Goal: Task Accomplishment & Management: Manage account settings

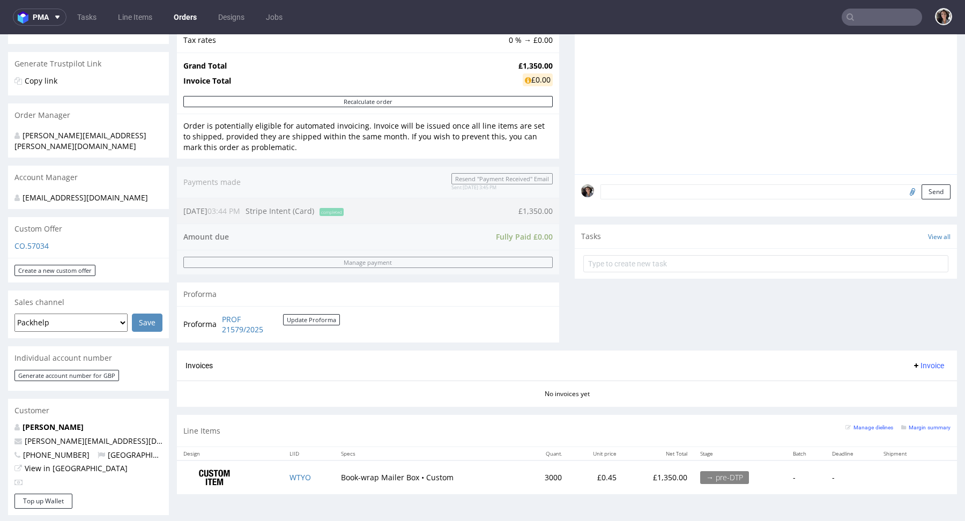
scroll to position [247, 0]
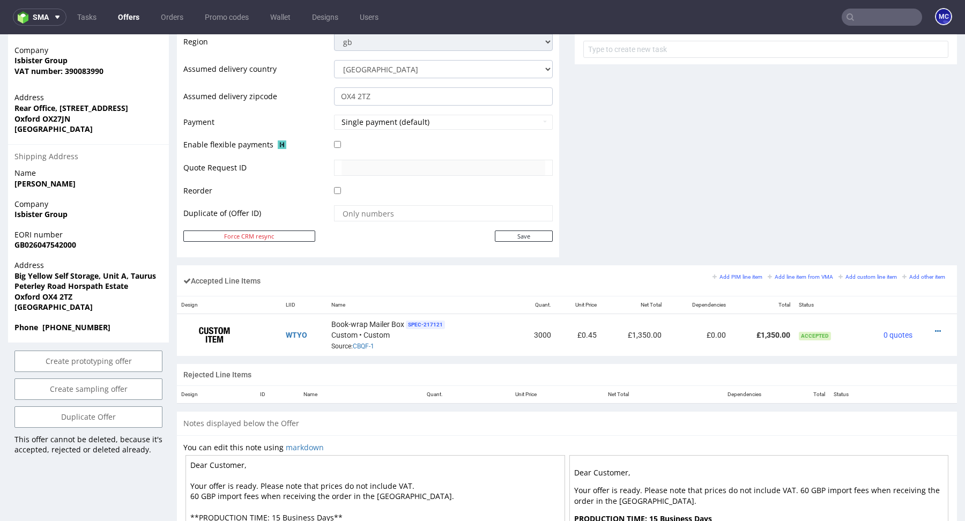
scroll to position [477, 0]
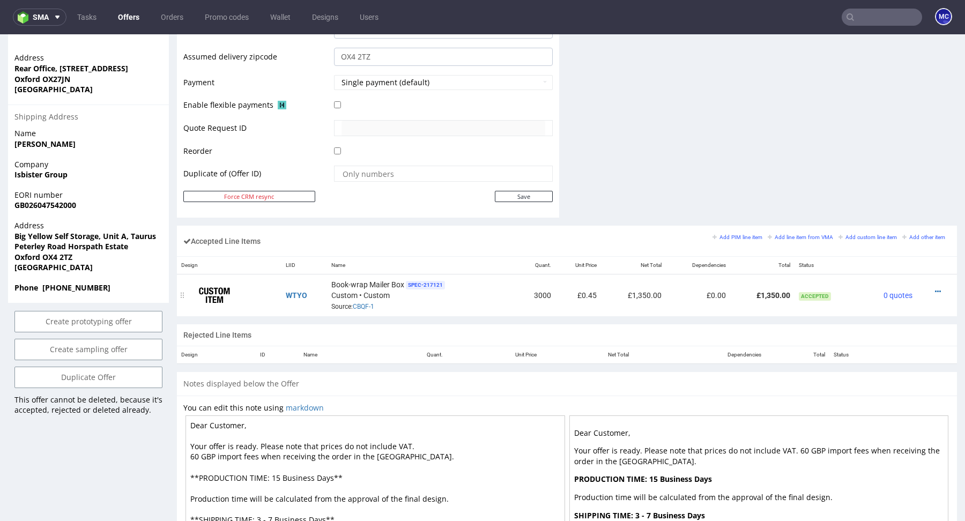
click at [922, 291] on div at bounding box center [933, 291] width 25 height 11
click at [935, 291] on icon at bounding box center [938, 292] width 6 height 8
click at [860, 187] on span "Edit item price" at bounding box center [893, 190] width 77 height 11
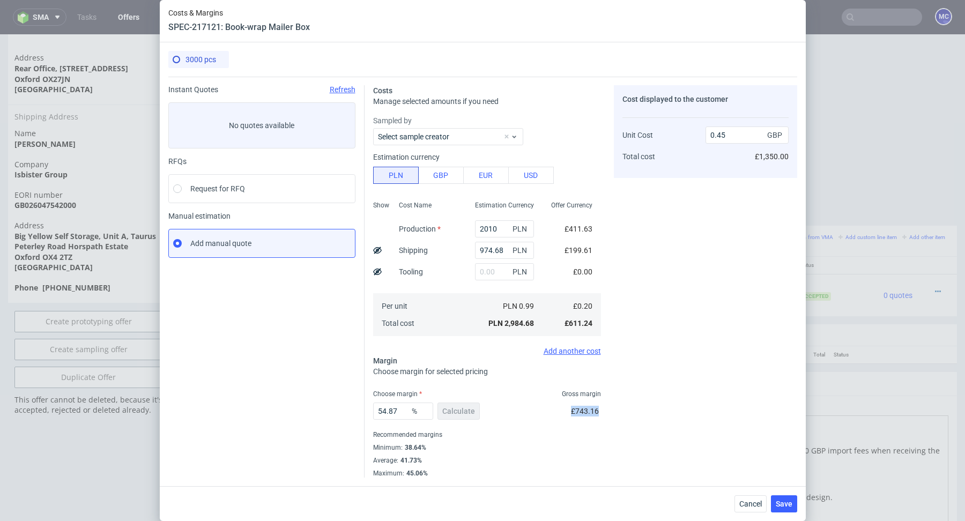
drag, startPoint x: 604, startPoint y: 409, endPoint x: 568, endPoint y: 409, distance: 36.5
click at [568, 409] on div "Costs Manage selected amounts if you need Sampled by Select sample creator Esti…" at bounding box center [581, 277] width 433 height 401
copy span "£743.16"
click at [750, 508] on button "Cancel" at bounding box center [751, 503] width 32 height 17
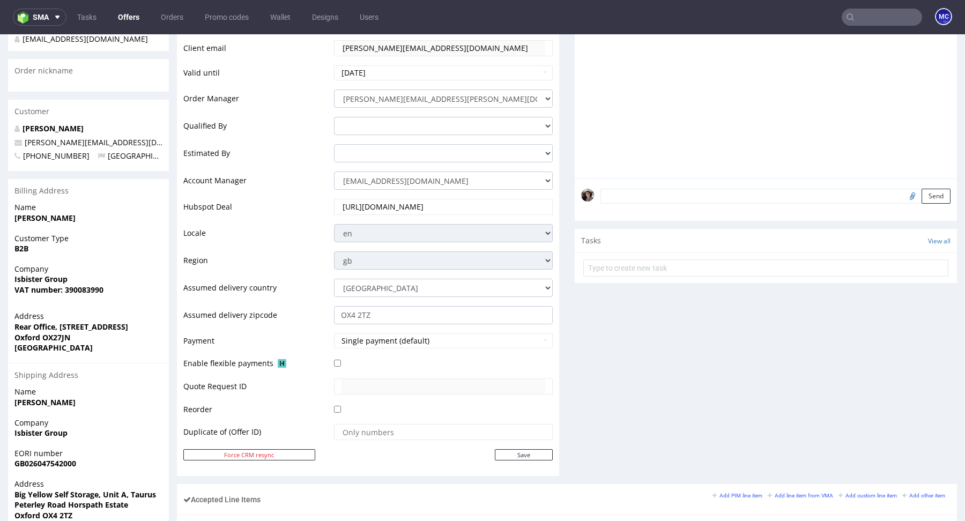
scroll to position [0, 0]
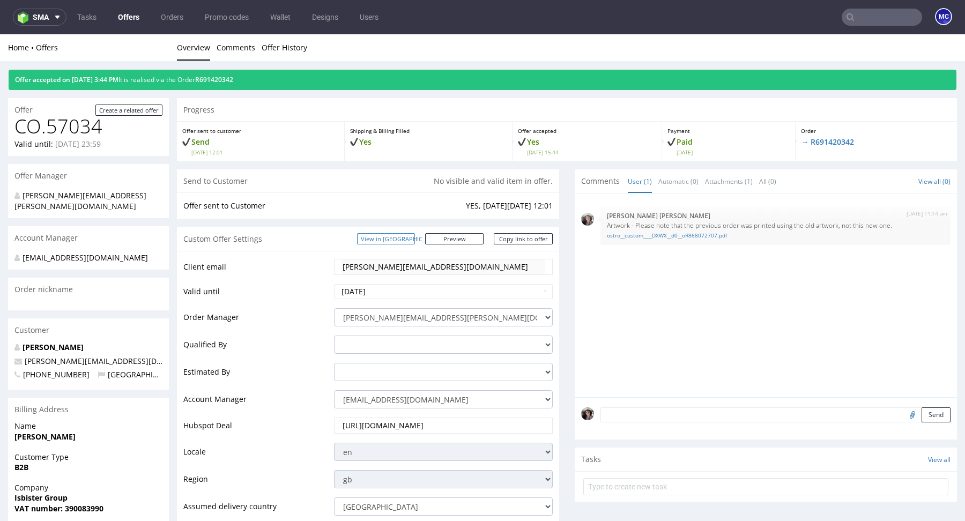
click at [415, 240] on link "View in [GEOGRAPHIC_DATA]" at bounding box center [386, 238] width 58 height 11
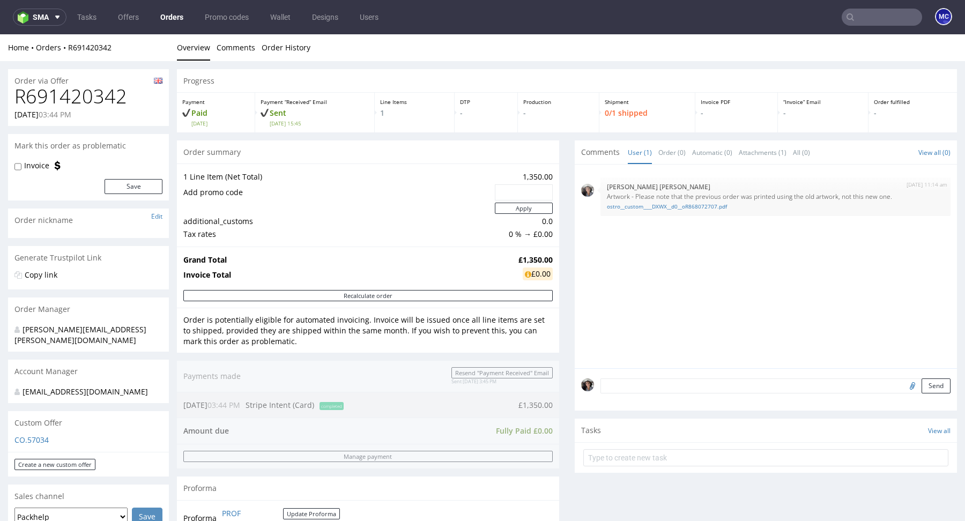
scroll to position [65, 0]
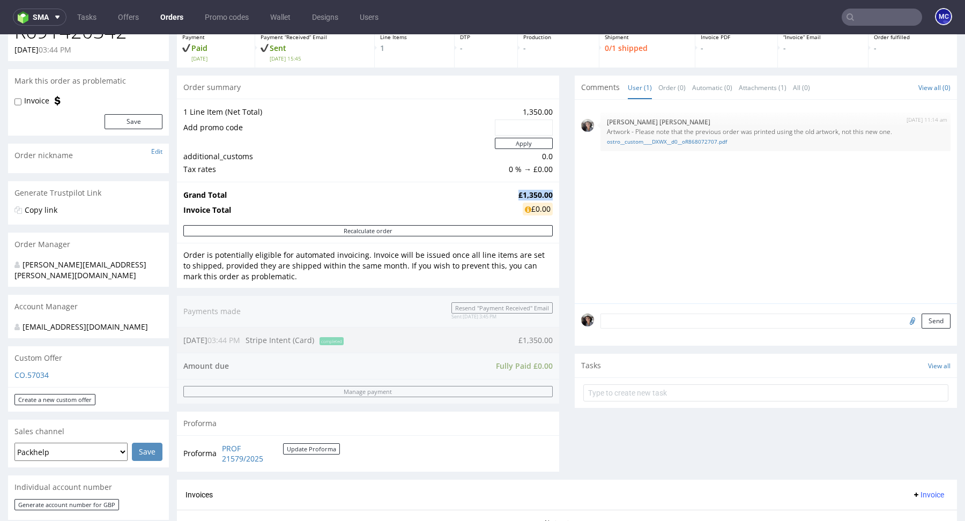
drag, startPoint x: 548, startPoint y: 192, endPoint x: 504, endPoint y: 195, distance: 44.1
click at [504, 195] on tr "Grand Total £1,350.00" at bounding box center [367, 195] width 369 height 13
copy tr "£1,350.00"
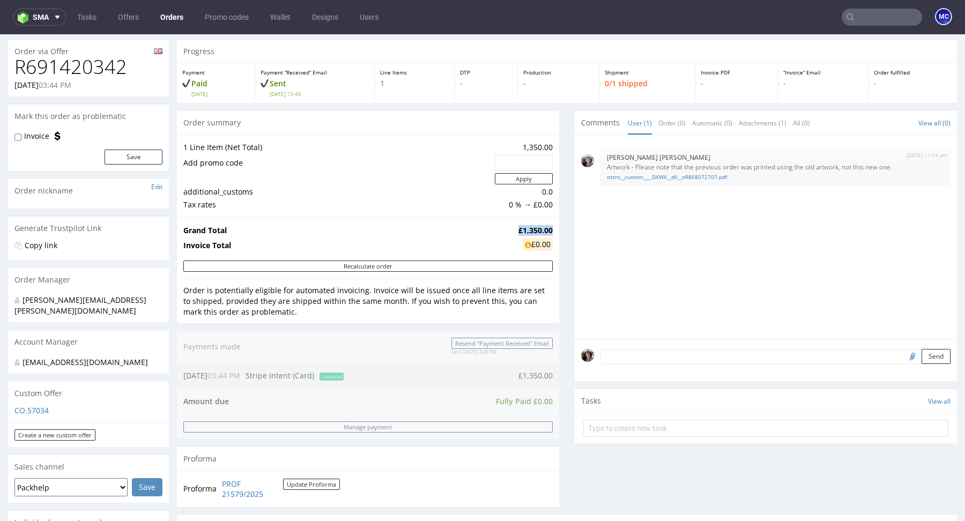
scroll to position [53, 0]
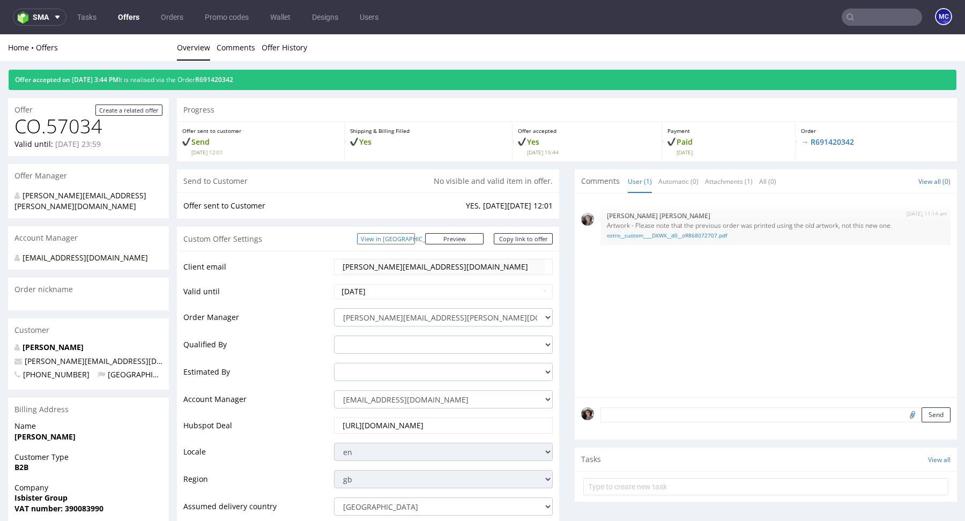
click at [411, 239] on link "View in [GEOGRAPHIC_DATA]" at bounding box center [386, 238] width 58 height 11
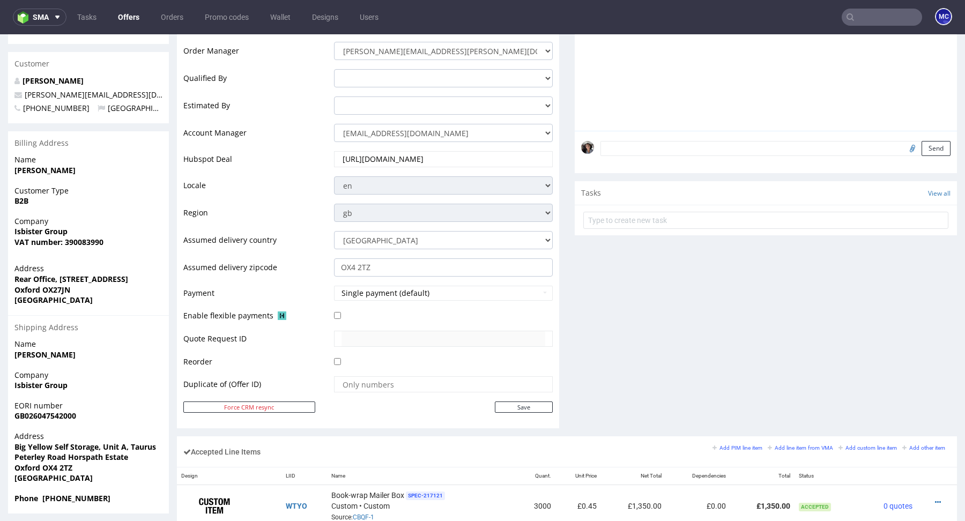
scroll to position [427, 0]
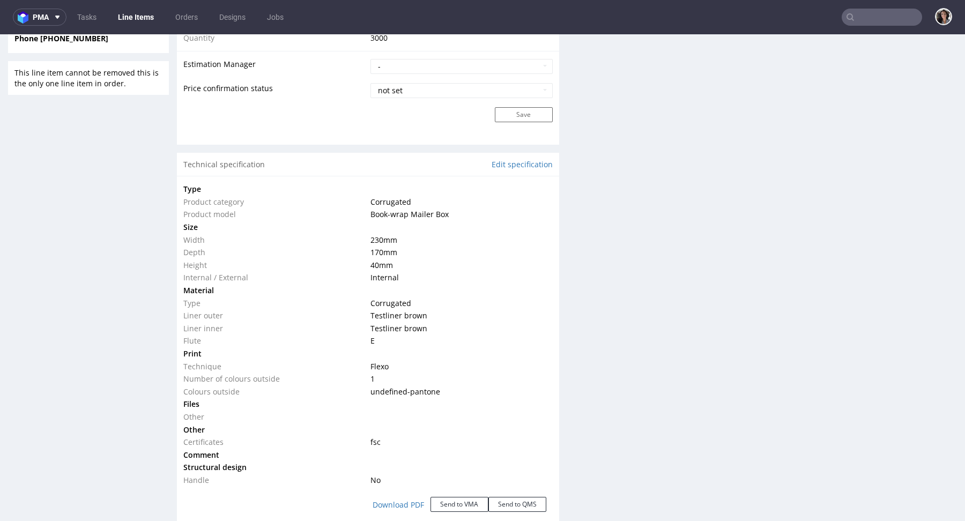
scroll to position [1077, 0]
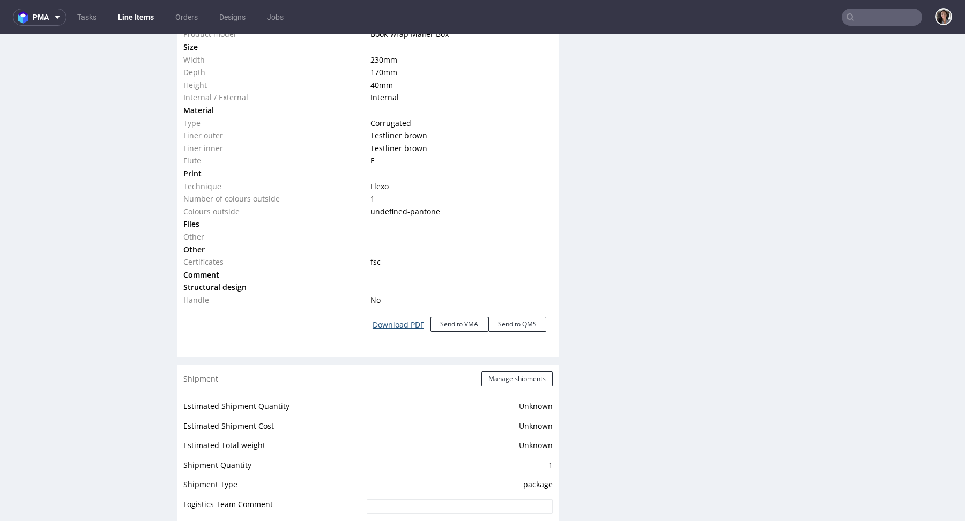
click at [402, 317] on link "Download PDF" at bounding box center [398, 325] width 64 height 24
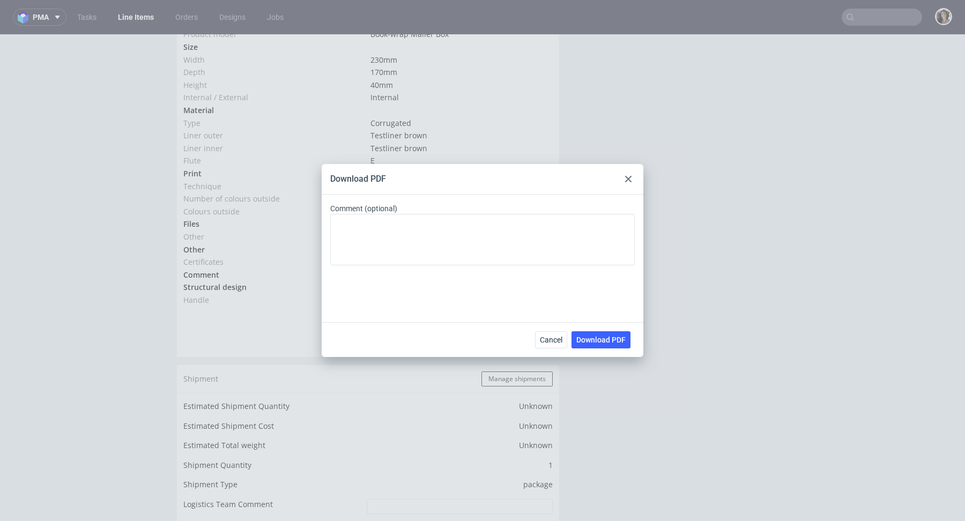
click at [606, 349] on div "Cancel Download PDF" at bounding box center [483, 339] width 322 height 35
click at [606, 344] on button "Download PDF" at bounding box center [601, 339] width 59 height 17
click at [500, 86] on div "Download PDF Comment (optional) Cancel Download PDF" at bounding box center [482, 260] width 965 height 521
click at [553, 341] on span "Cancel" at bounding box center [551, 340] width 23 height 8
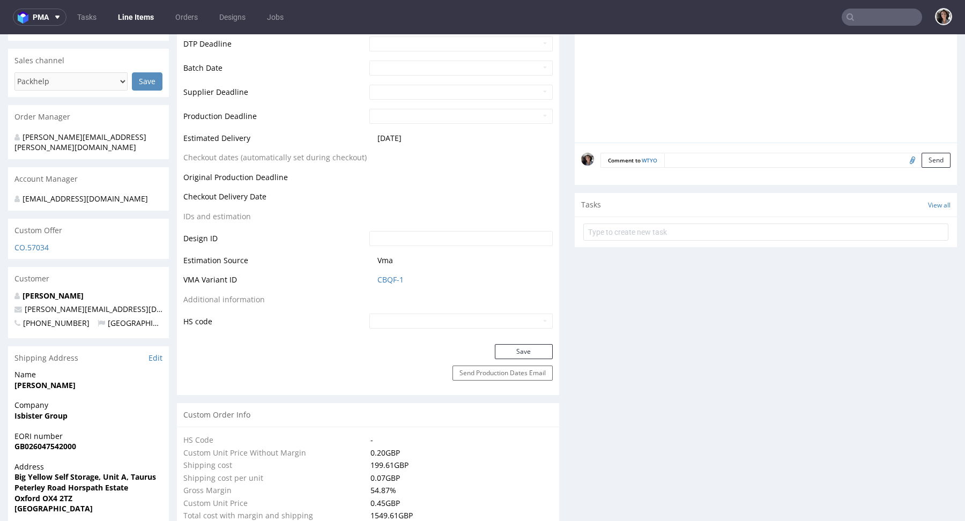
scroll to position [0, 0]
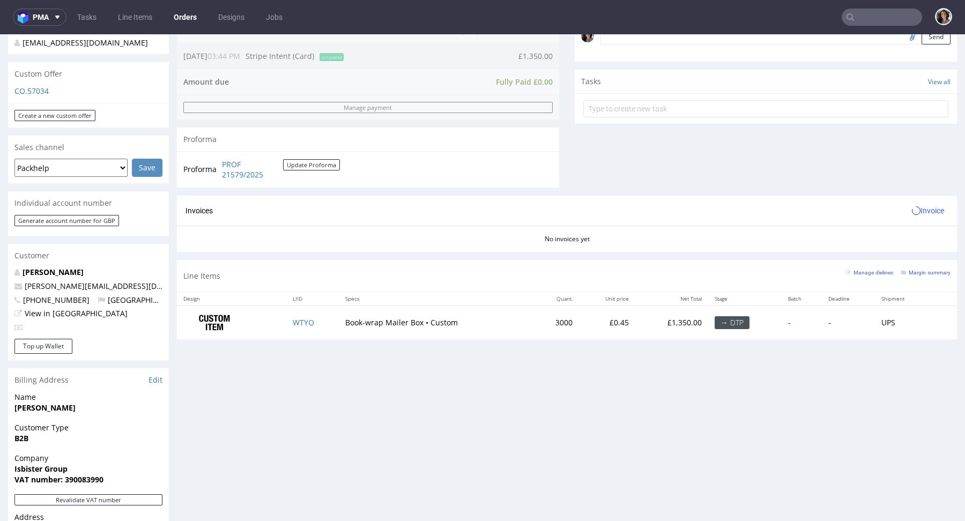
scroll to position [438, 0]
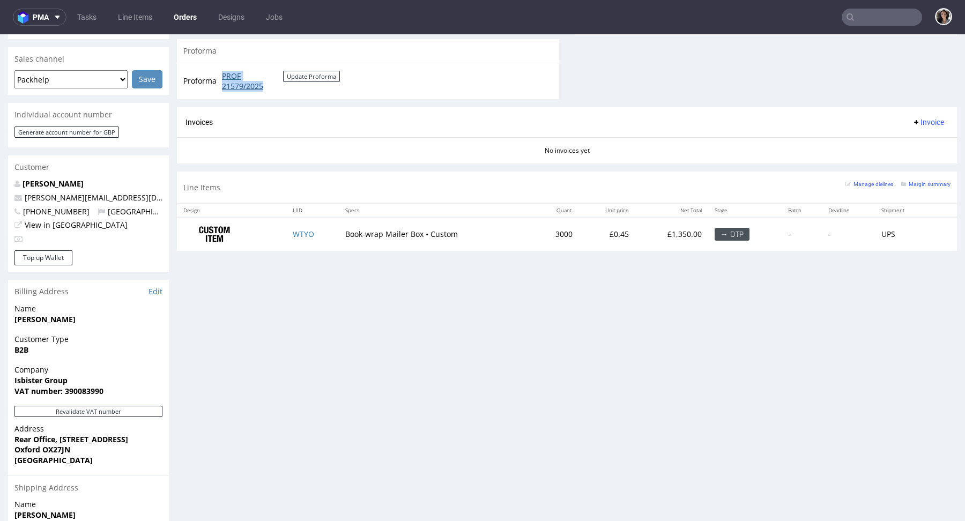
copy link "PROF 21579/2025"
drag, startPoint x: 274, startPoint y: 91, endPoint x: 221, endPoint y: 75, distance: 55.3
click at [221, 75] on td "PROF 21579/2025 Update Proforma" at bounding box center [279, 81] width 121 height 23
click at [248, 79] on link "PROF 21579/2025" at bounding box center [252, 81] width 61 height 21
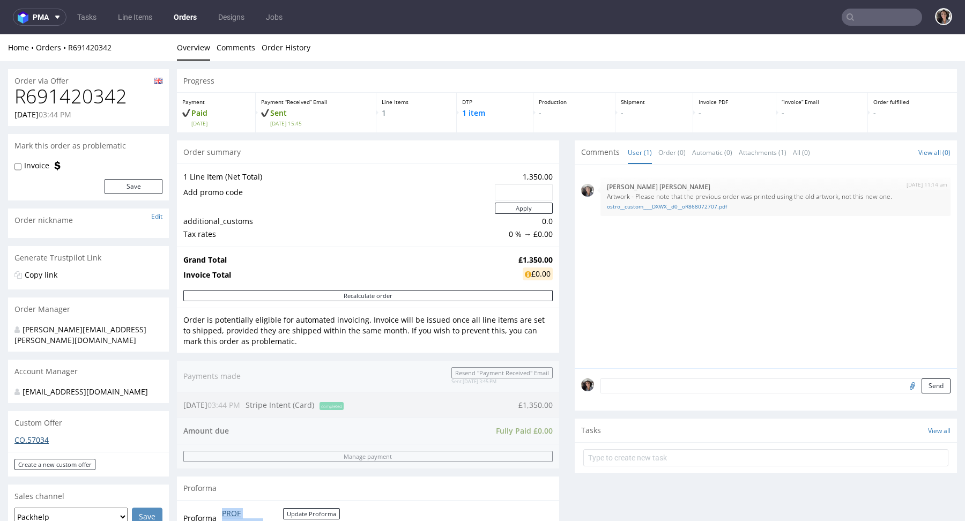
scroll to position [113, 0]
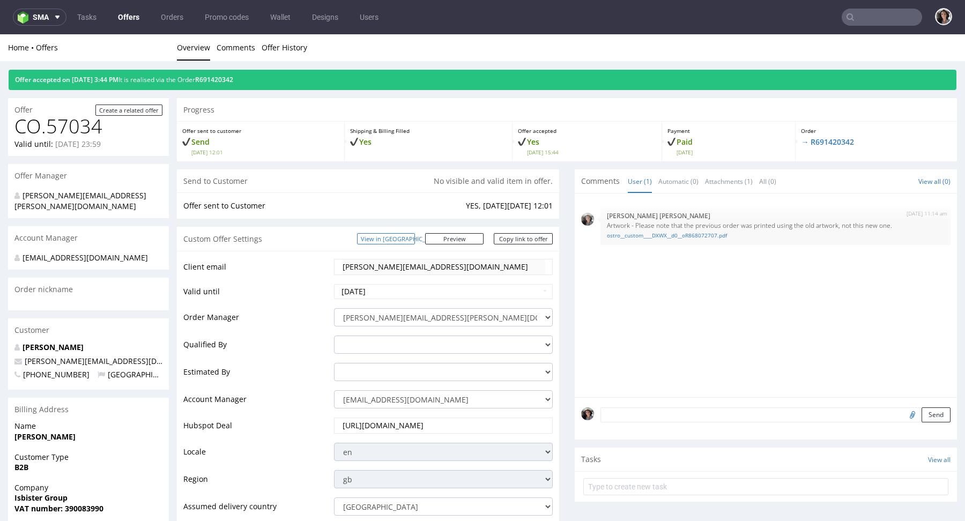
click at [415, 235] on link "View in [GEOGRAPHIC_DATA]" at bounding box center [386, 238] width 58 height 11
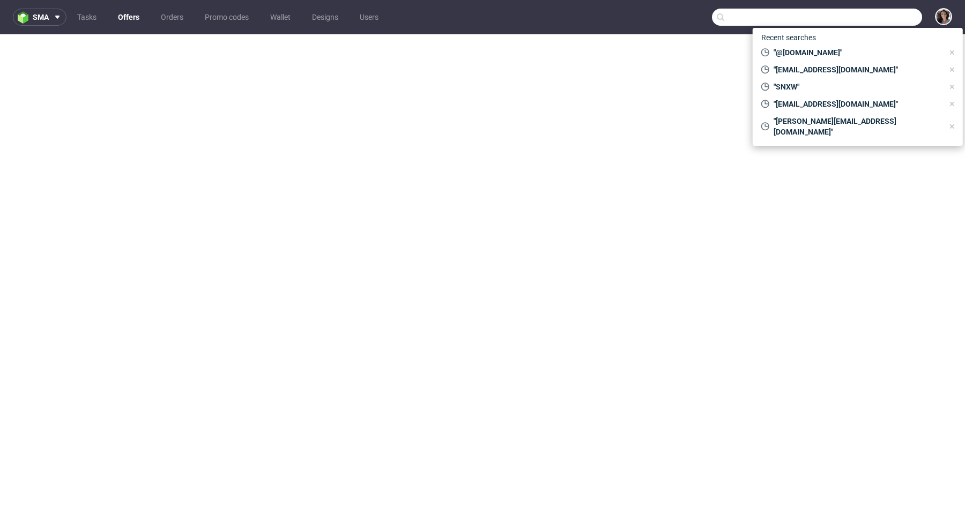
click at [867, 10] on input "text" at bounding box center [817, 17] width 210 height 17
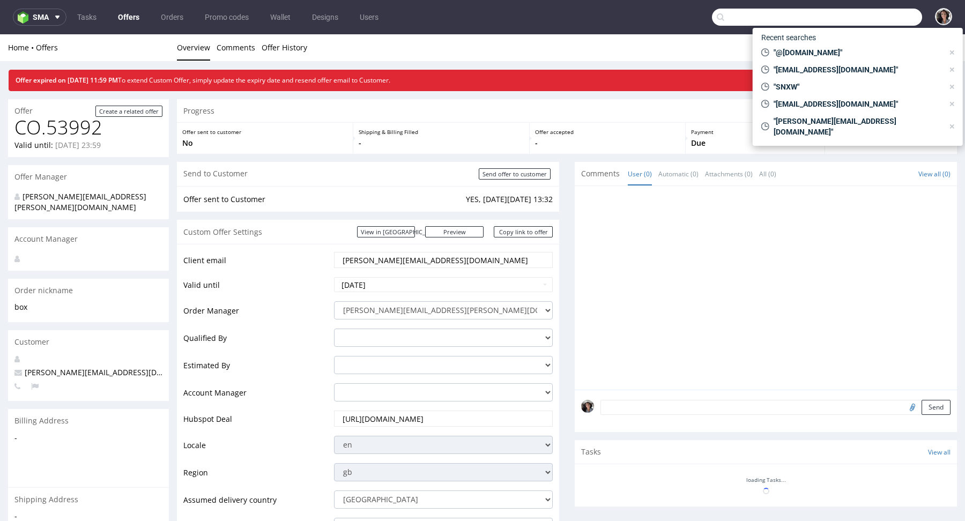
paste input "max@bluemarketmedia.co.uk"
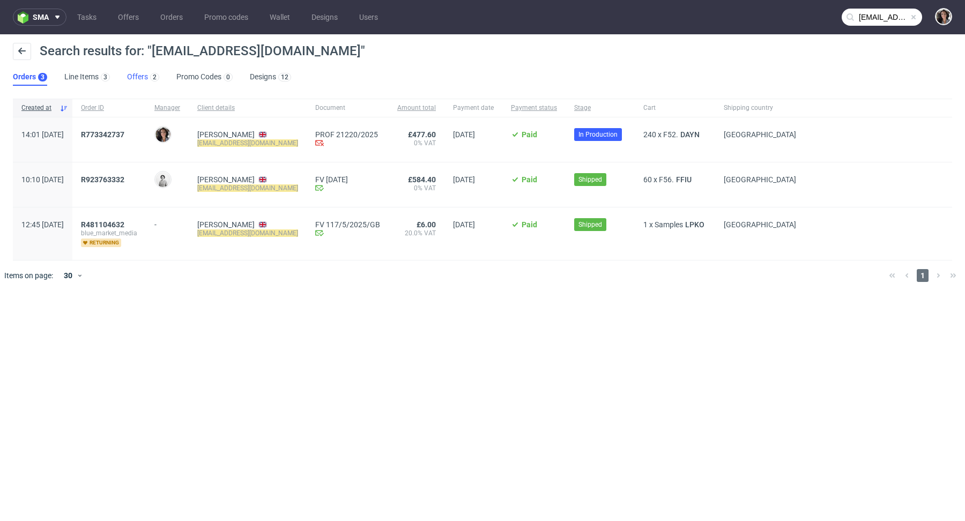
click at [136, 76] on link "Offers 2" at bounding box center [143, 77] width 32 height 17
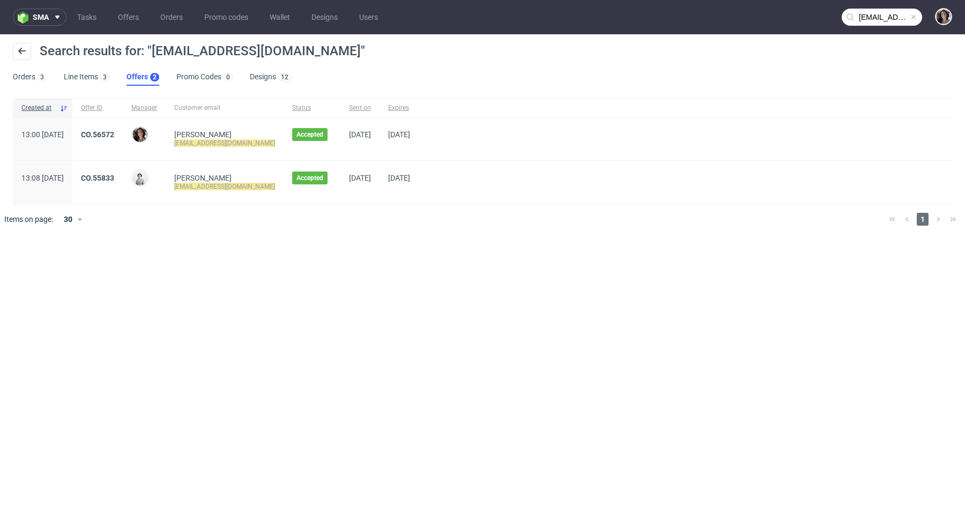
click at [881, 19] on input "max@bluemarketmedia.co.uk" at bounding box center [882, 17] width 80 height 17
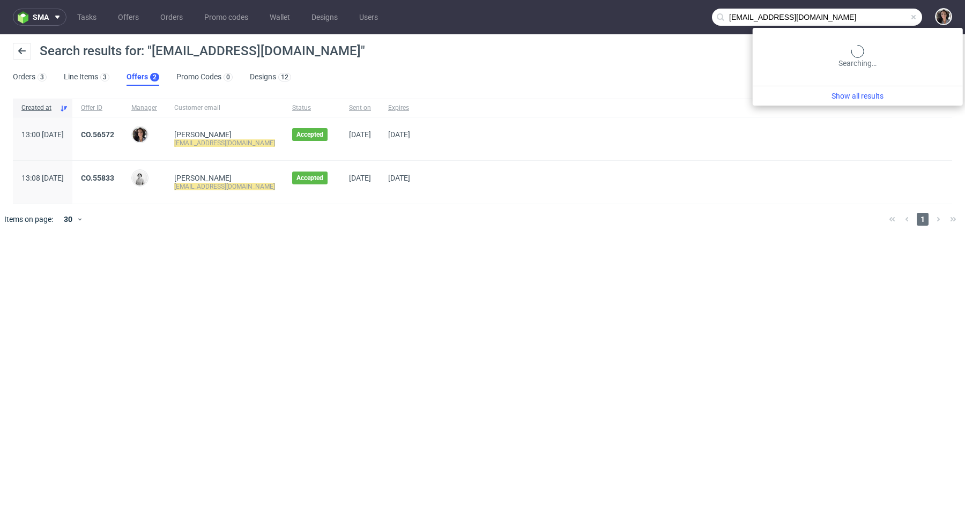
click at [881, 19] on input "max@bluemarketmedia.co.uk" at bounding box center [817, 17] width 210 height 17
paste input "Edit the following text: R773342737"
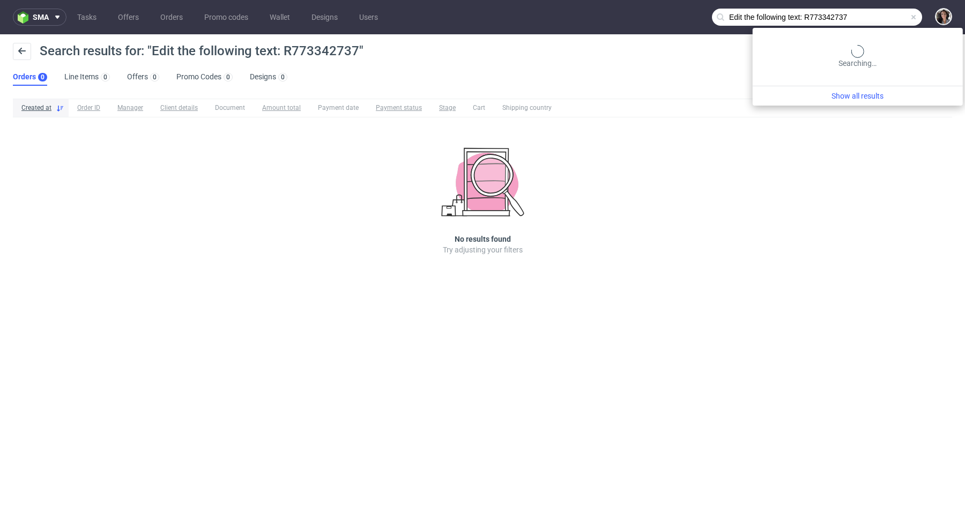
click at [893, 18] on input "Edit the following text: R773342737" at bounding box center [817, 17] width 210 height 17
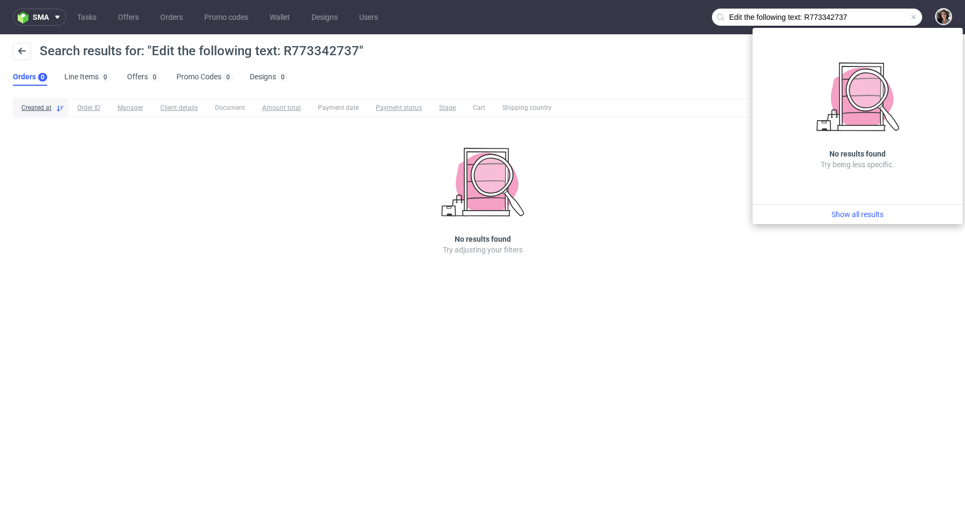
type input "v"
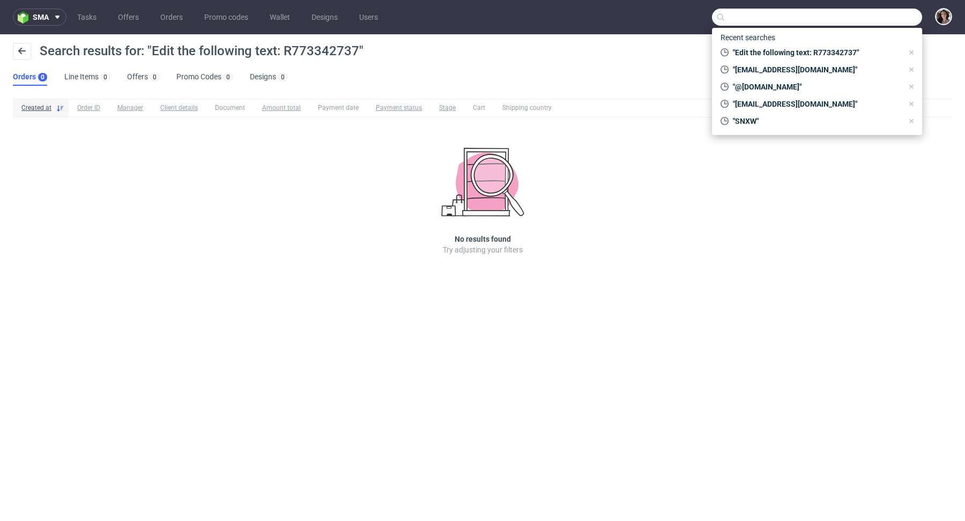
paste input "Edit the following text: R773342737"
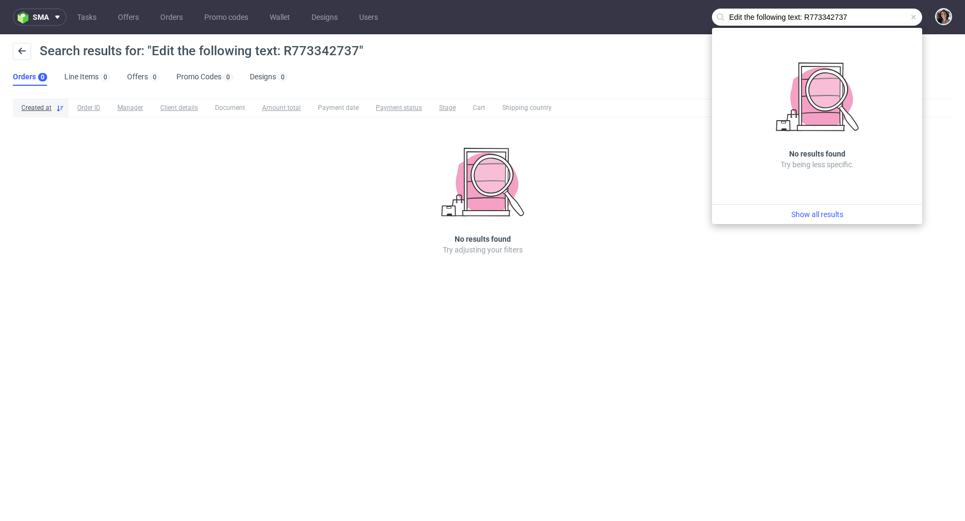
drag, startPoint x: 805, startPoint y: 16, endPoint x: 689, endPoint y: 16, distance: 116.4
click at [689, 16] on nav "sma Tasks Offers Orders Promo codes Wallet Designs Users Edit the following tex…" at bounding box center [482, 17] width 965 height 34
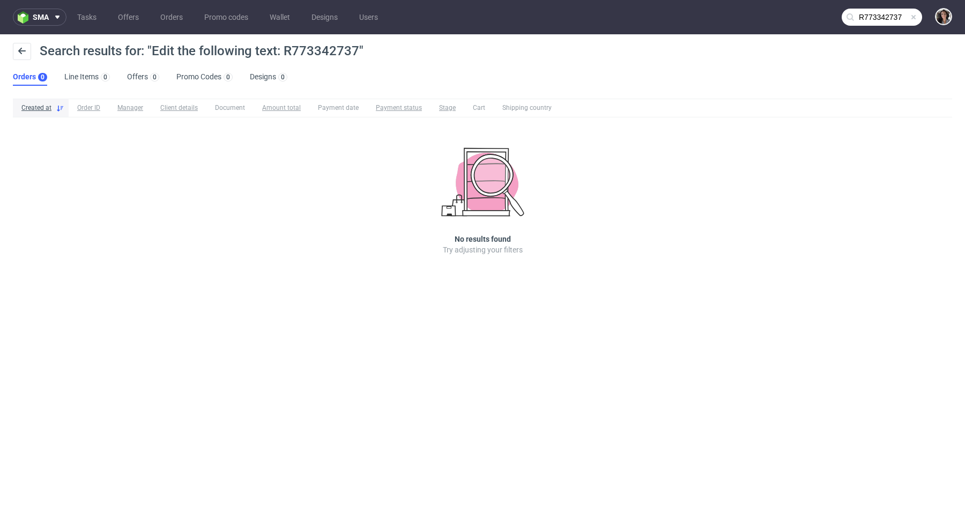
type input "R773342737"
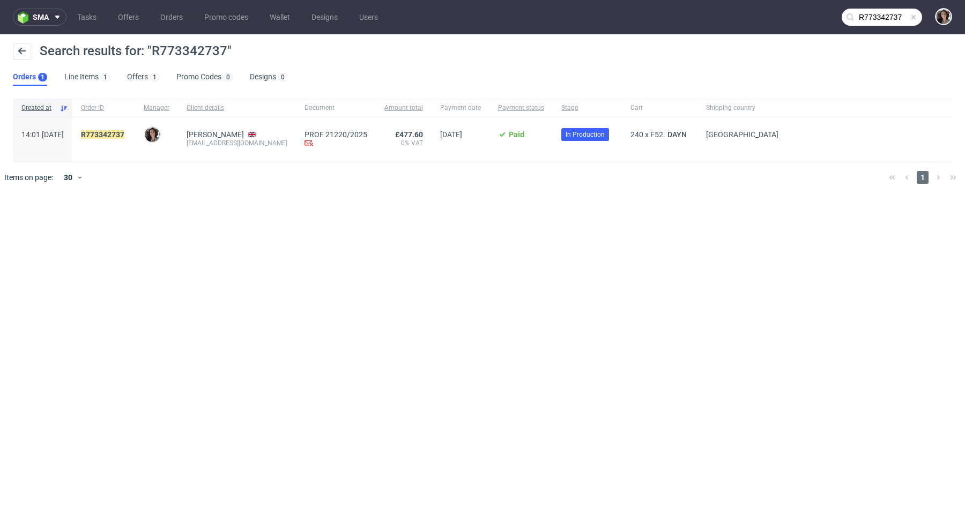
click at [135, 129] on div "R773342737" at bounding box center [103, 139] width 63 height 45
click at [124, 135] on mark "R773342737" at bounding box center [102, 134] width 43 height 9
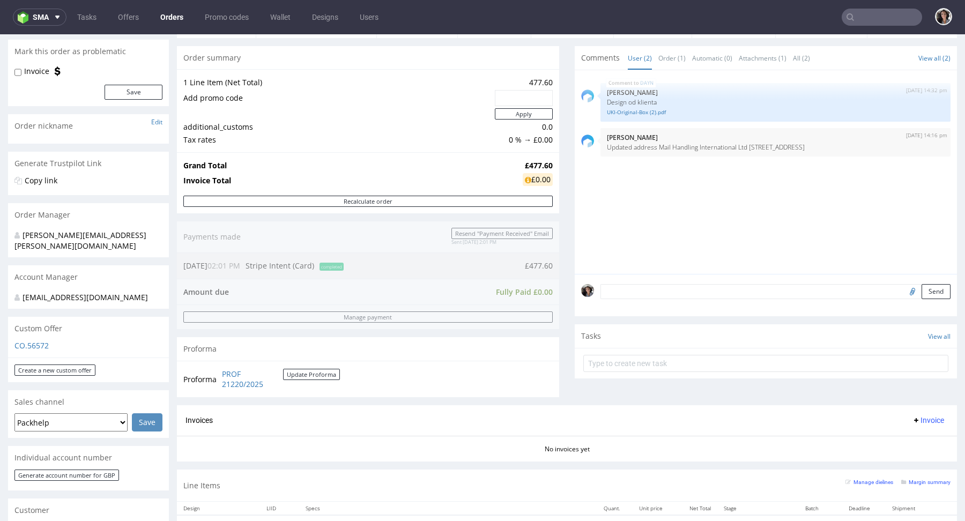
scroll to position [213, 0]
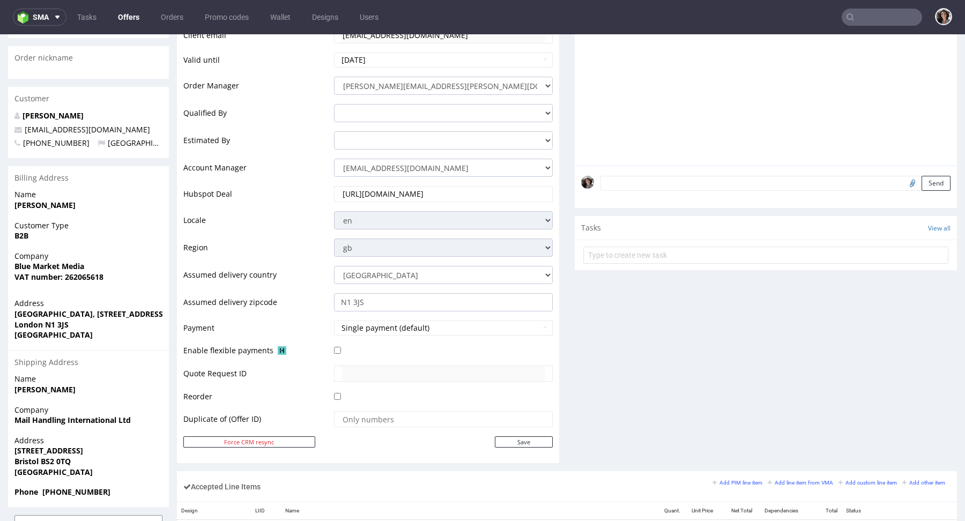
scroll to position [459, 0]
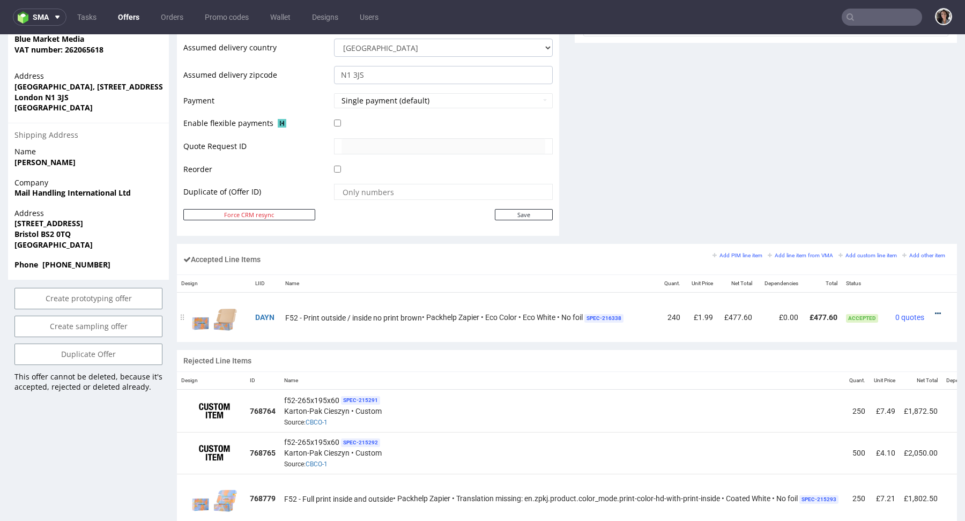
click at [935, 312] on icon at bounding box center [938, 314] width 6 height 8
click at [877, 210] on span "Edit item price" at bounding box center [893, 212] width 77 height 11
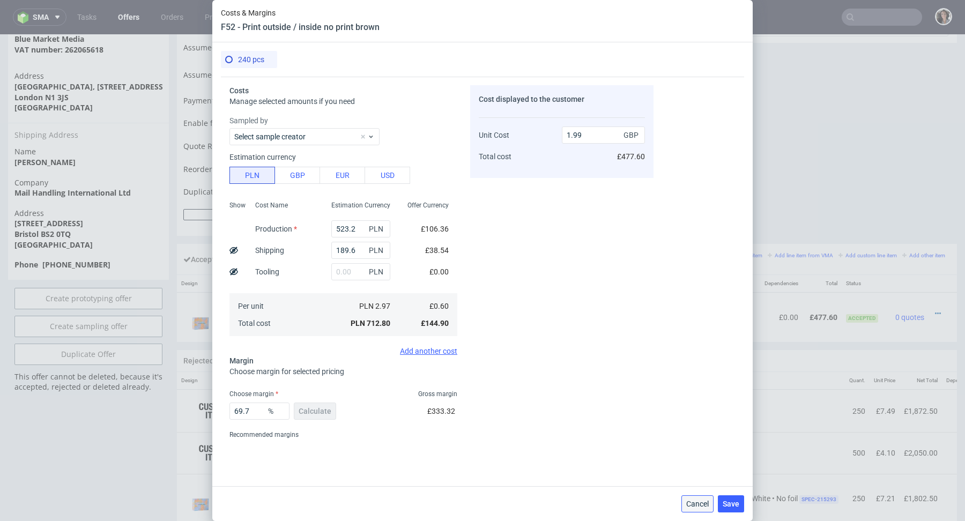
click at [696, 503] on span "Cancel" at bounding box center [697, 504] width 23 height 8
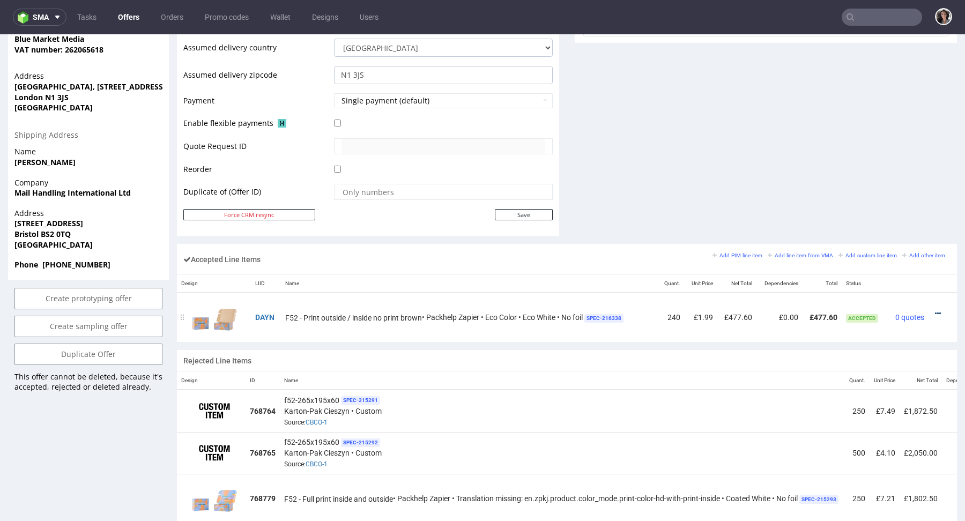
click at [935, 310] on icon at bounding box center [938, 314] width 6 height 8
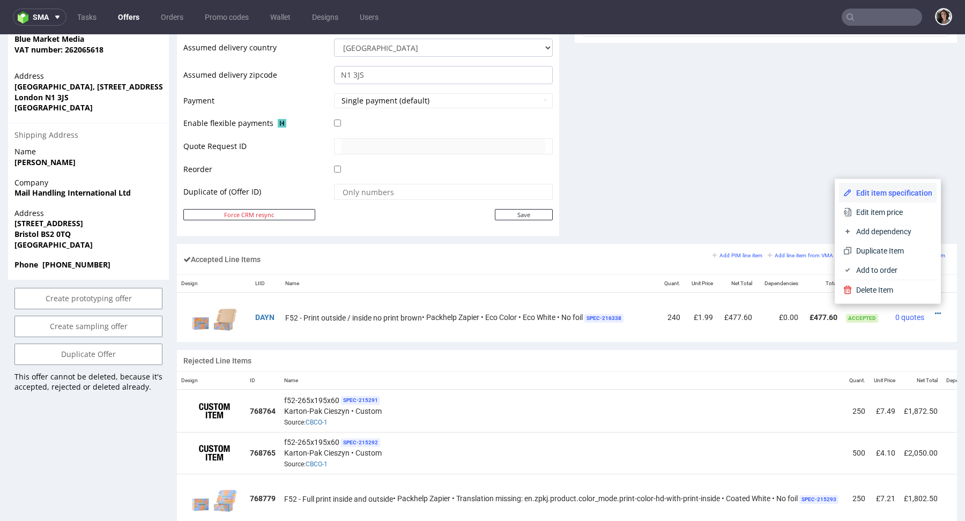
click at [883, 190] on span "Edit item specification" at bounding box center [892, 193] width 80 height 11
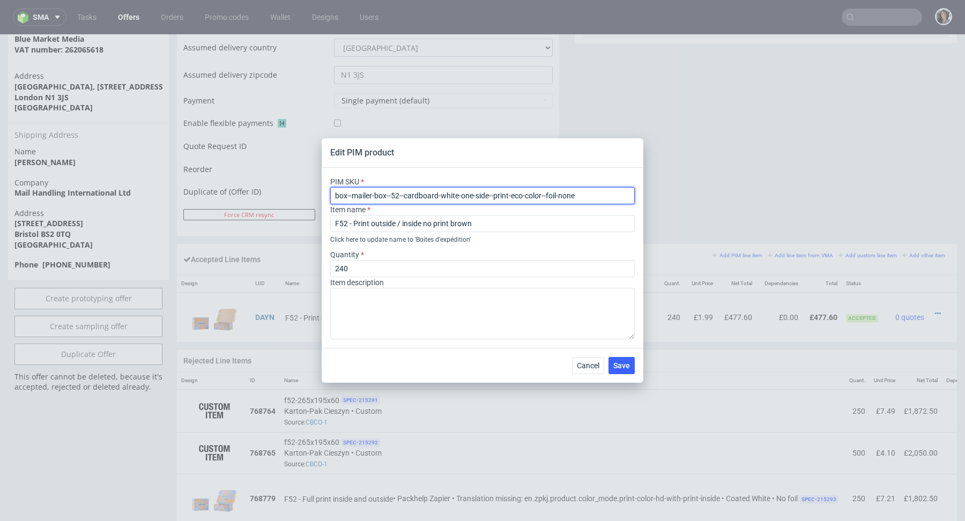
click at [493, 190] on input "box--mailer-box--52--cardboard-white-one-side--print-eco-color--foil-none" at bounding box center [482, 195] width 305 height 17
click at [581, 365] on span "Cancel" at bounding box center [588, 366] width 23 height 8
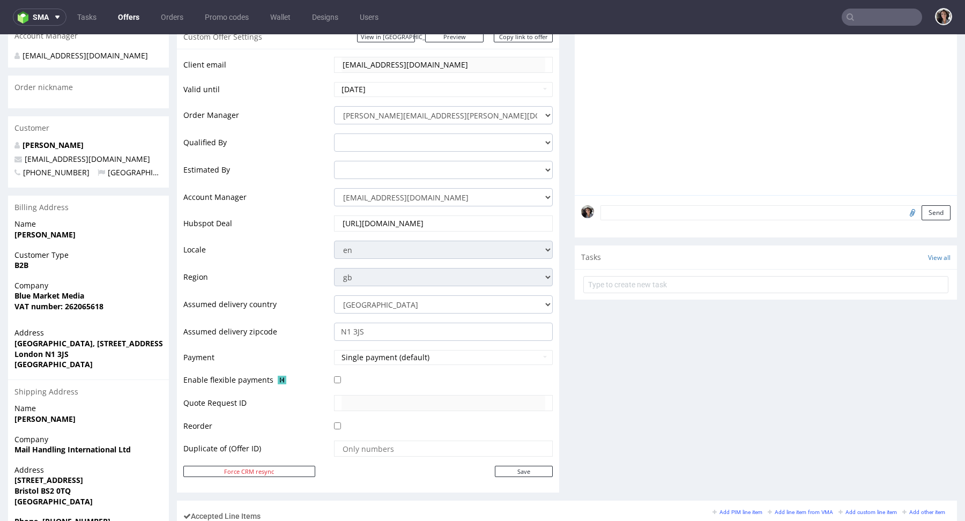
scroll to position [328, 0]
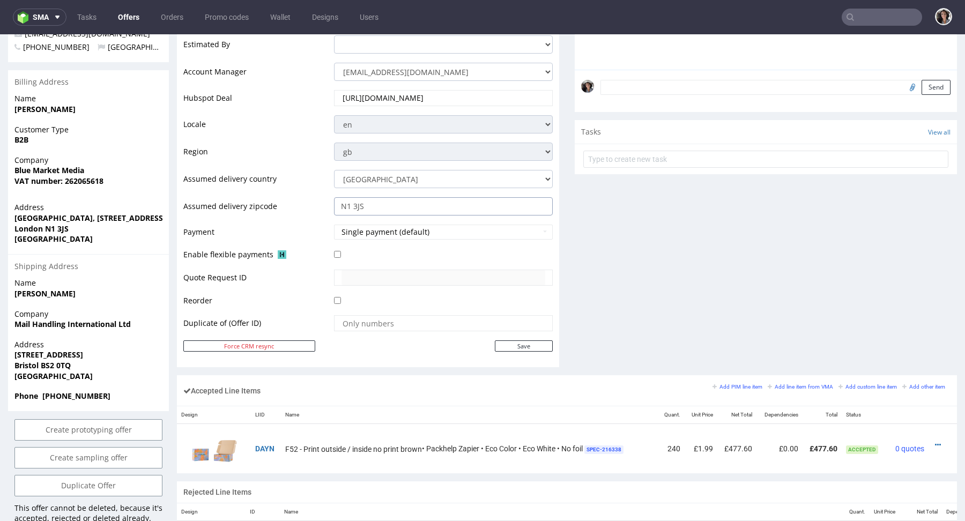
click at [410, 206] on input "N1 3JS" at bounding box center [443, 206] width 219 height 18
click at [935, 441] on icon at bounding box center [938, 445] width 6 height 8
click at [867, 338] on li "Edit item price" at bounding box center [889, 343] width 94 height 19
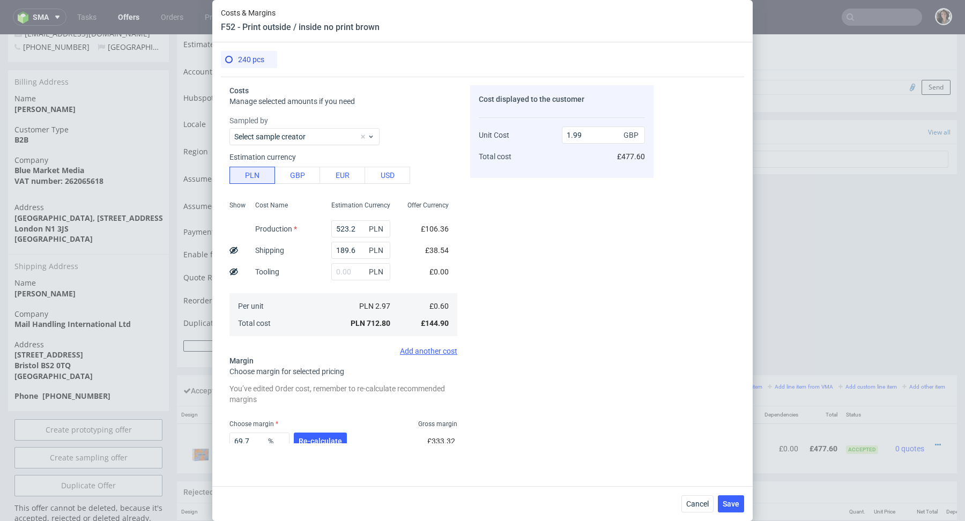
click at [694, 514] on div "Cancel Save" at bounding box center [482, 503] width 541 height 35
click at [699, 504] on span "Cancel" at bounding box center [697, 504] width 23 height 8
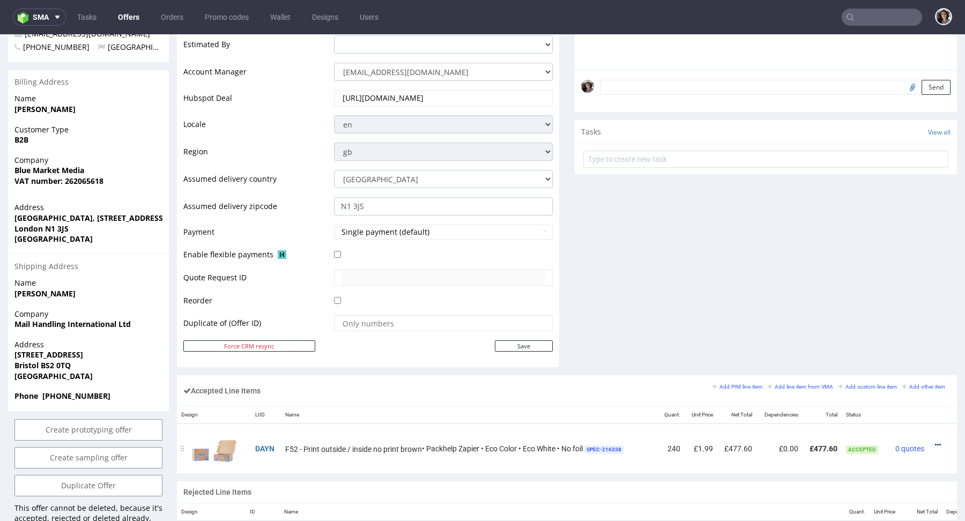
click at [935, 443] on icon at bounding box center [938, 445] width 6 height 8
click at [887, 344] on span "Edit item price" at bounding box center [893, 343] width 77 height 11
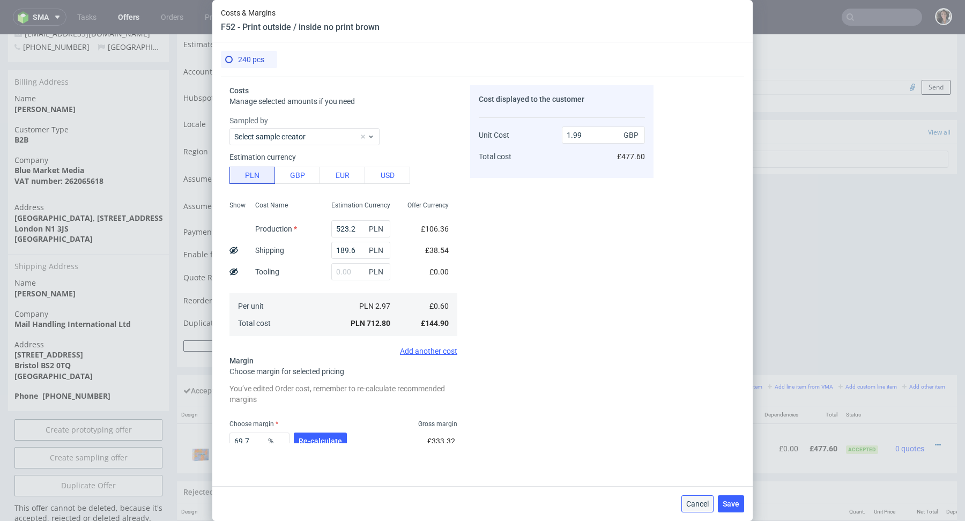
click at [696, 508] on span "Cancel" at bounding box center [697, 504] width 23 height 8
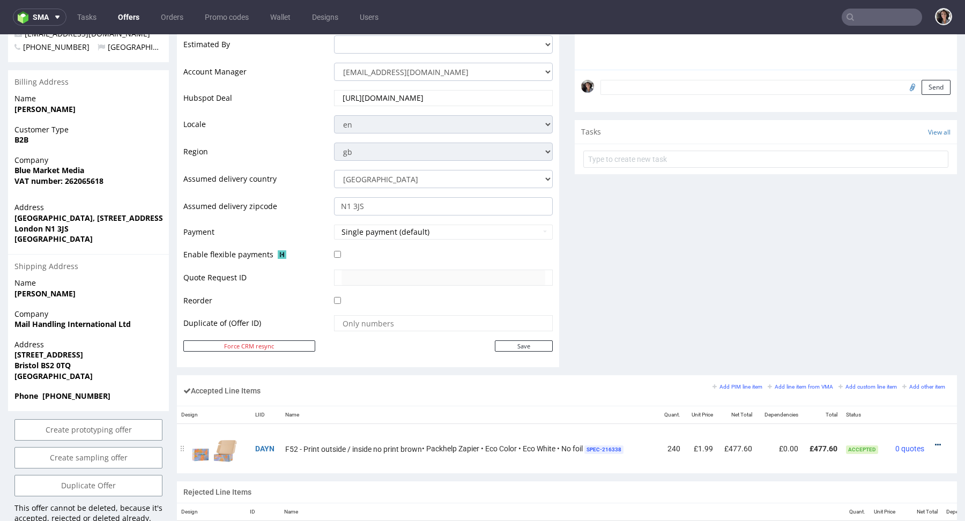
click at [935, 441] on icon at bounding box center [938, 445] width 6 height 8
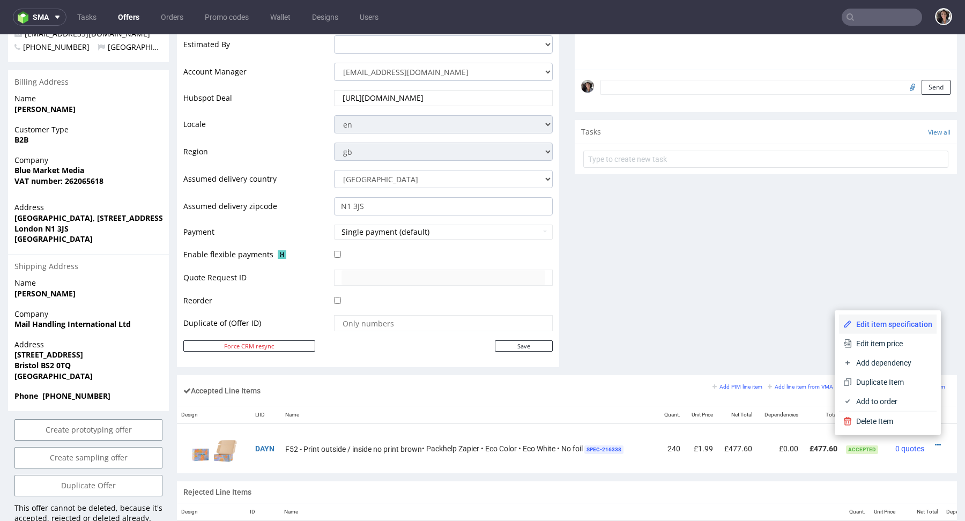
click at [892, 321] on span "Edit item specification" at bounding box center [892, 324] width 80 height 11
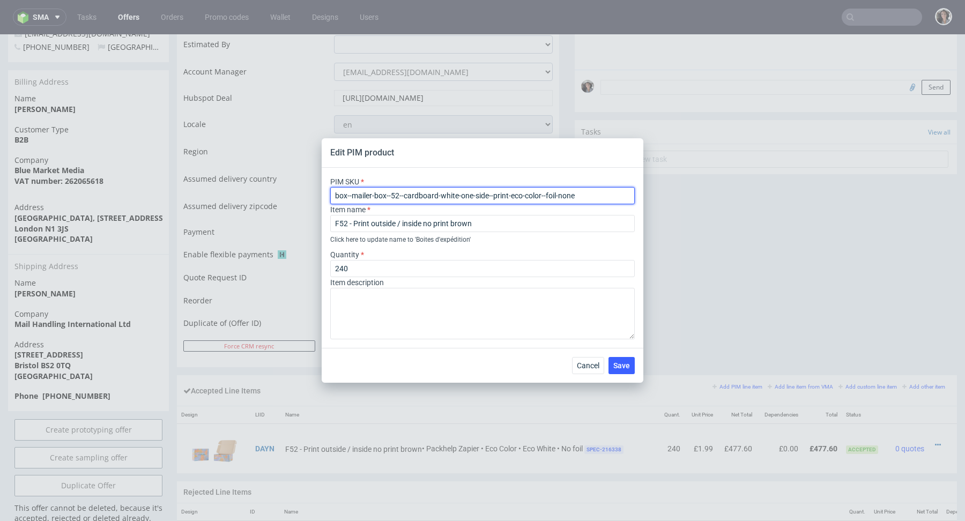
click at [454, 198] on input "box--mailer-box--52--cardboard-white-one-side--print-eco-color--foil-none" at bounding box center [482, 195] width 305 height 17
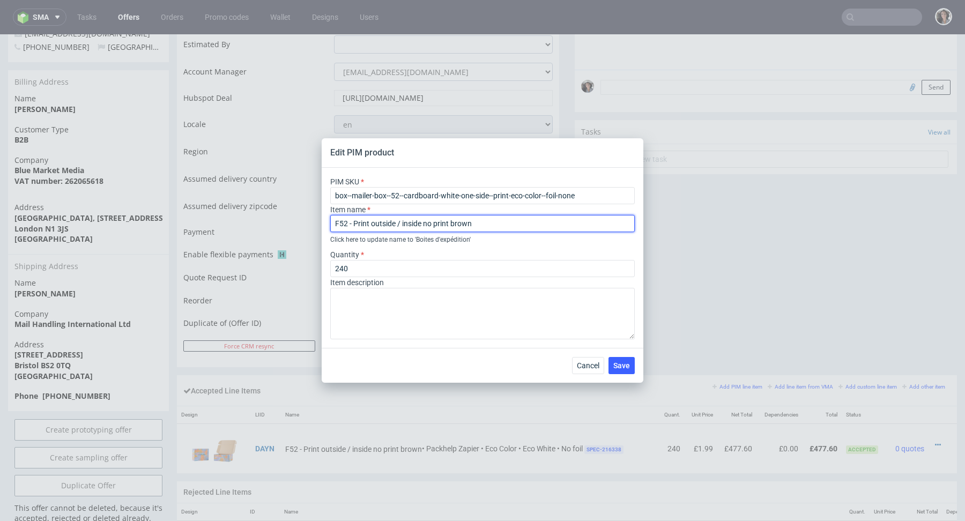
click at [468, 223] on input "F52 - Print outside / inside no print brown" at bounding box center [482, 223] width 305 height 17
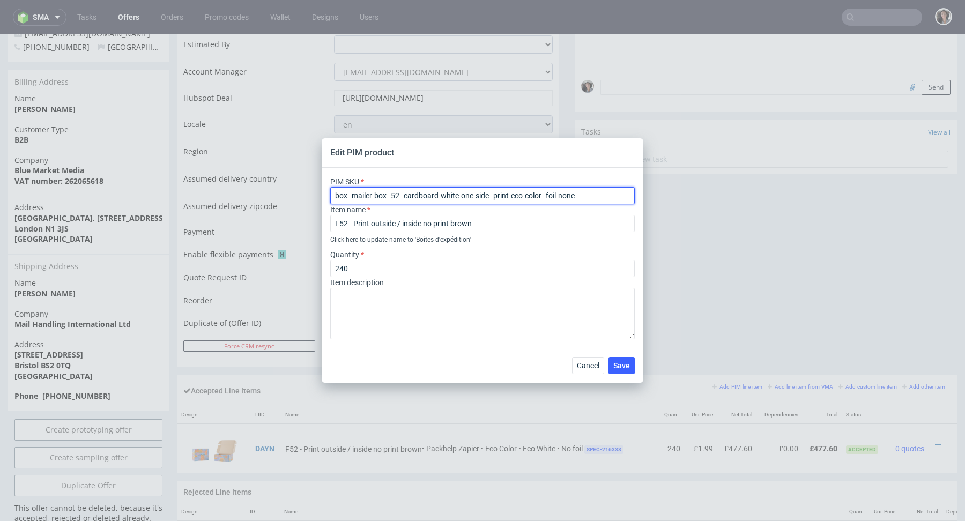
click at [544, 202] on input "box--mailer-box--52--cardboard-white-one-side--print-eco-color--foil-none" at bounding box center [482, 195] width 305 height 17
click at [579, 372] on button "Cancel" at bounding box center [588, 365] width 32 height 17
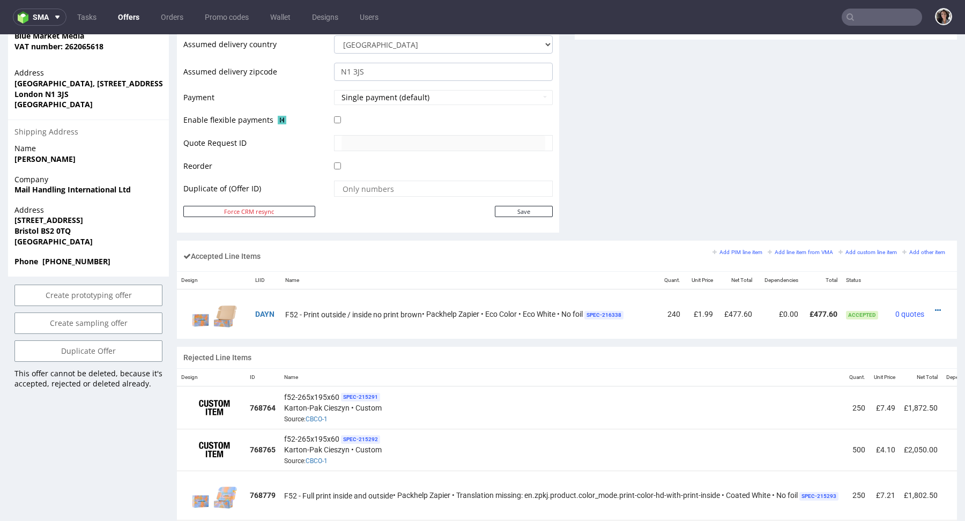
scroll to position [452, 0]
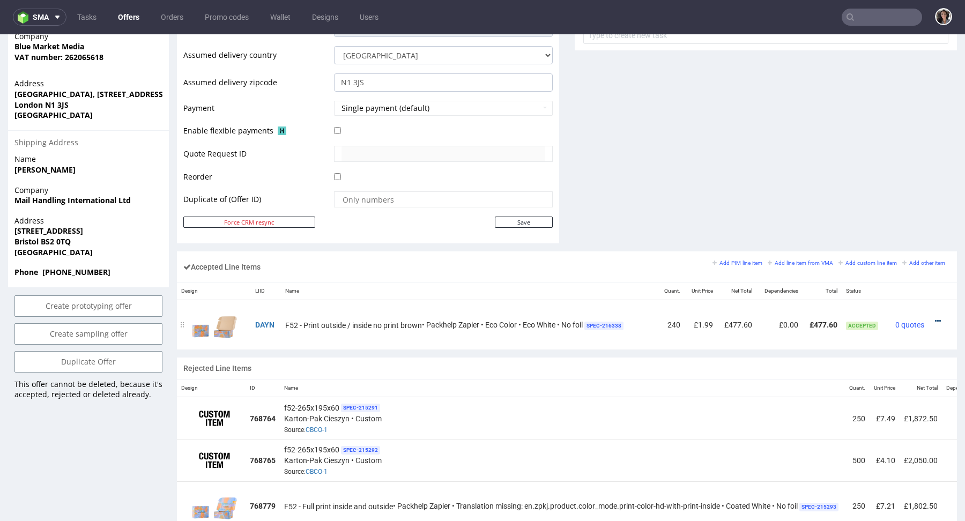
click at [935, 318] on icon at bounding box center [938, 321] width 6 height 8
click at [868, 219] on span "Edit item price" at bounding box center [893, 219] width 77 height 11
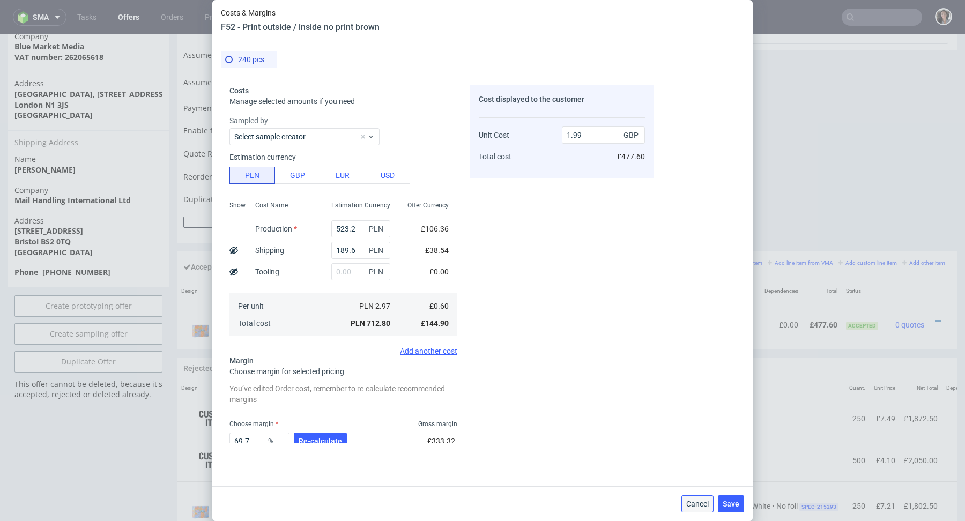
click at [696, 508] on span "Cancel" at bounding box center [697, 504] width 23 height 8
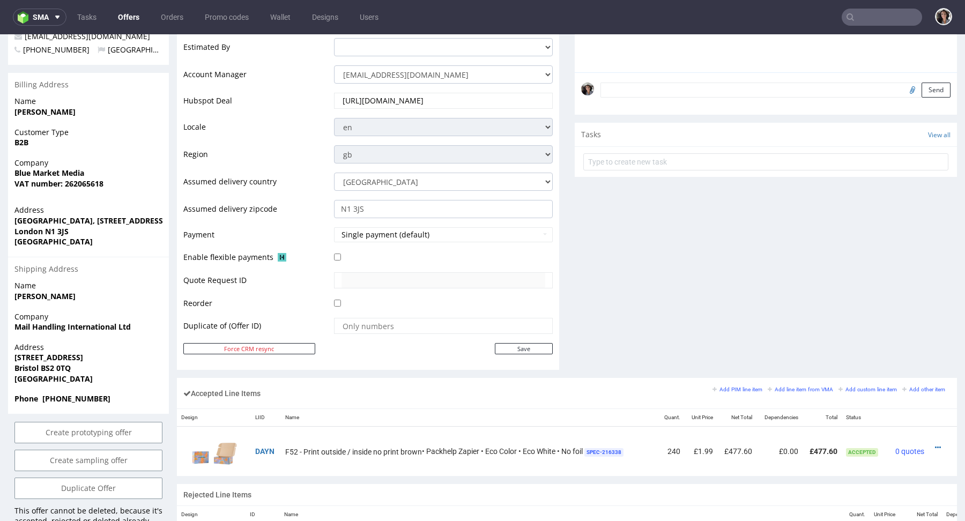
scroll to position [486, 0]
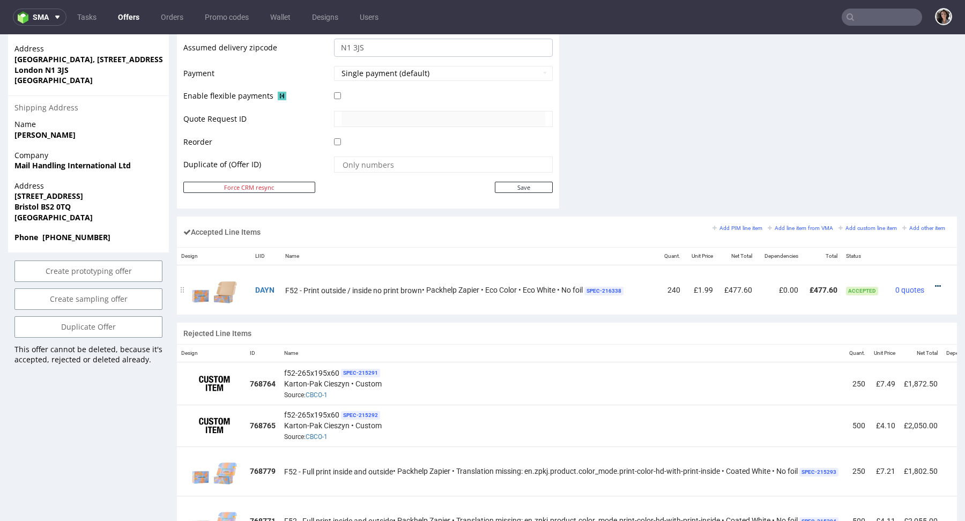
click at [935, 283] on icon at bounding box center [938, 287] width 6 height 8
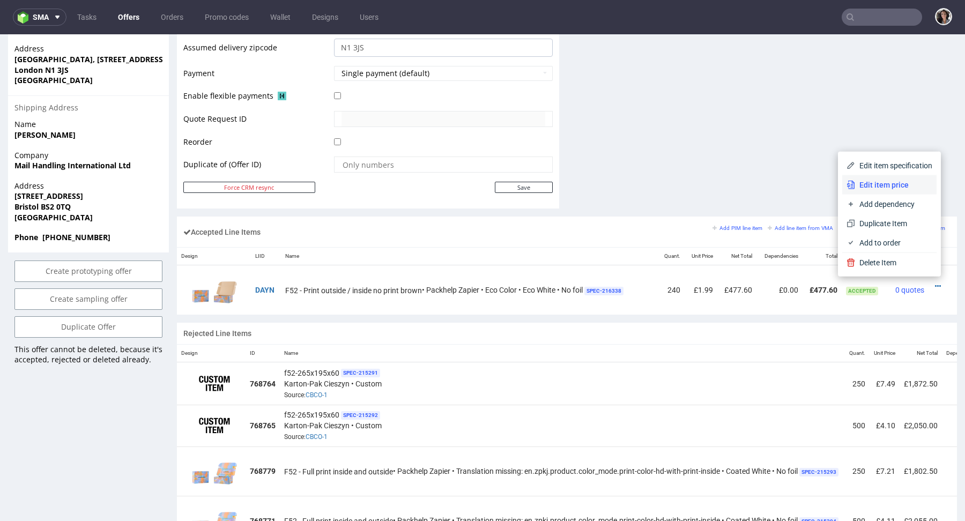
click at [863, 194] on li "Edit item price" at bounding box center [889, 184] width 94 height 19
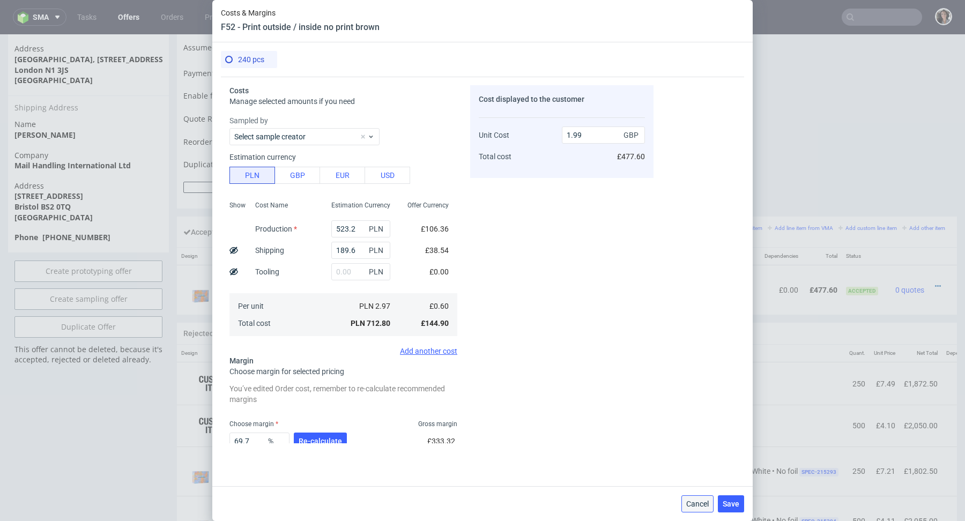
click at [701, 506] on span "Cancel" at bounding box center [697, 504] width 23 height 8
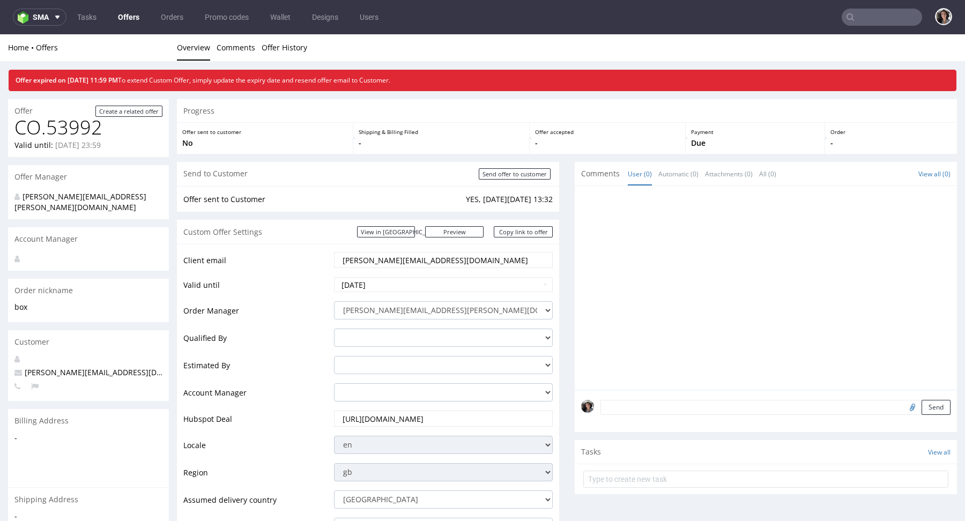
click at [124, 18] on link "Offers" at bounding box center [129, 17] width 34 height 17
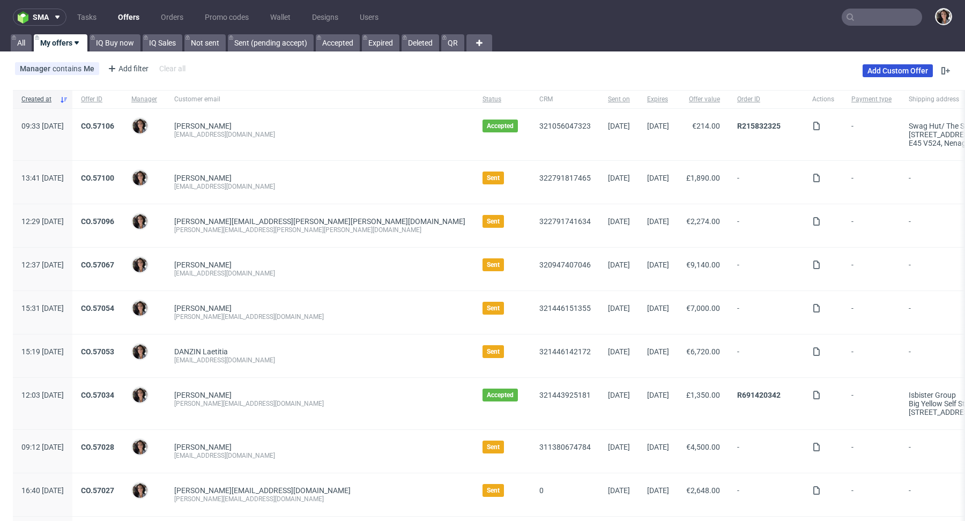
click at [897, 74] on link "Add Custom Offer" at bounding box center [898, 70] width 70 height 13
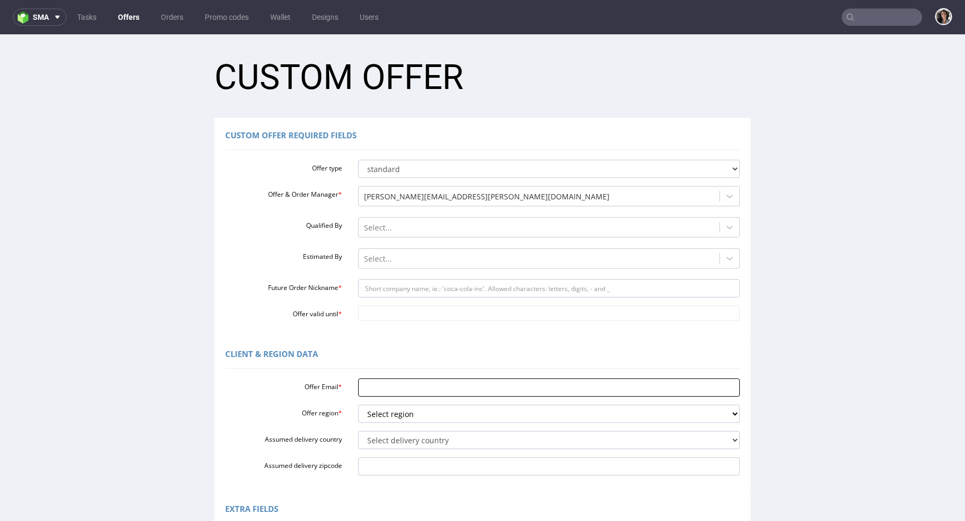
click at [392, 390] on input "Offer Email *" at bounding box center [549, 388] width 382 height 18
paste input "max@bluemarketmedia.co.uk"
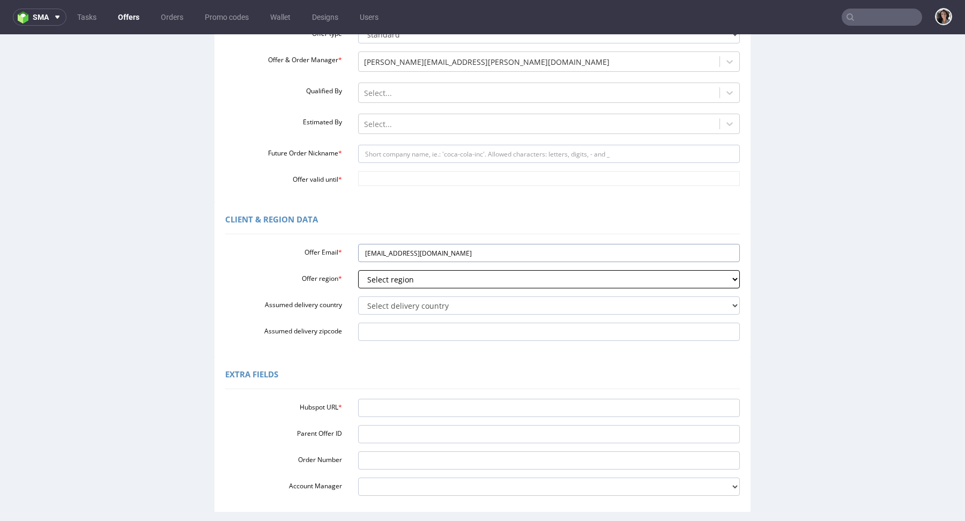
scroll to position [135, 0]
type input "max@bluemarketmedia.co.uk"
click at [396, 280] on select "Select region eu gb de pl cz fr it es" at bounding box center [549, 279] width 382 height 18
select select "gb"
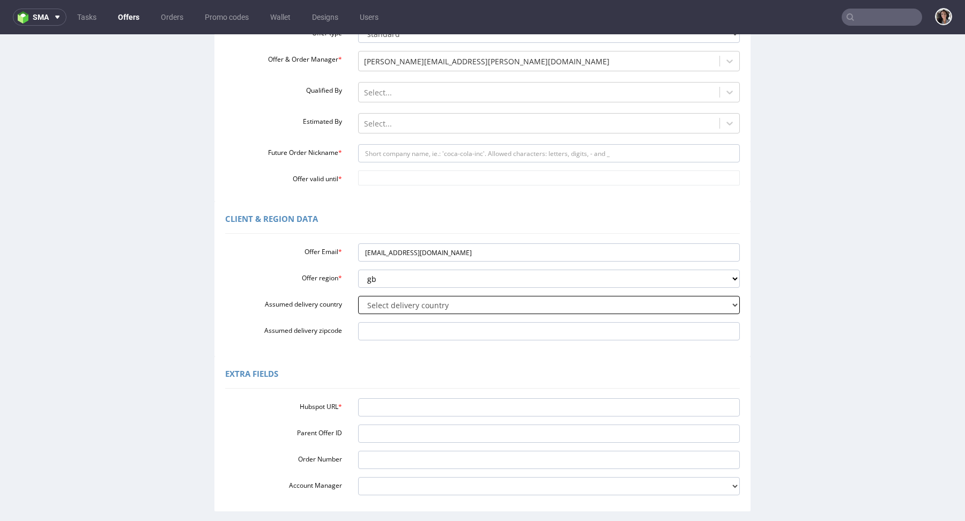
click at [374, 311] on select "Select delivery country Andorra Afghanistan Anguilla Albania Armenia Antarctica…" at bounding box center [549, 305] width 382 height 18
select select "77"
click at [455, 331] on input "Assumed delivery zipcode" at bounding box center [549, 331] width 382 height 18
paste input "N1 3JS"
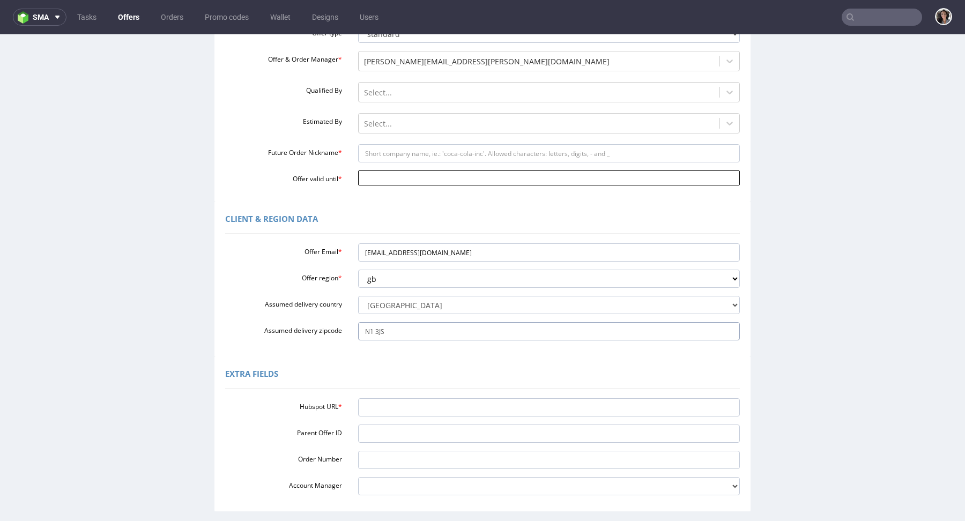
type input "N1 3JS"
click at [396, 177] on input "Offer valid until *" at bounding box center [549, 178] width 382 height 15
click at [382, 110] on td "13" at bounding box center [380, 114] width 17 height 16
type input "[DATE]"
click at [378, 159] on input "Future Order Nickname *" at bounding box center [549, 153] width 382 height 18
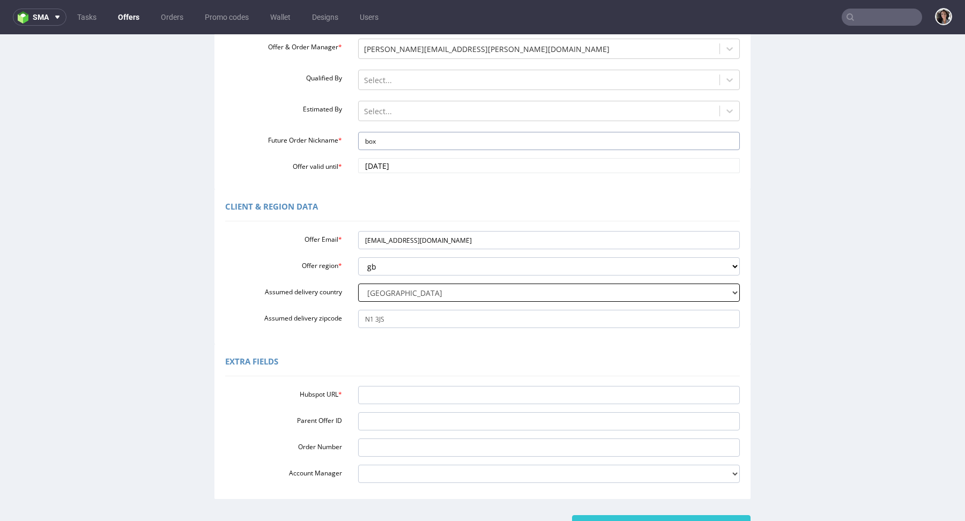
scroll to position [148, 0]
click at [381, 138] on input "box" at bounding box center [549, 140] width 382 height 18
type input "F52"
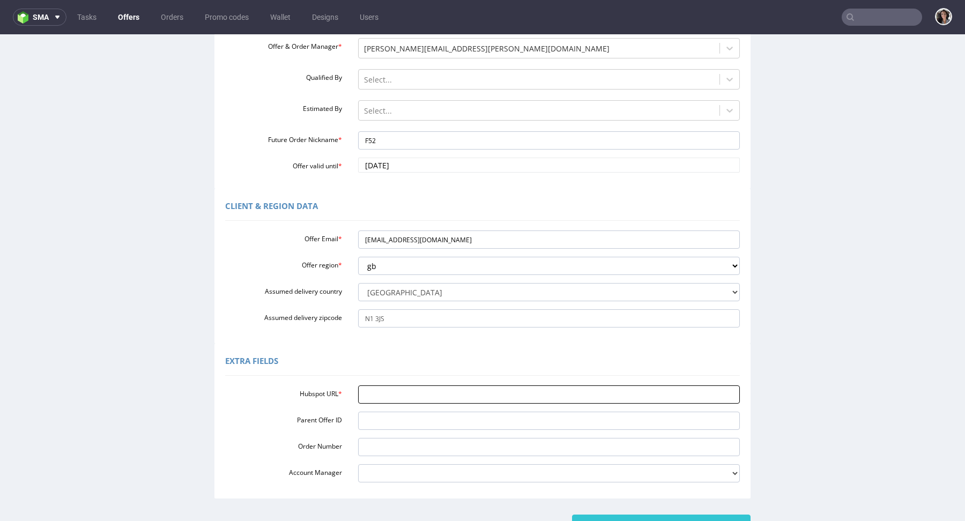
click at [388, 397] on input "Hubspot URL *" at bounding box center [549, 395] width 382 height 18
paste input "https://app-eu1.hubspot.com/contacts/25600958/record/0-3/327594800360/"
type input "https://app-eu1.hubspot.com/contacts/25600958/record/0-3/327594800360/"
click at [641, 516] on input "Create" at bounding box center [661, 524] width 179 height 18
type input "Please wait..."
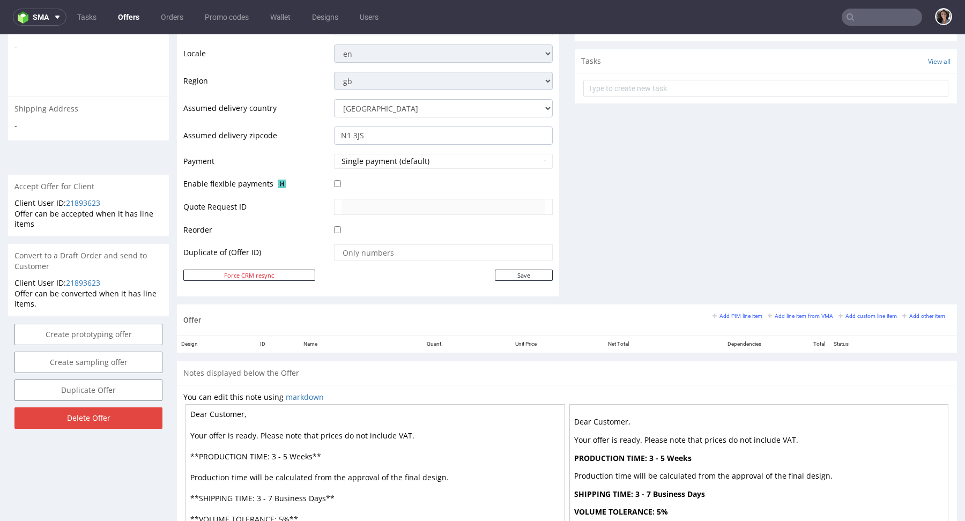
scroll to position [470, 0]
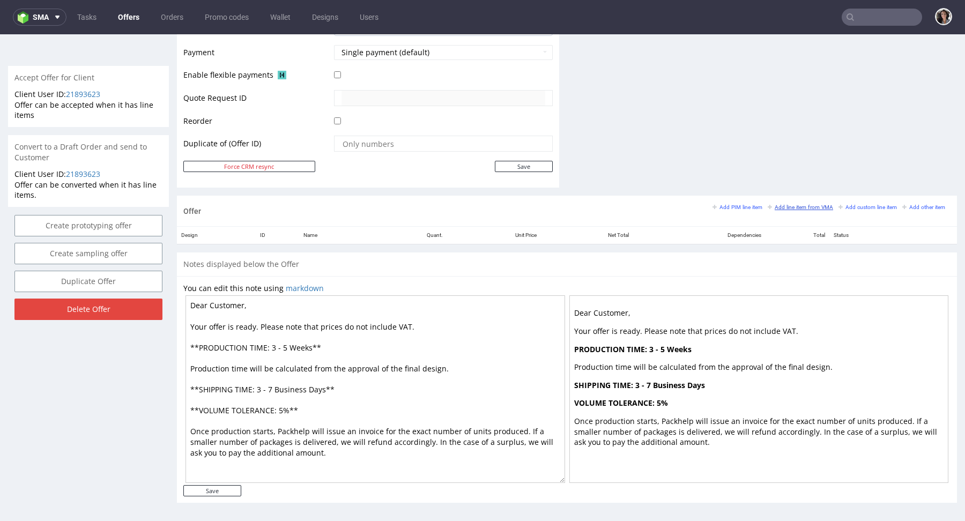
click at [789, 204] on small "Add line item from VMA" at bounding box center [800, 207] width 65 height 6
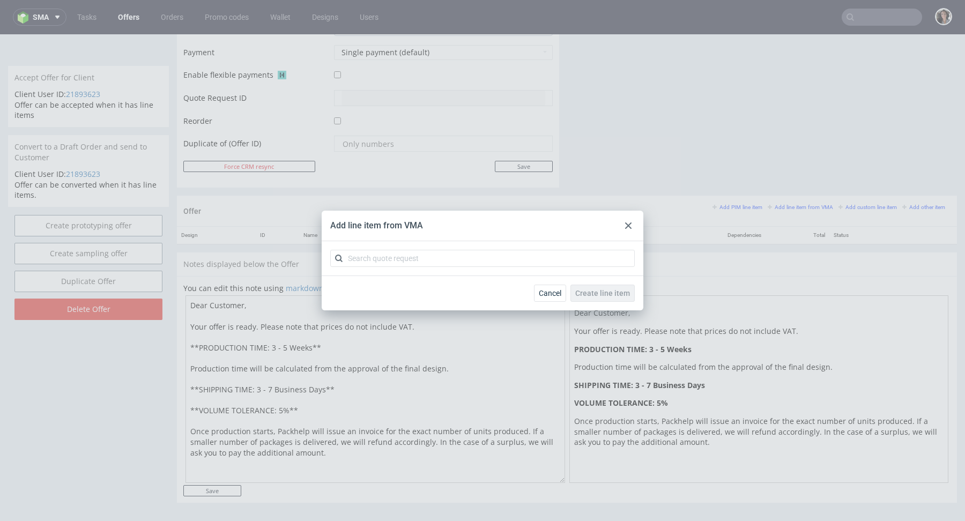
click at [629, 227] on use at bounding box center [628, 226] width 6 height 6
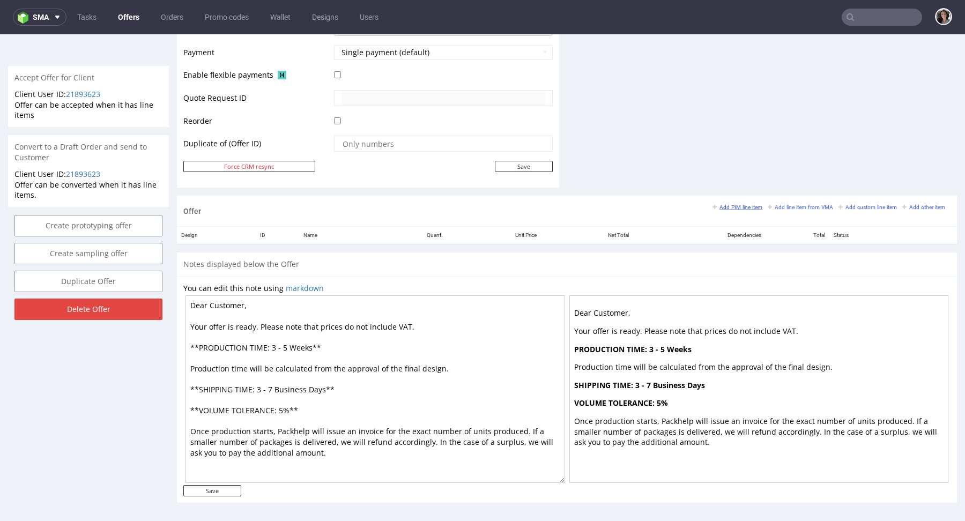
click at [738, 204] on small "Add PIM line item" at bounding box center [738, 207] width 50 height 6
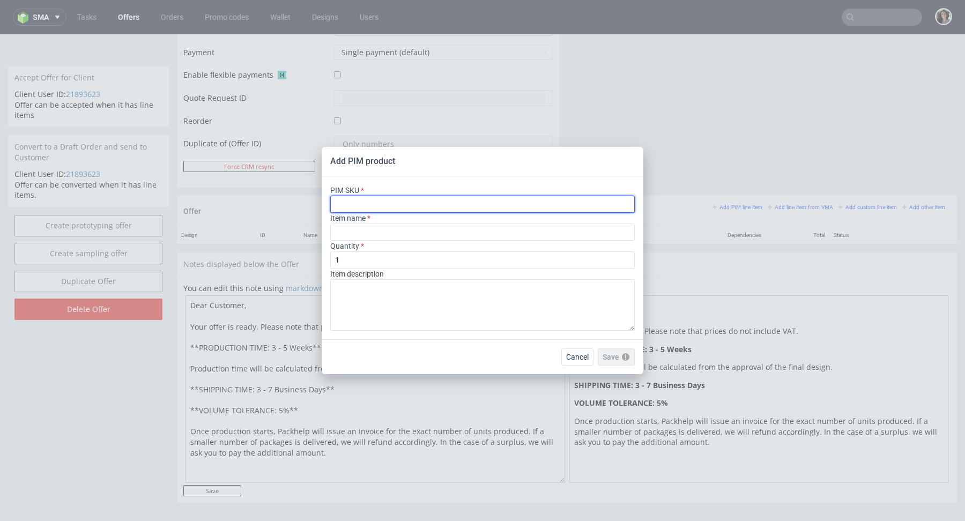
click at [453, 204] on input "text" at bounding box center [482, 204] width 305 height 17
paste input "box--mailer-box--52--cardboard-white-one-side--print-eco-color--foil-none"
type input "box--mailer-box--52--cardboard-white-one-side--print-eco-color--foil-none"
type input "Boites d'expédition"
type input "box--mailer-box--52--cardboard-white-one-side--print-eco-color--foil-none"
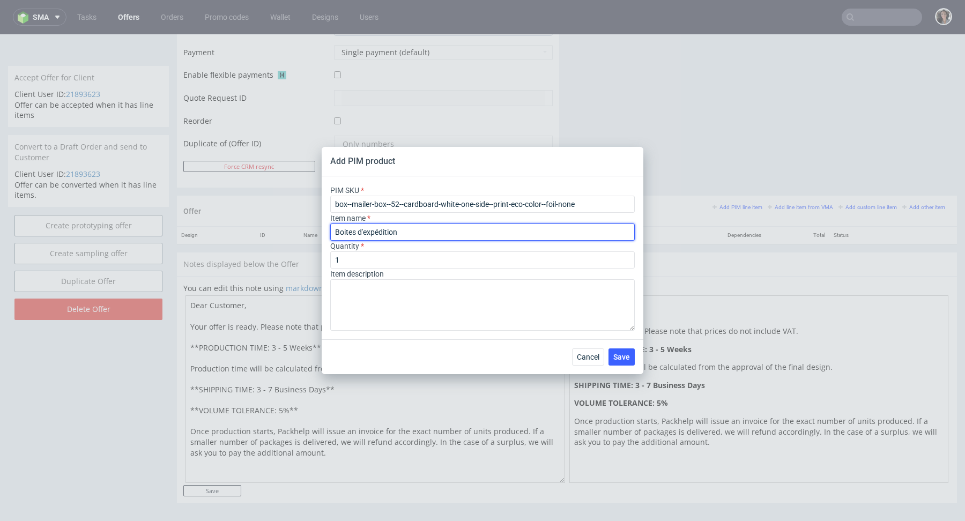
click at [389, 231] on input "Boites d'expédition" at bounding box center [482, 232] width 305 height 17
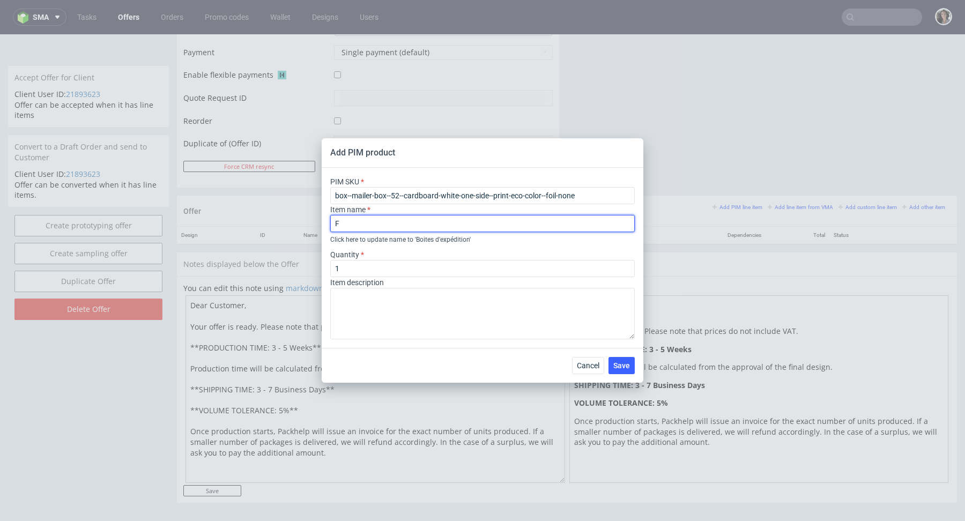
click at [359, 221] on input "F" at bounding box center [482, 223] width 305 height 17
paste input "52 - Print outside / inside no print brown"
type input "F52 - Print outside / inside no print brown"
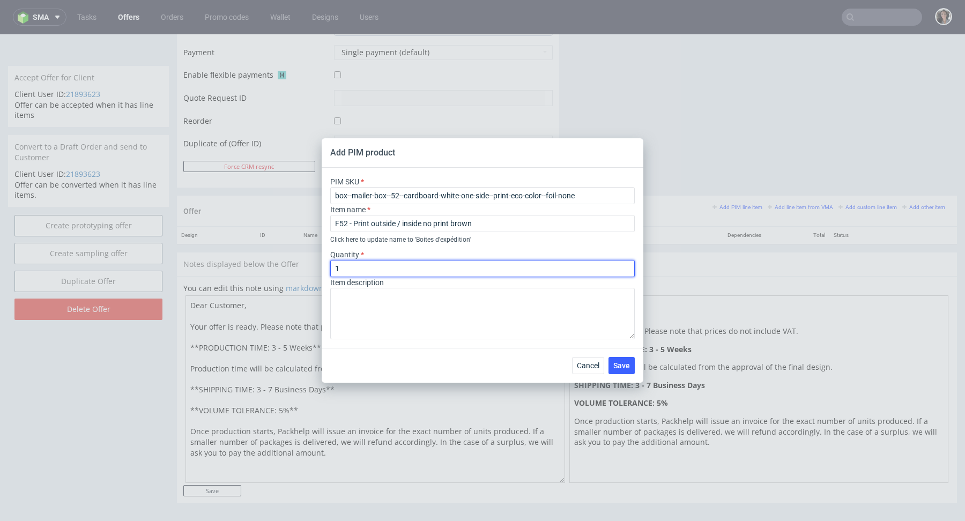
click at [356, 274] on input "1" at bounding box center [482, 268] width 305 height 17
click at [356, 273] on input "1" at bounding box center [482, 268] width 305 height 17
type input "250"
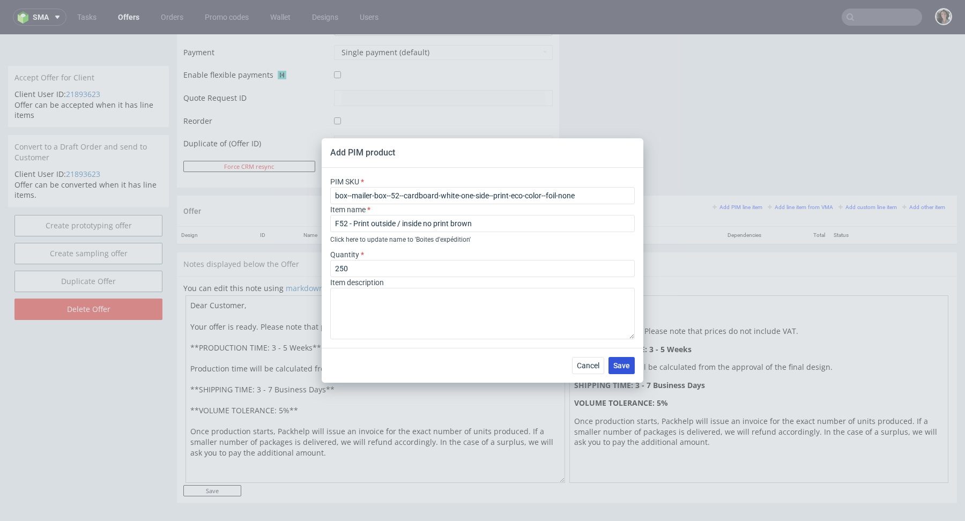
click at [618, 365] on span "Save" at bounding box center [621, 366] width 17 height 8
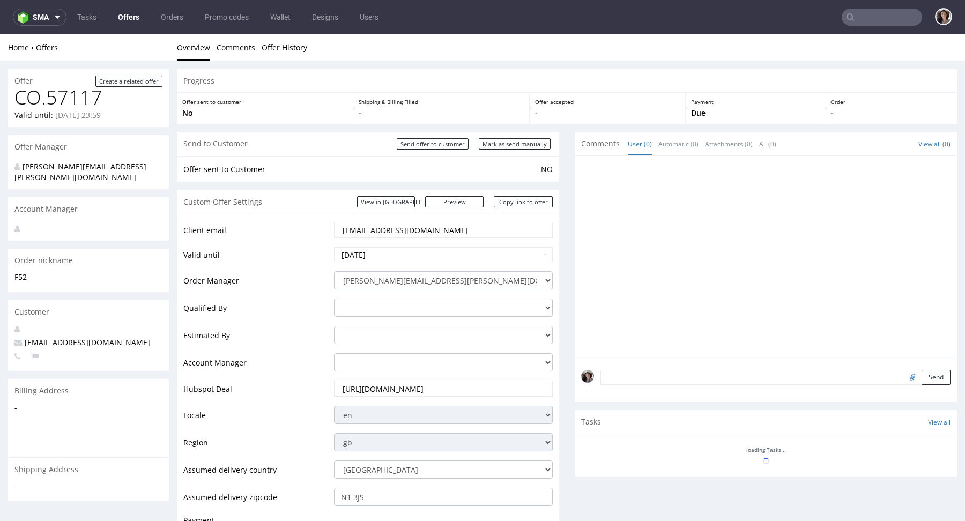
scroll to position [354, 0]
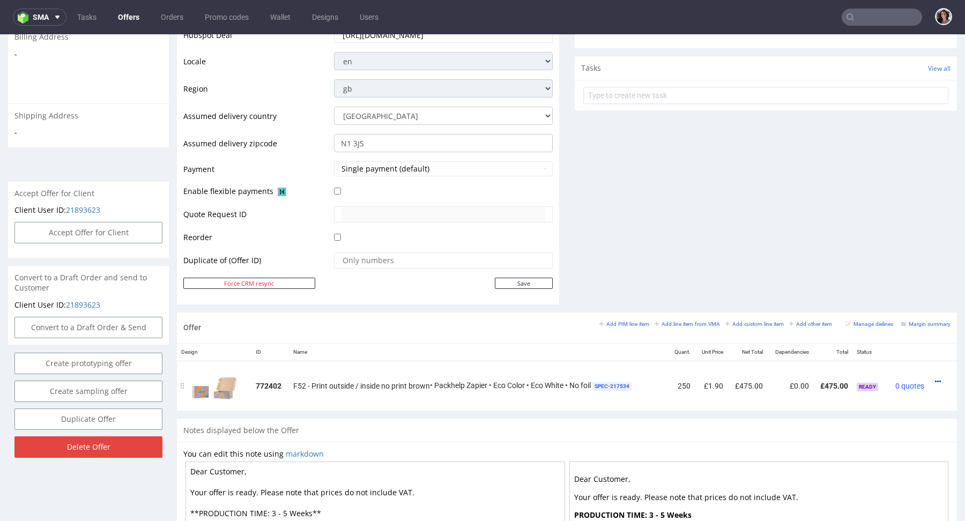
click at [935, 379] on icon at bounding box center [938, 382] width 6 height 8
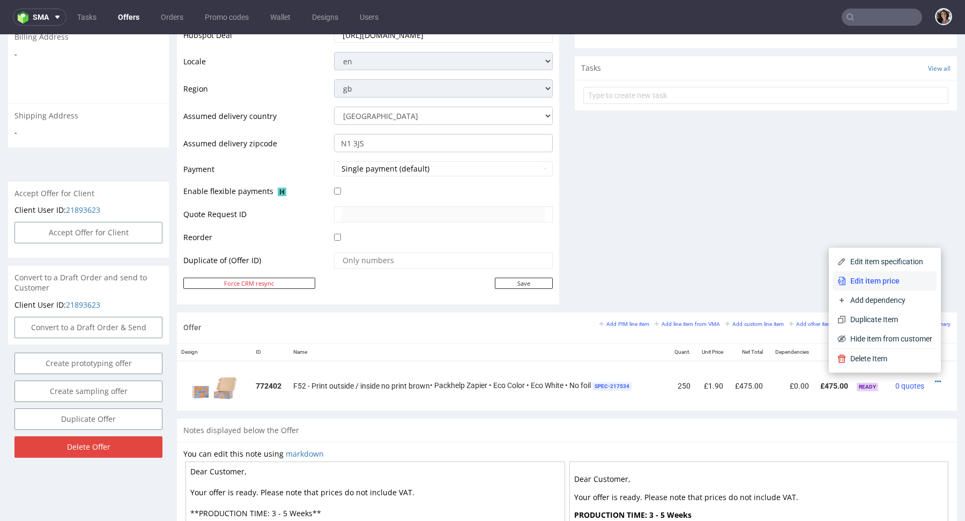
click at [883, 280] on span "Edit item price" at bounding box center [889, 281] width 86 height 11
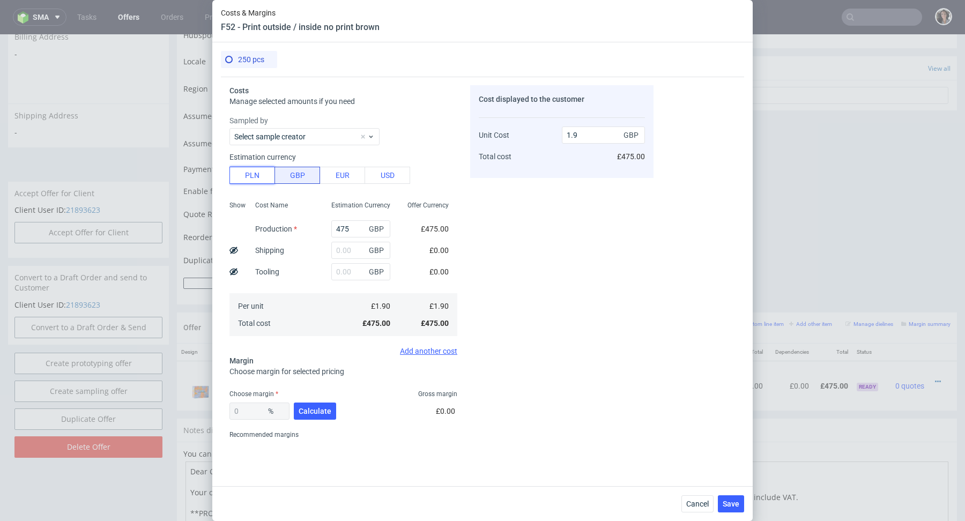
click at [255, 173] on button "PLN" at bounding box center [253, 175] width 46 height 17
type input "0.39"
click at [344, 250] on input "text" at bounding box center [360, 250] width 59 height 17
paste input "box--mailer-box--52--cardboard-white-one-side--print-eco-color--foil-none"
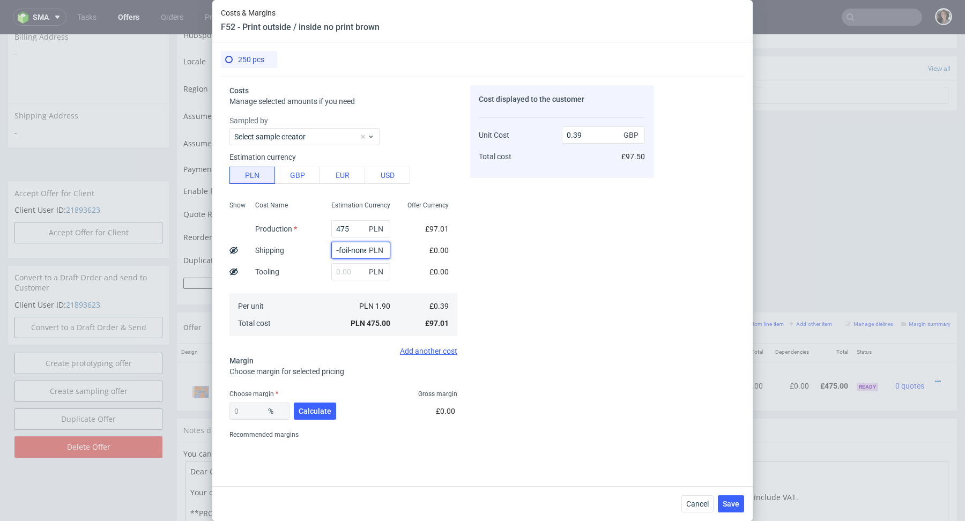
click at [354, 249] on input "box--mailer-box--52--cardboard-white-one-side--print-eco-color--foil-none" at bounding box center [360, 250] width 59 height 17
click at [353, 248] on input "box--mailer-box--52--cardboard-white-one-side--print-eco-color--foil-none" at bounding box center [360, 250] width 59 height 17
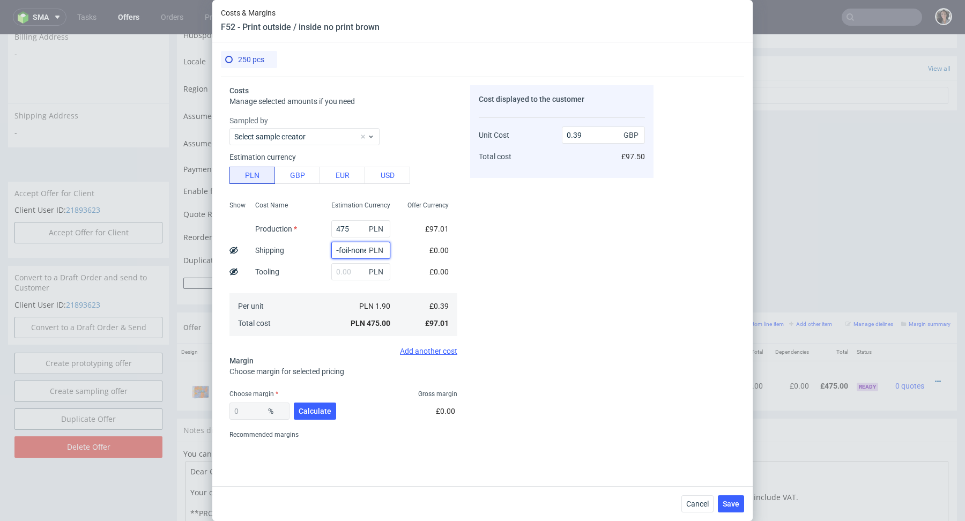
click at [353, 248] on input "box--mailer-box--52--cardboard-white-one-side--print-eco-color--foil-none" at bounding box center [360, 250] width 59 height 17
paste input "197,5"
type input "197.5"
type input "0.55"
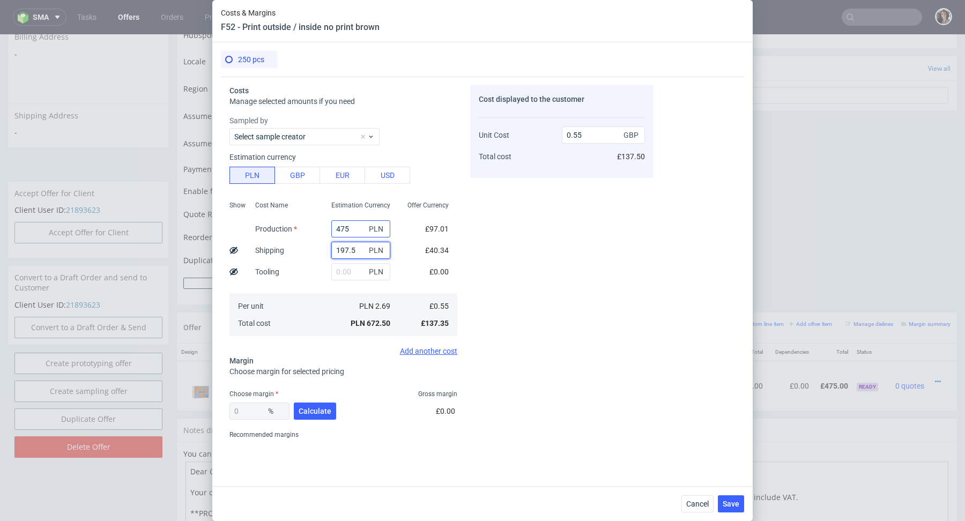
type input "197.5"
click at [357, 228] on input "475" at bounding box center [360, 228] width 59 height 17
type input "0.16"
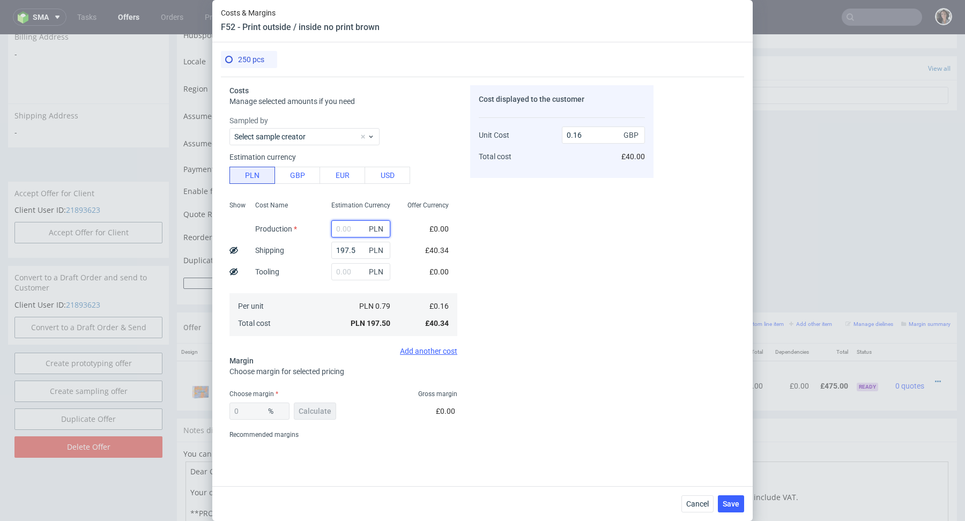
paste input "545"
type input "545"
type input "0.61"
type input "545"
click at [314, 263] on div "Cost Name Production Shipping Tooling Per unit Total cost" at bounding box center [285, 268] width 76 height 142
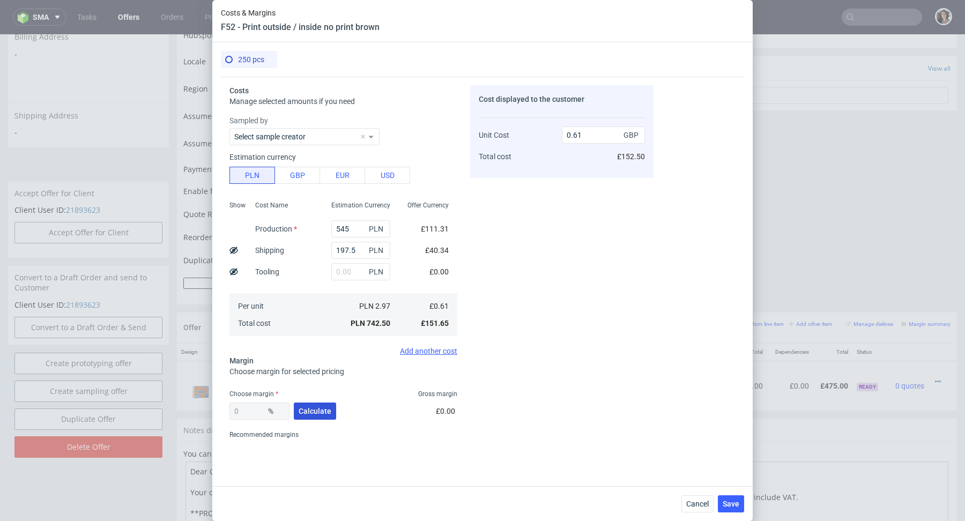
click at [323, 404] on button "Calculate" at bounding box center [315, 411] width 42 height 17
type input "50.99"
drag, startPoint x: 589, startPoint y: 137, endPoint x: 573, endPoint y: 135, distance: 16.2
click at [573, 135] on input "1.24" at bounding box center [603, 135] width 83 height 17
type input "1.99"
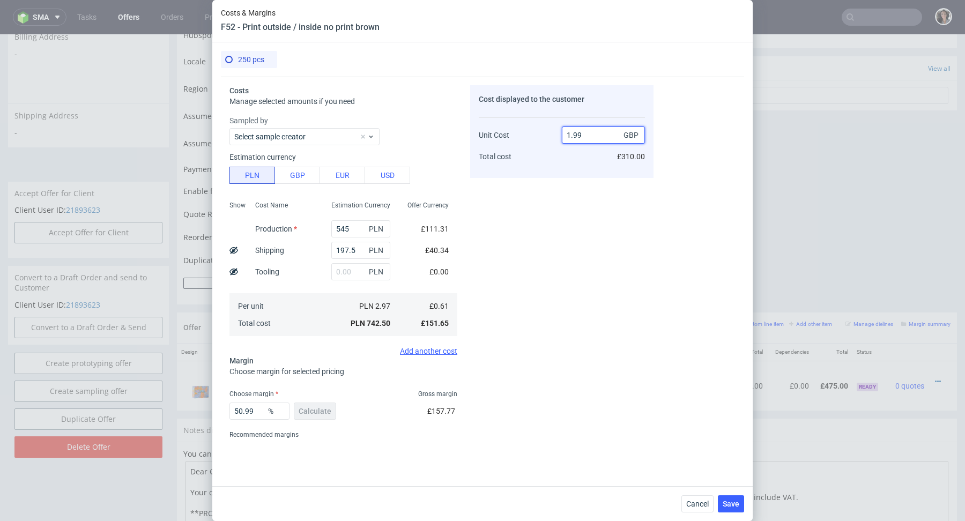
type input "69.34673366834171"
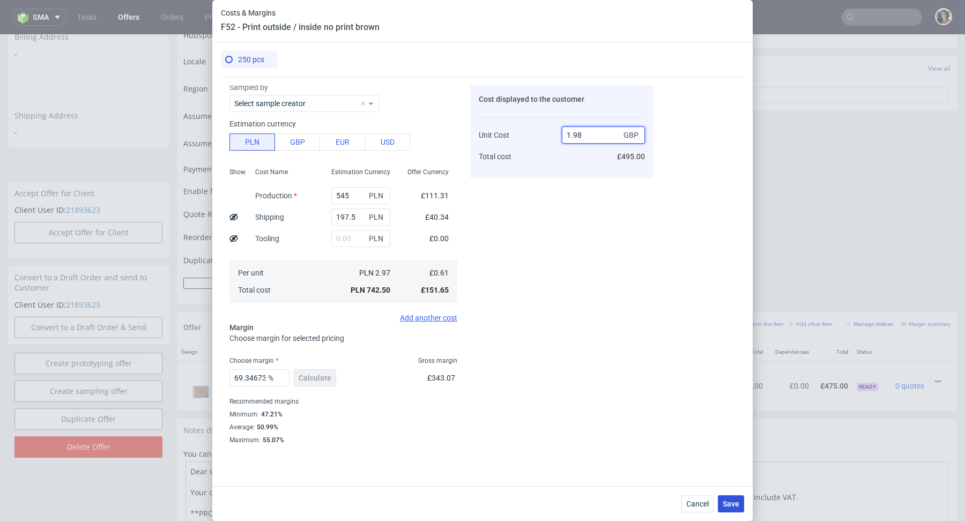
type input "1.98"
click at [736, 502] on span "Save" at bounding box center [731, 504] width 17 height 8
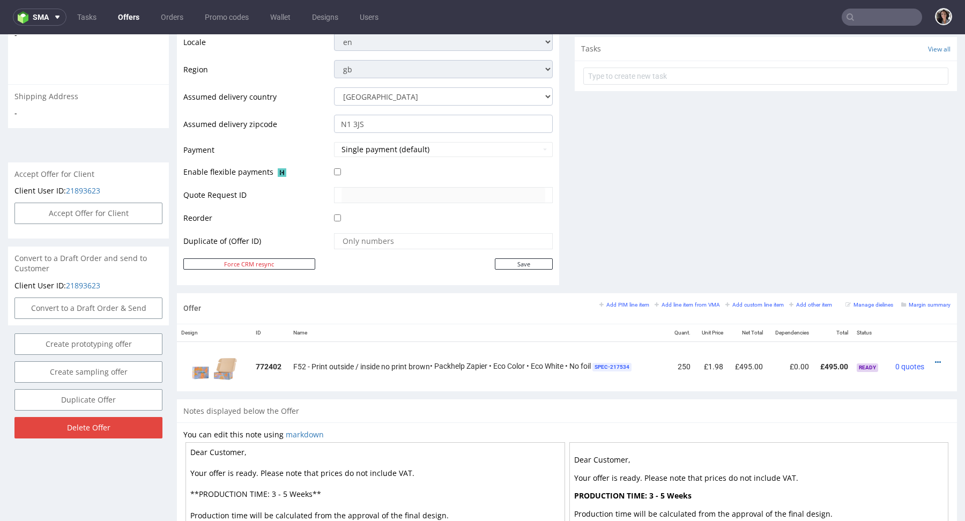
scroll to position [471, 0]
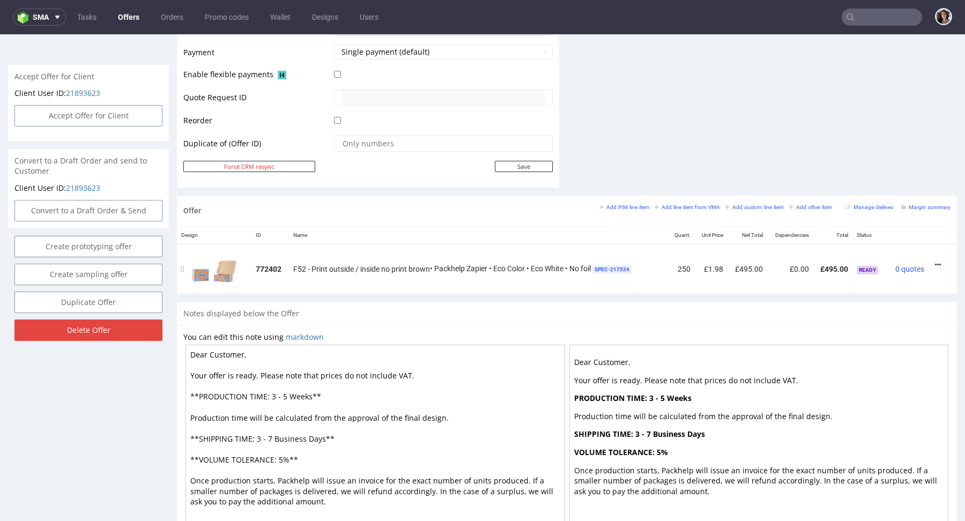
click at [935, 261] on icon at bounding box center [938, 265] width 6 height 8
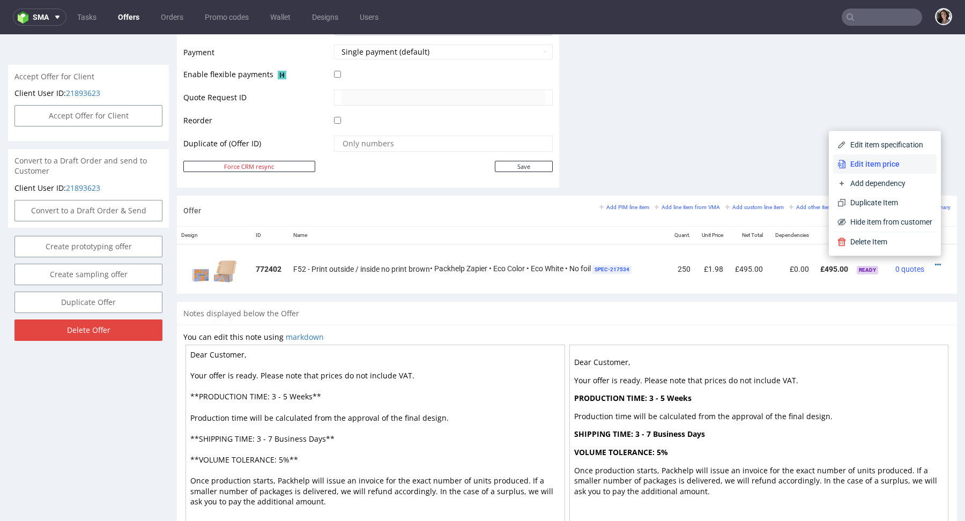
click at [871, 171] on li "Edit item price" at bounding box center [884, 163] width 103 height 19
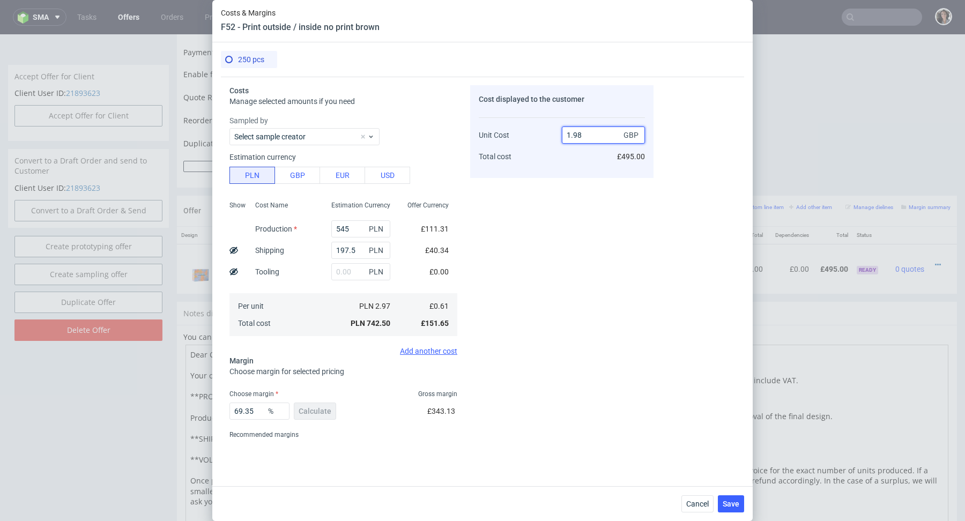
click at [601, 140] on input "1.98" at bounding box center [603, 135] width 83 height 17
type input "1.99"
type input "69.34673366834171"
type input "1.99"
click at [363, 393] on div "Choose margin Gross margin" at bounding box center [344, 394] width 228 height 9
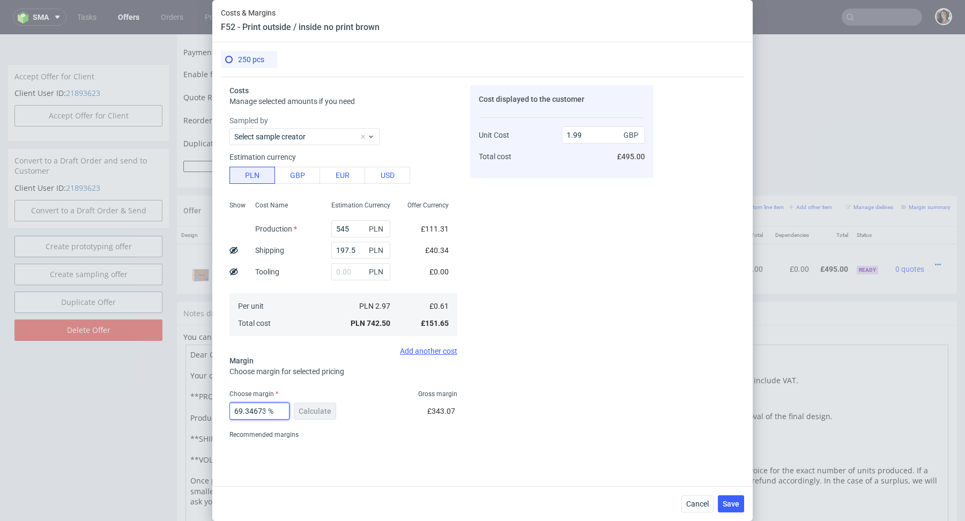
scroll to position [0, 38]
drag, startPoint x: 242, startPoint y: 411, endPoint x: 302, endPoint y: 412, distance: 60.1
click at [302, 412] on div "69.34673366834171 % Calculate" at bounding box center [284, 413] width 109 height 30
type input "699"
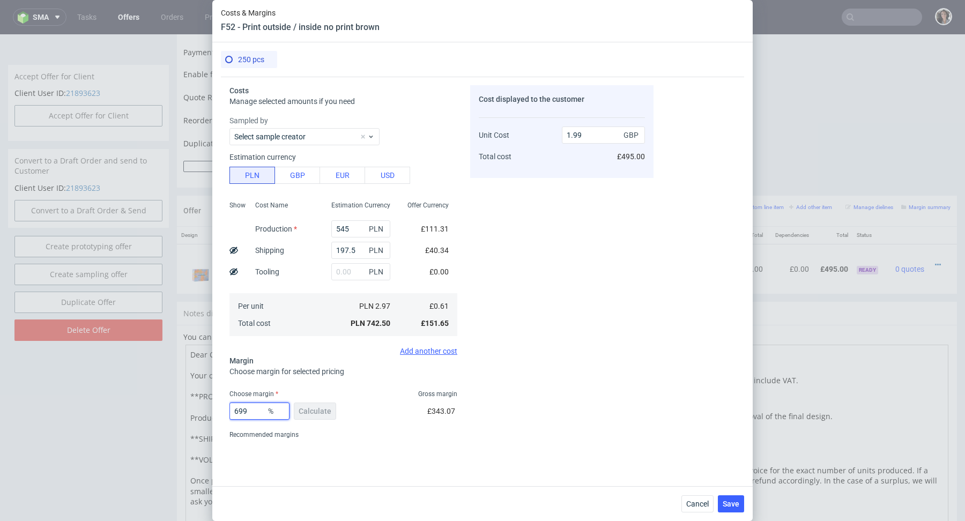
type input "-0.1"
type input "69.9"
type input "2.01"
type input "69.7"
type input "2"
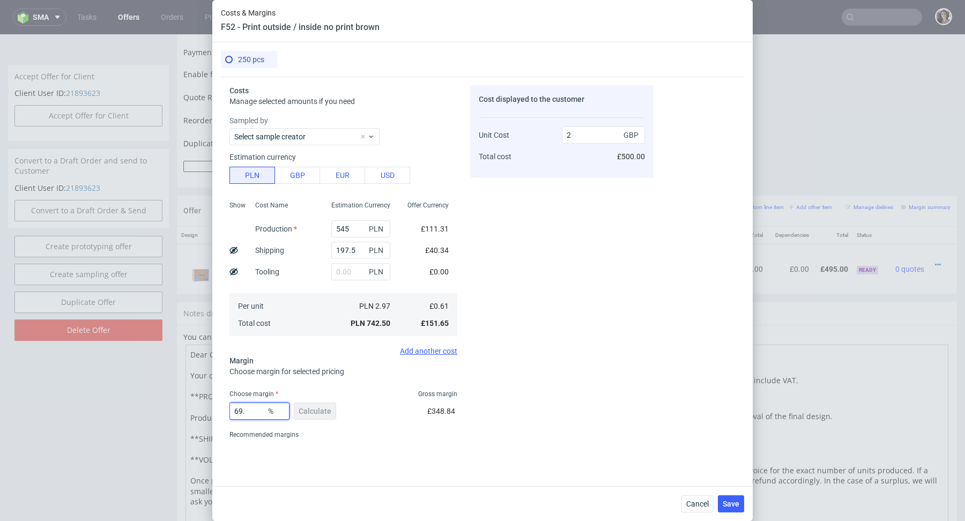
type input "69.6"
type input "1.99"
type input "69.66"
type input "2"
type input "69.6"
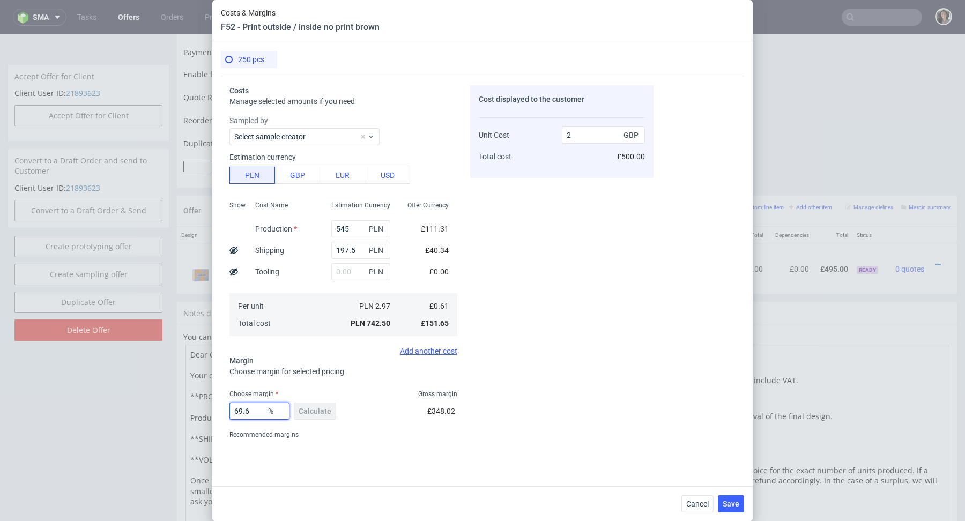
type input "1.99"
type input "69.64"
type input "2"
type input "69.61"
type input "1.99"
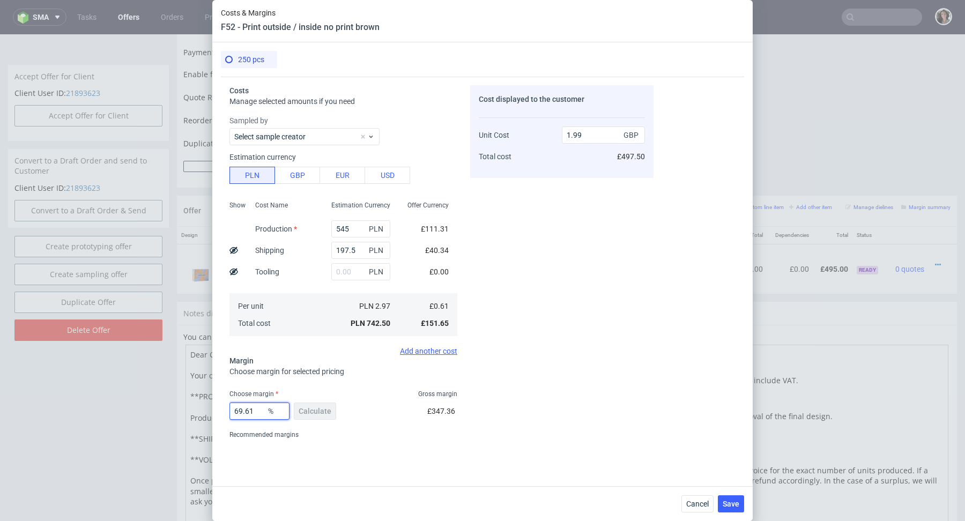
type input "69.61"
click at [348, 385] on fieldset "Costs Manage selected amounts if you need Sampled by Select sample creator Esti…" at bounding box center [344, 281] width 228 height 393
click at [733, 502] on span "Save" at bounding box center [731, 504] width 17 height 8
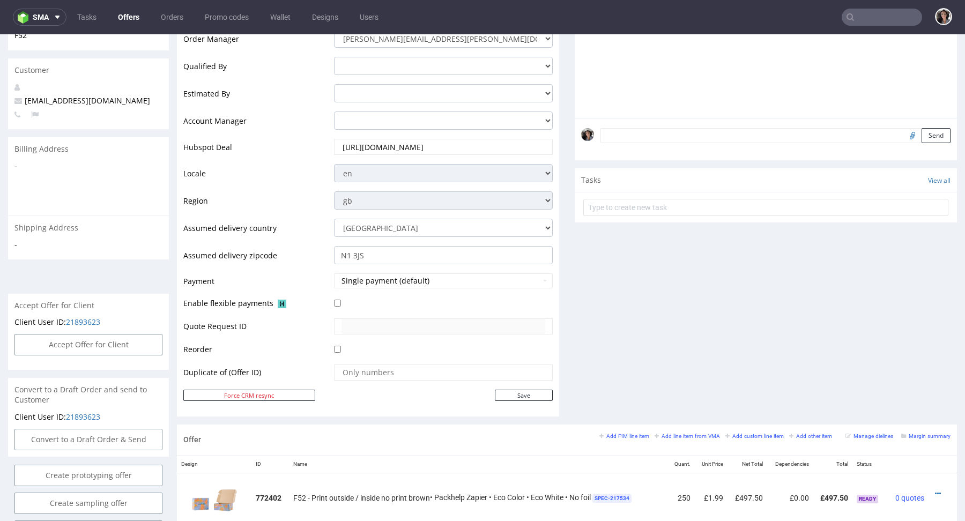
scroll to position [272, 0]
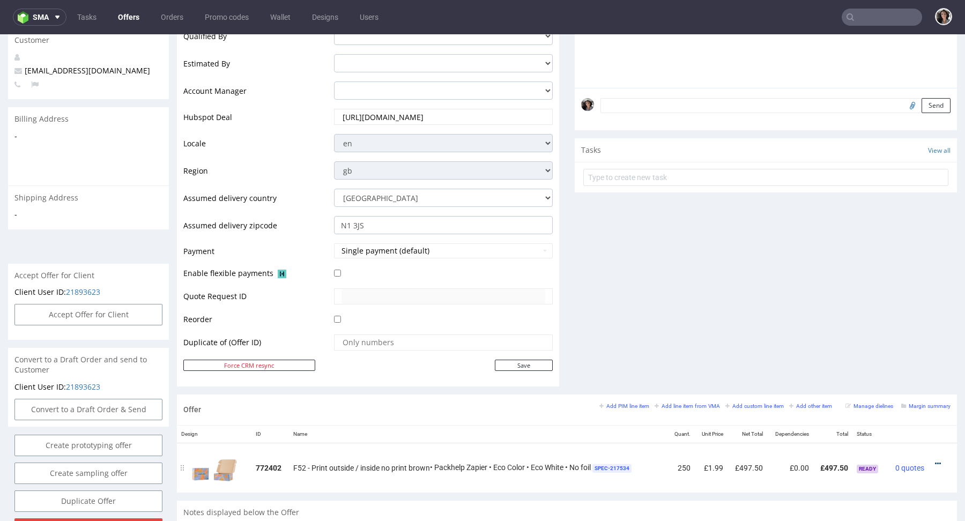
click at [935, 460] on icon at bounding box center [938, 464] width 6 height 8
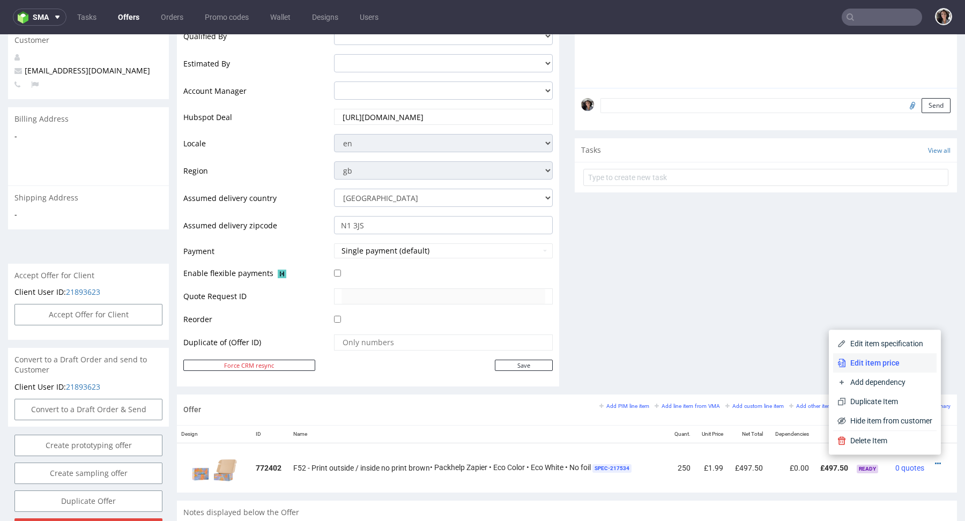
click at [872, 367] on span "Edit item price" at bounding box center [889, 363] width 86 height 11
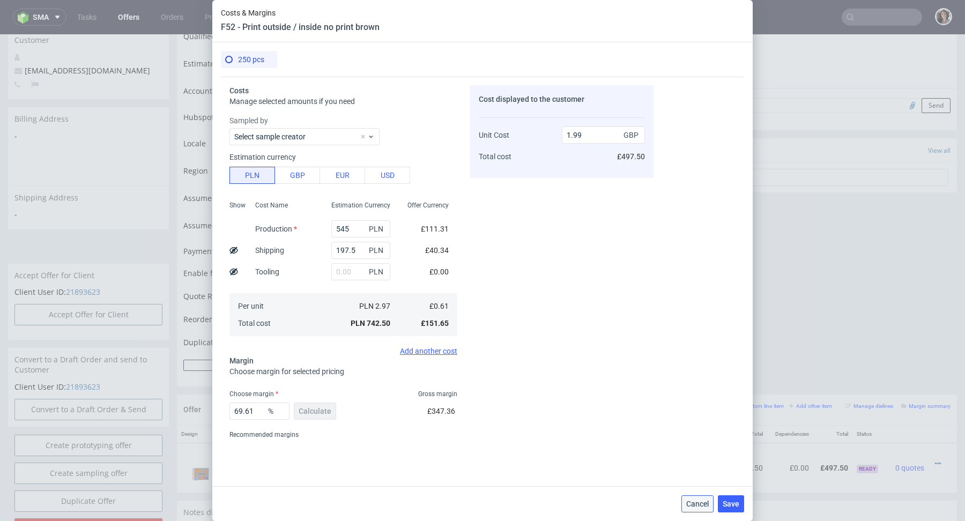
click at [695, 503] on span "Cancel" at bounding box center [697, 504] width 23 height 8
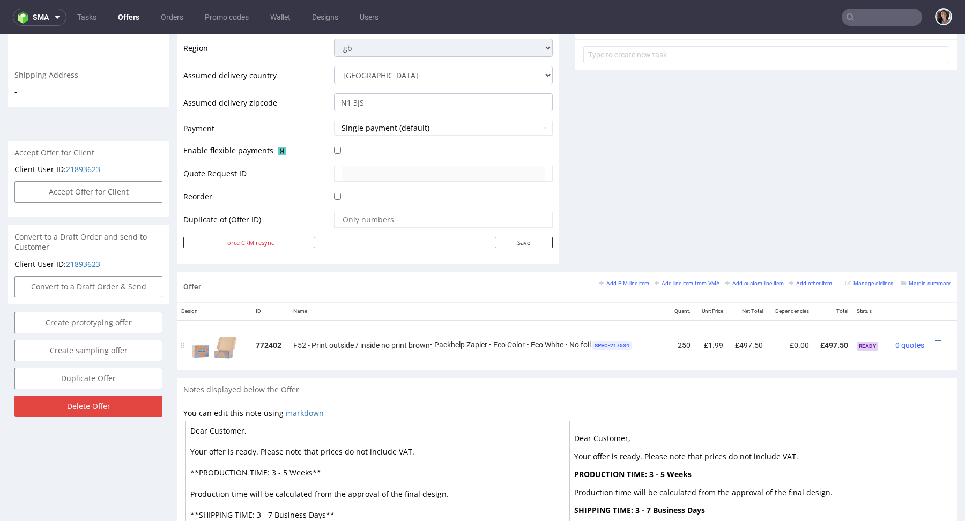
scroll to position [343, 0]
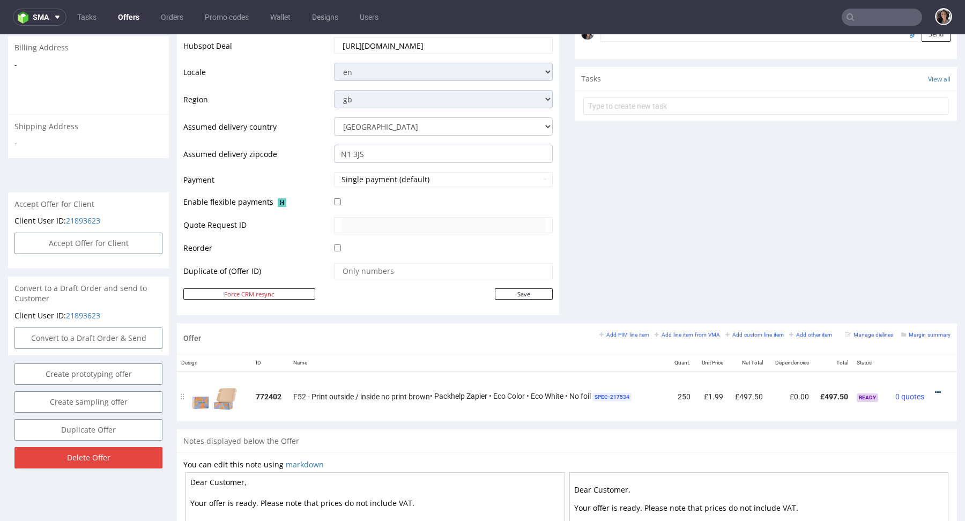
click at [935, 393] on icon at bounding box center [938, 393] width 6 height 8
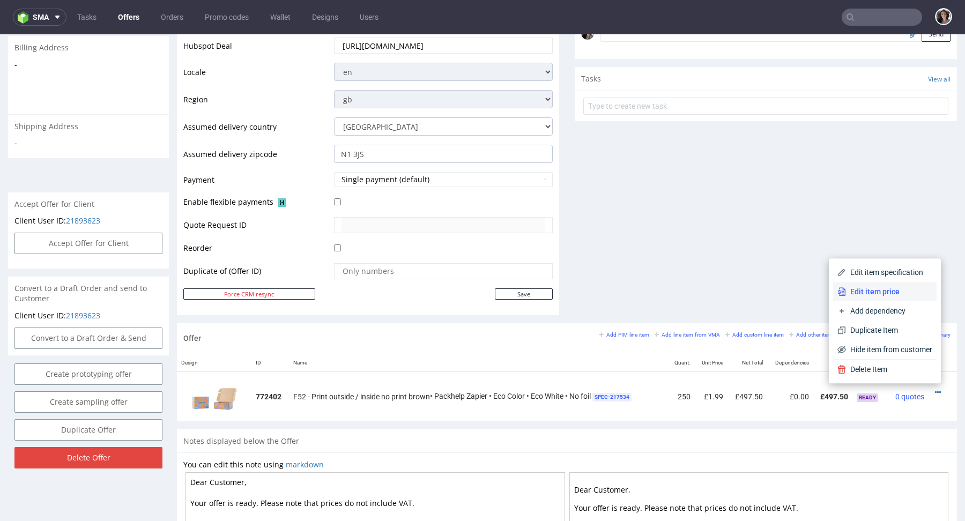
click at [886, 299] on li "Edit item price" at bounding box center [884, 291] width 103 height 19
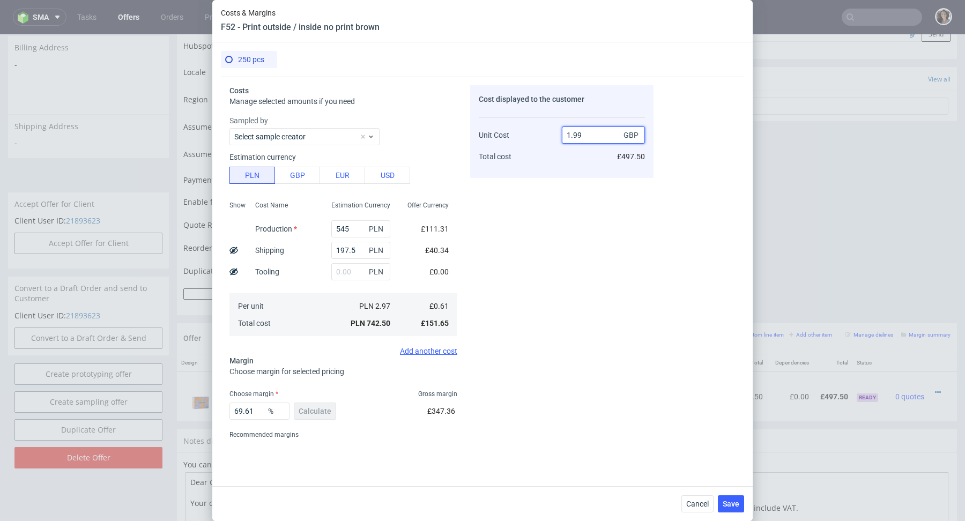
click at [603, 134] on input "1.99" at bounding box center [603, 135] width 83 height 17
type input "1.97"
type input "69.03553299492386"
type input "1.96"
click at [508, 329] on div "Cost displayed to the customer Unit Cost Total cost 1.96 GBP £490.00" at bounding box center [561, 264] width 183 height 358
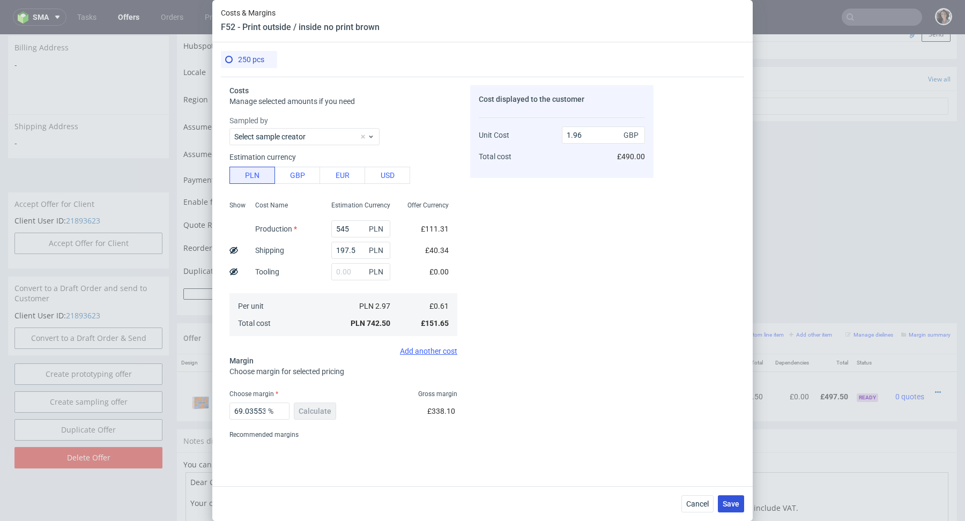
click at [734, 502] on span "Save" at bounding box center [731, 504] width 17 height 8
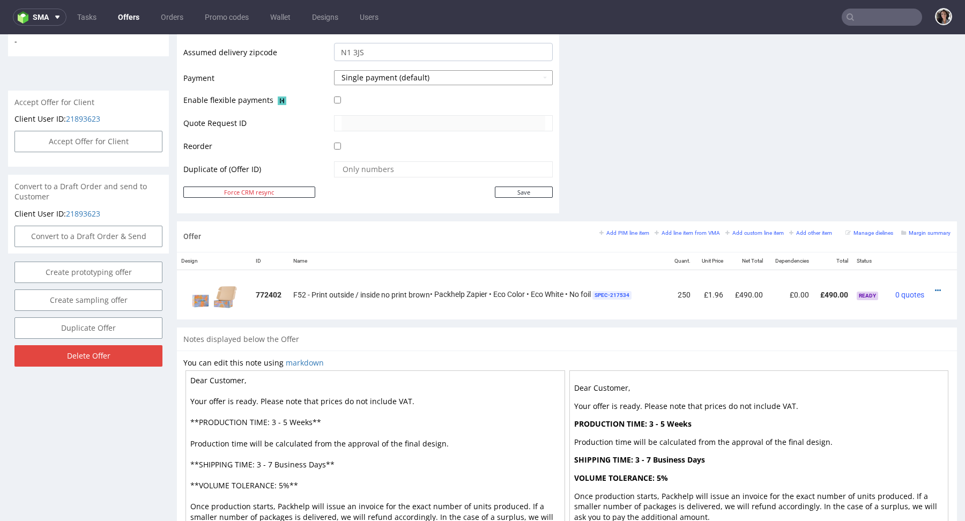
scroll to position [472, 0]
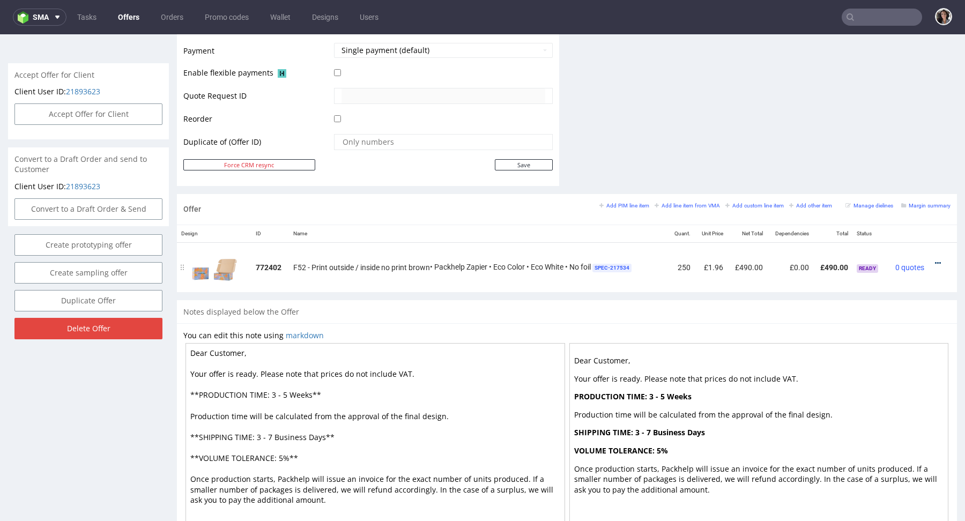
click at [935, 260] on icon at bounding box center [938, 264] width 6 height 8
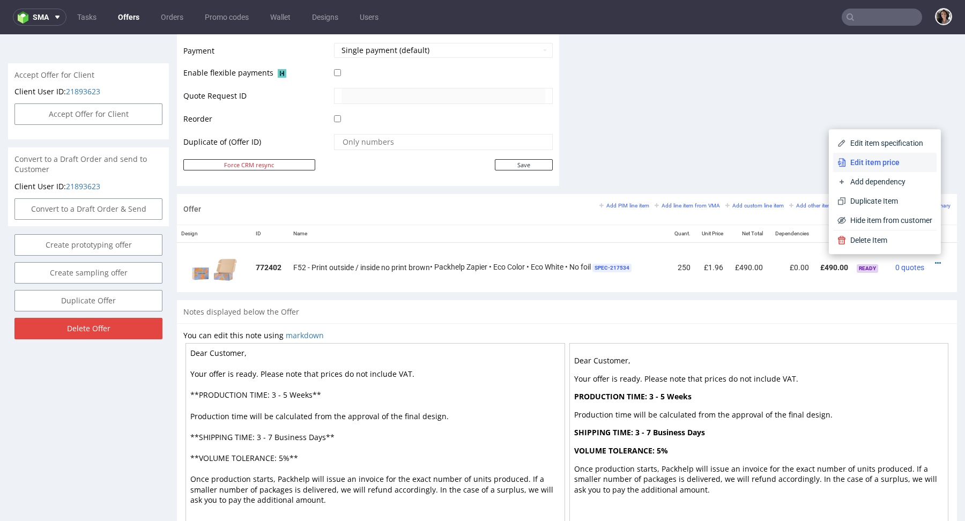
click at [855, 164] on span "Edit item price" at bounding box center [889, 162] width 86 height 11
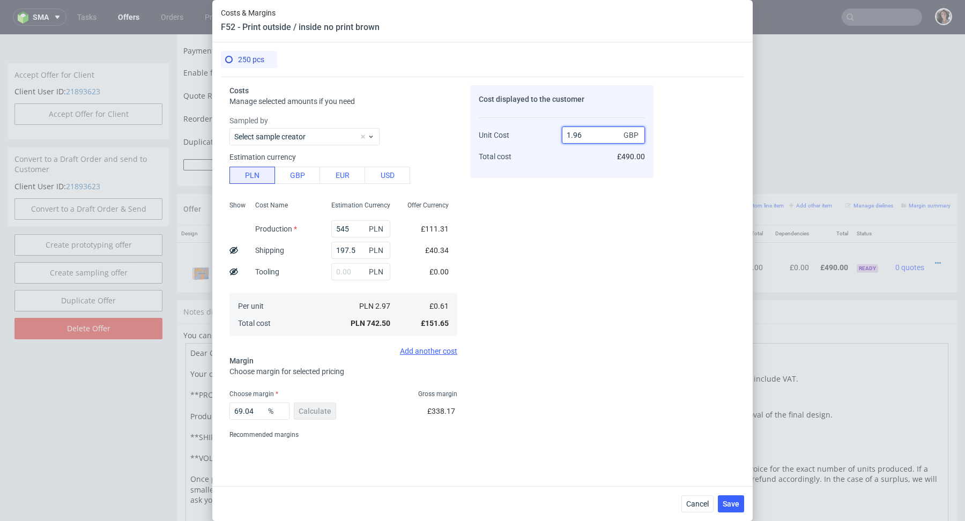
click at [601, 138] on input "1.96" at bounding box center [603, 135] width 83 height 17
type input "1.99"
type input "69.34673366834171"
type input "1.98"
click at [552, 213] on div "Cost displayed to the customer Unit Cost Total cost 1.98 GBP £495.00" at bounding box center [561, 264] width 183 height 358
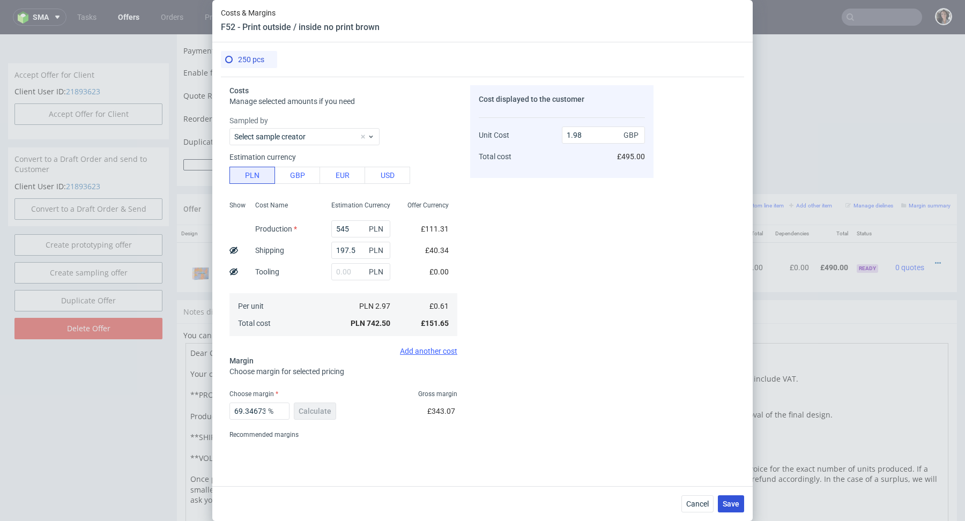
click at [730, 504] on span "Save" at bounding box center [731, 504] width 17 height 8
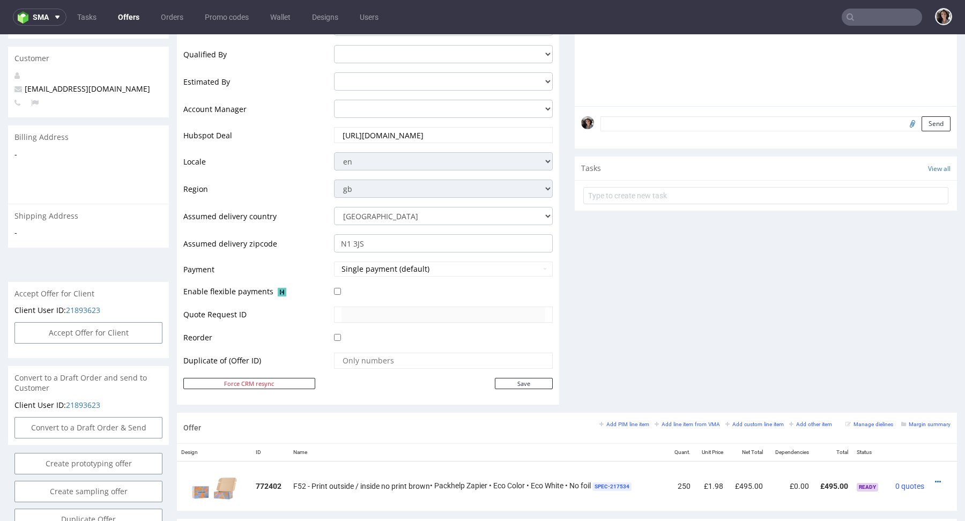
scroll to position [464, 0]
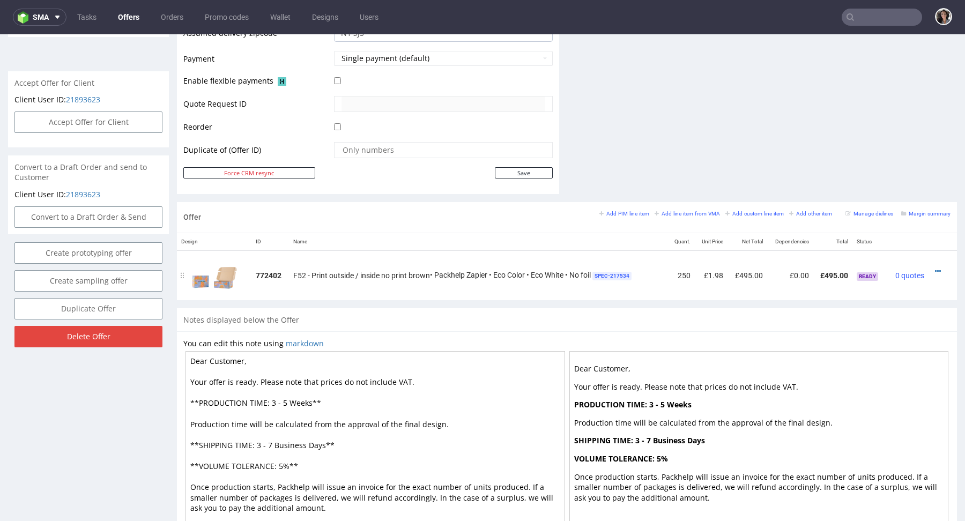
click at [933, 270] on div at bounding box center [939, 271] width 13 height 11
click at [935, 268] on icon at bounding box center [938, 272] width 6 height 8
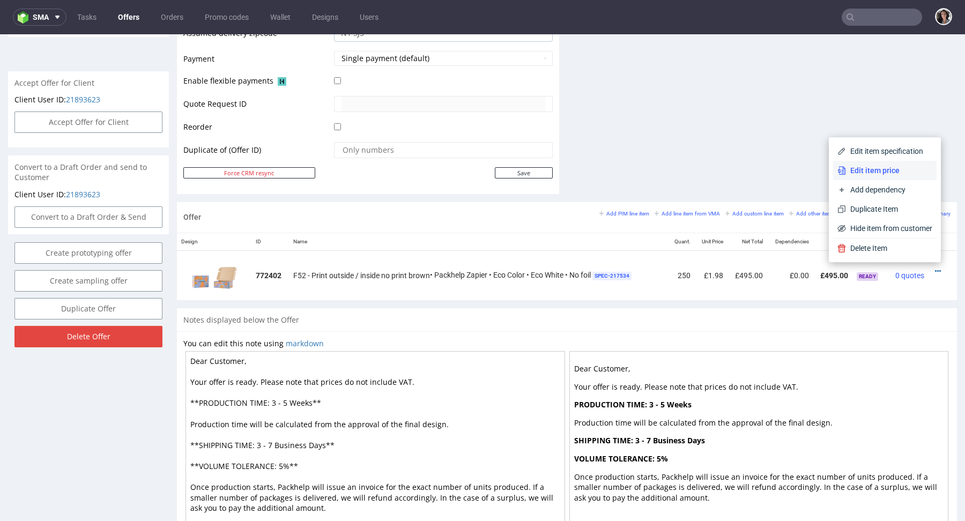
click at [873, 170] on span "Edit item price" at bounding box center [889, 170] width 86 height 11
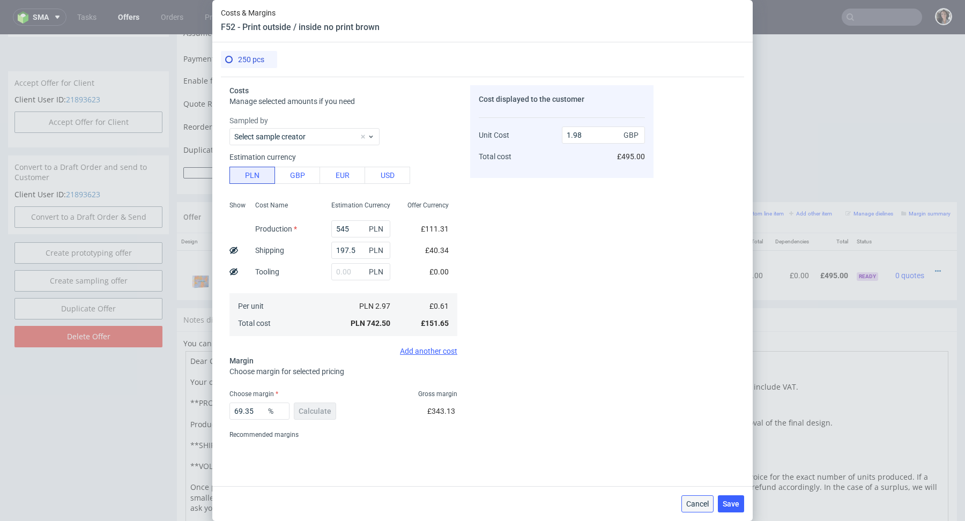
click at [684, 502] on button "Cancel" at bounding box center [698, 503] width 32 height 17
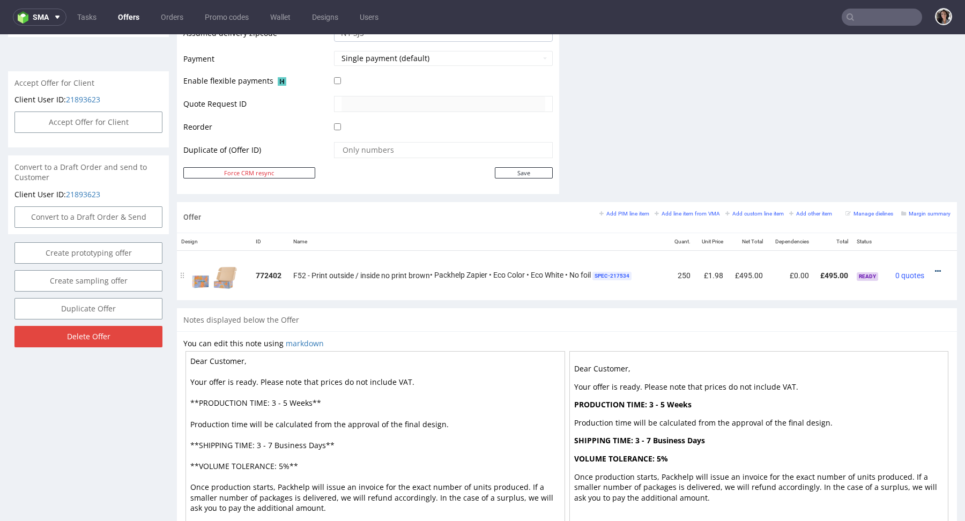
click at [935, 268] on icon at bounding box center [938, 272] width 6 height 8
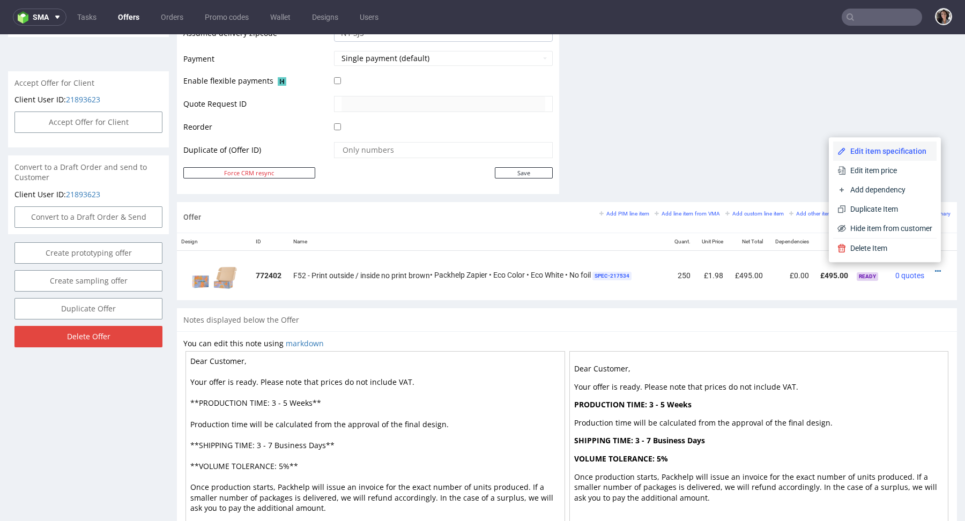
click at [855, 146] on span "Edit item specification" at bounding box center [889, 151] width 86 height 11
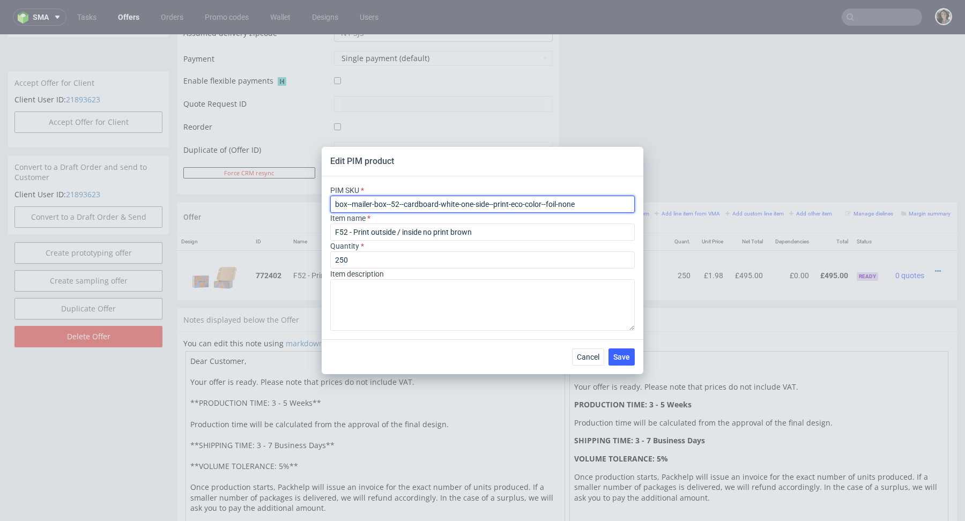
click at [428, 205] on input "box--mailer-box--52--cardboard-white-one-side--print-eco-color--foil-none" at bounding box center [482, 204] width 305 height 17
click at [590, 358] on span "Cancel" at bounding box center [588, 357] width 23 height 8
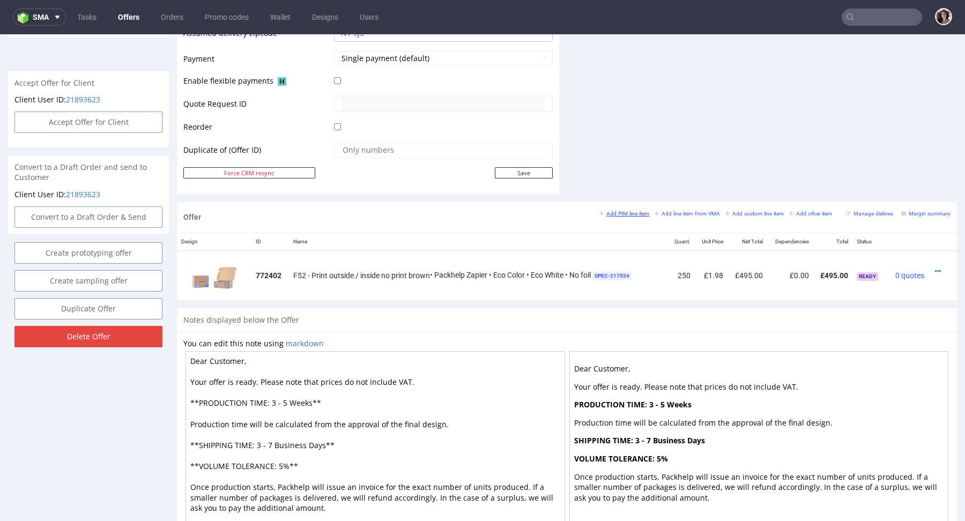
click at [625, 211] on small "Add PIM line item" at bounding box center [625, 214] width 50 height 6
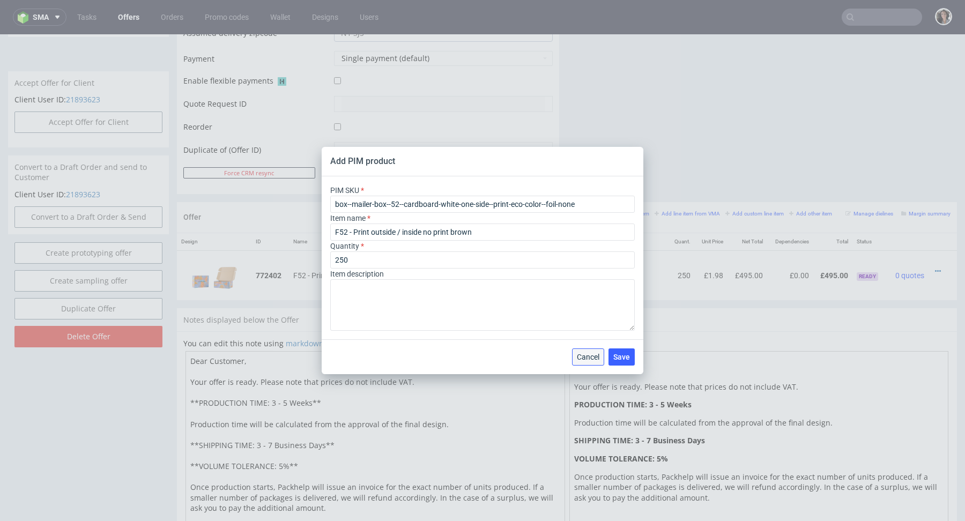
click at [588, 362] on button "Cancel" at bounding box center [588, 357] width 32 height 17
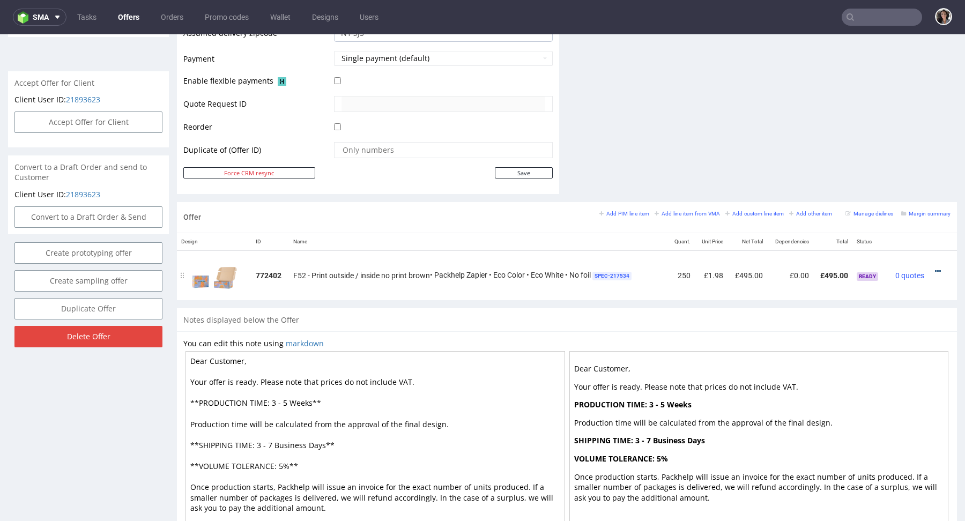
click at [935, 268] on icon at bounding box center [938, 272] width 6 height 8
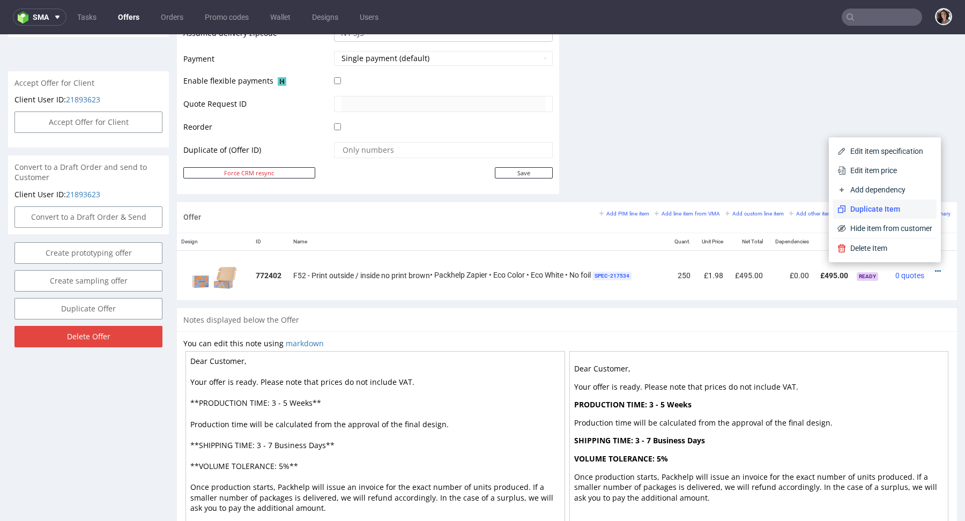
click at [861, 209] on span "Duplicate Item" at bounding box center [889, 209] width 86 height 11
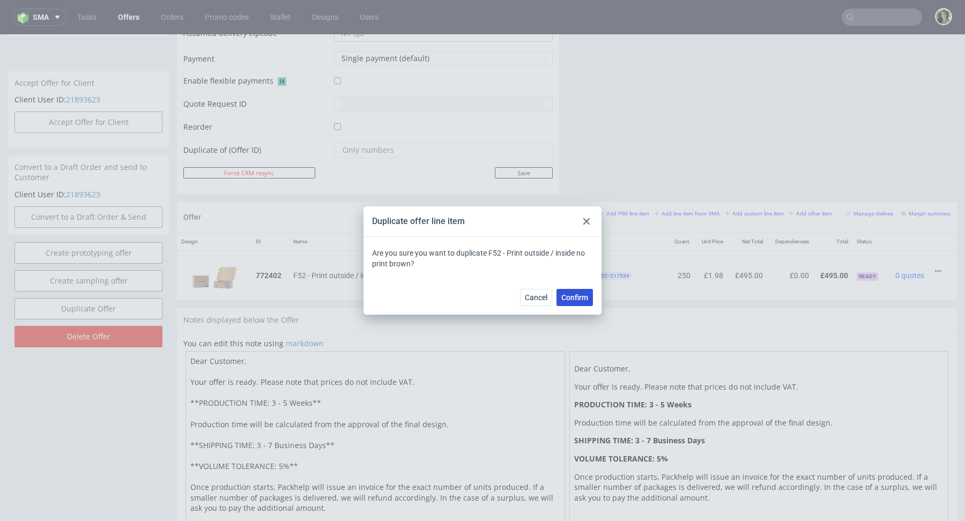
click at [568, 294] on span "Confirm" at bounding box center [574, 298] width 27 height 8
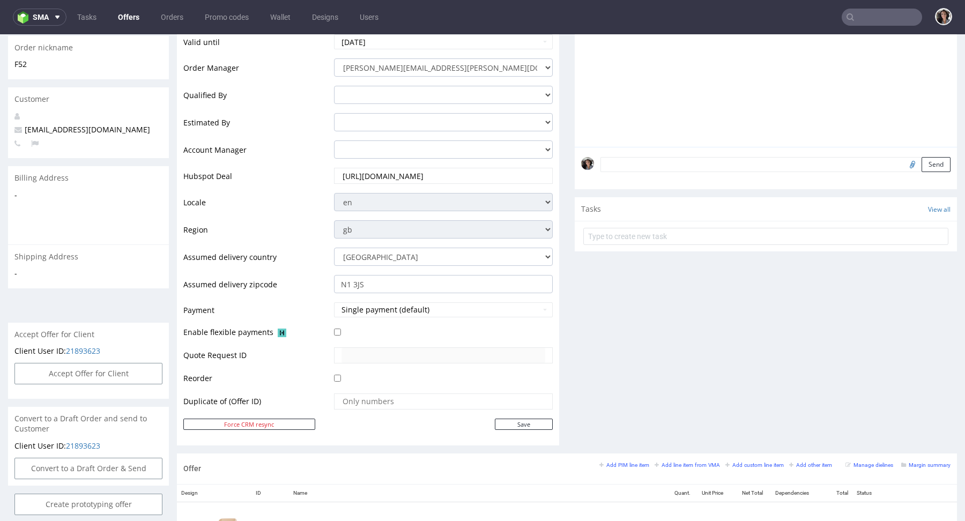
scroll to position [452, 0]
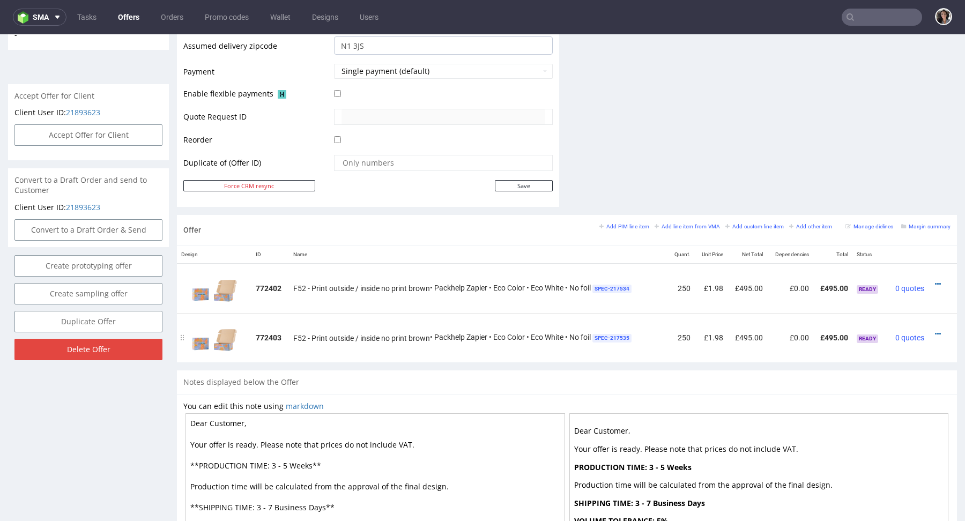
click at [933, 334] on div at bounding box center [939, 334] width 13 height 11
click at [935, 280] on icon at bounding box center [938, 284] width 6 height 8
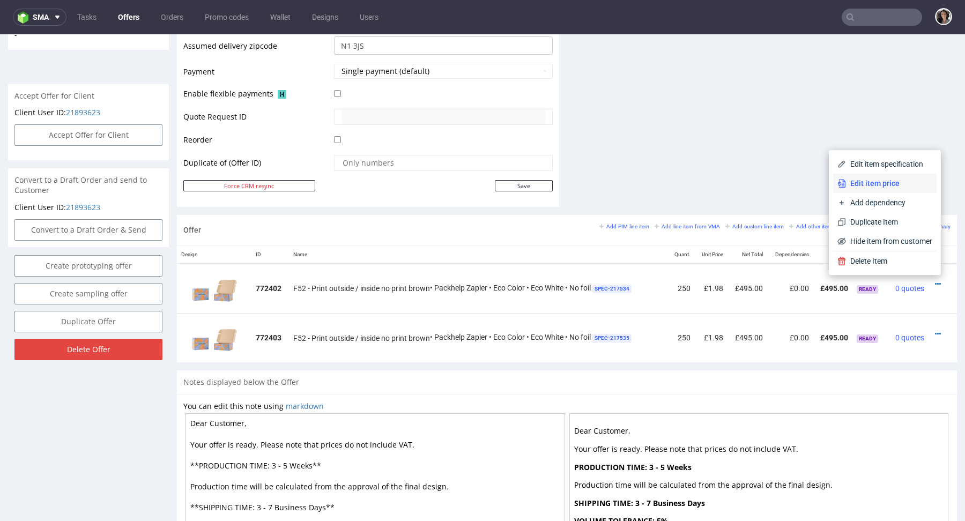
click at [863, 185] on span "Edit item price" at bounding box center [889, 183] width 86 height 11
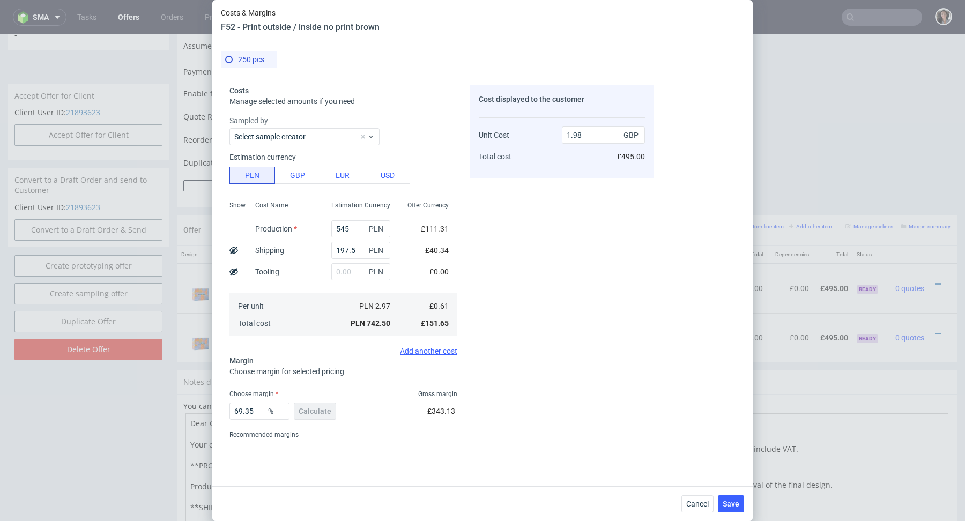
click at [699, 515] on div "Cancel Save" at bounding box center [482, 503] width 541 height 35
click at [699, 514] on div "Cancel Save" at bounding box center [482, 503] width 541 height 35
click at [698, 509] on button "Cancel" at bounding box center [698, 503] width 32 height 17
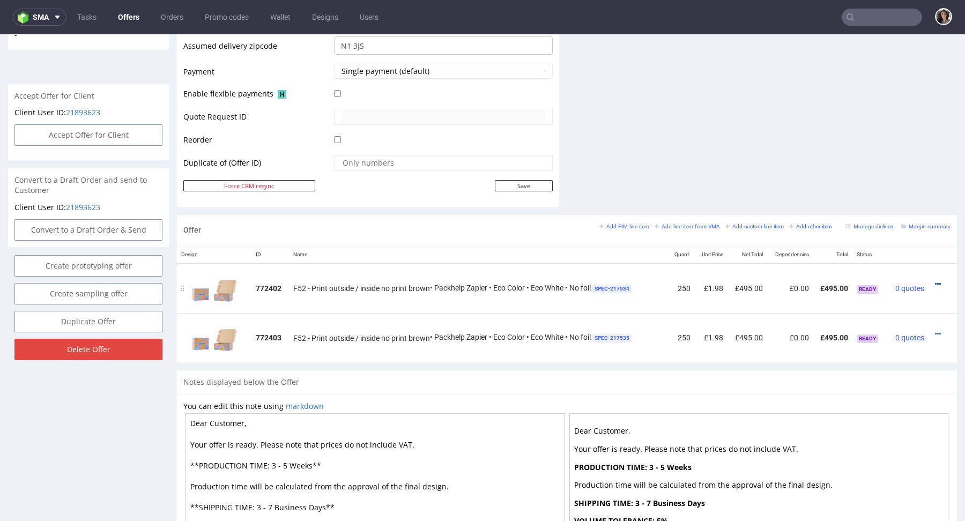
click at [935, 283] on icon at bounding box center [938, 284] width 6 height 8
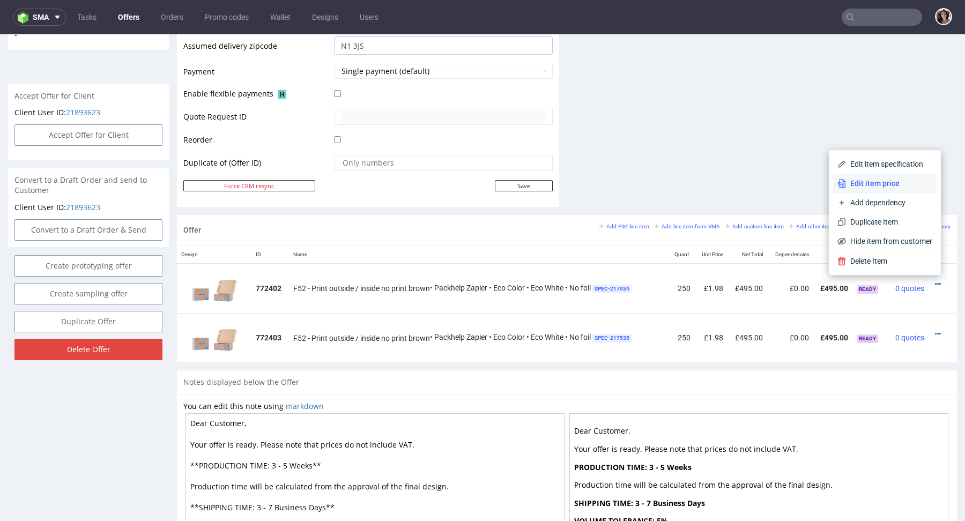
click at [879, 187] on span "Edit item price" at bounding box center [889, 183] width 86 height 11
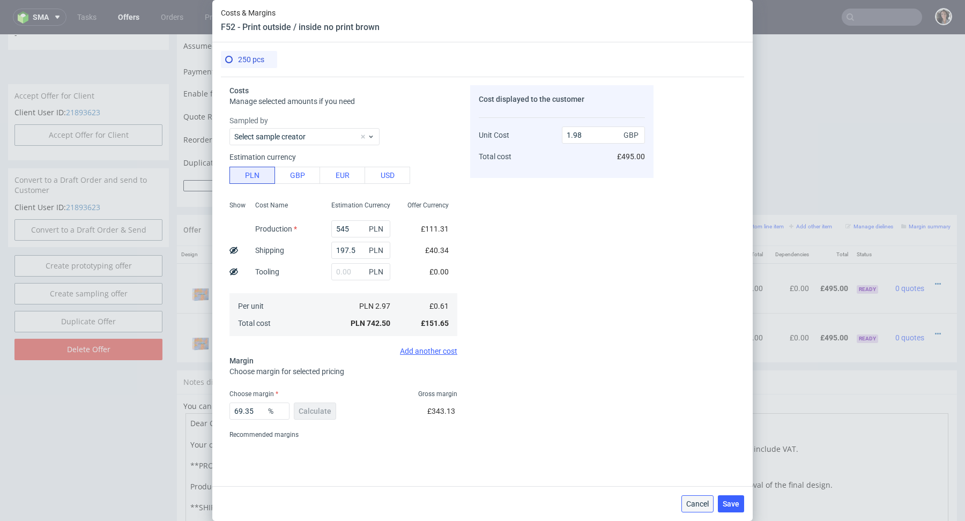
click at [698, 500] on span "Cancel" at bounding box center [697, 504] width 23 height 8
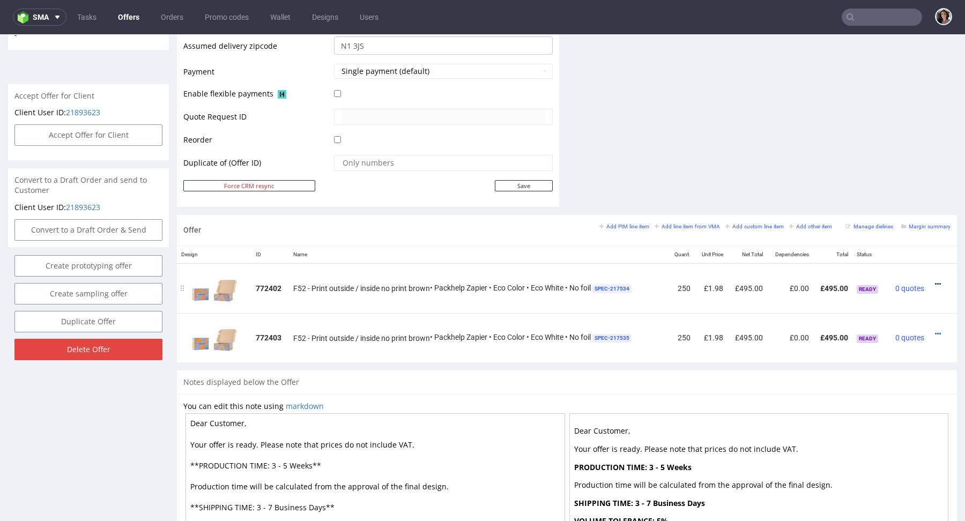
click at [935, 284] on icon at bounding box center [938, 284] width 6 height 8
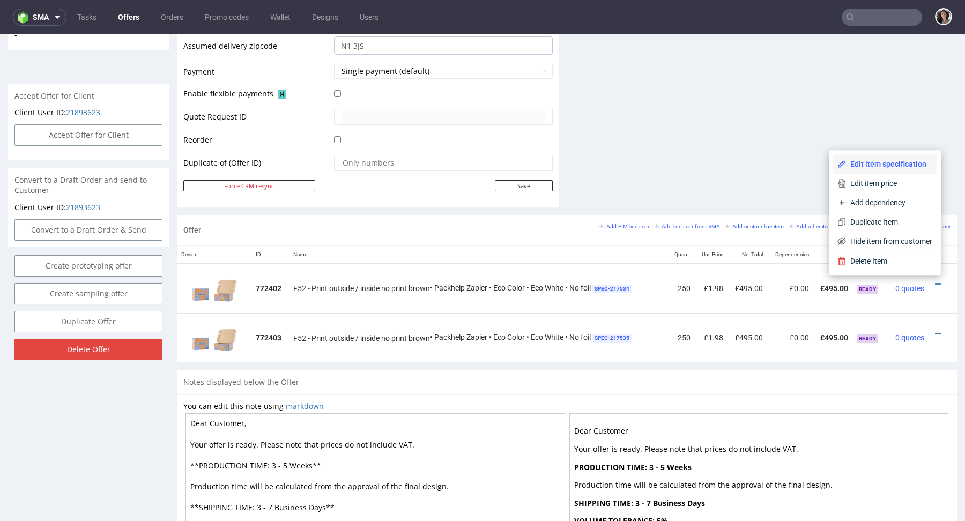
click at [861, 157] on li "Edit item specification" at bounding box center [884, 163] width 103 height 19
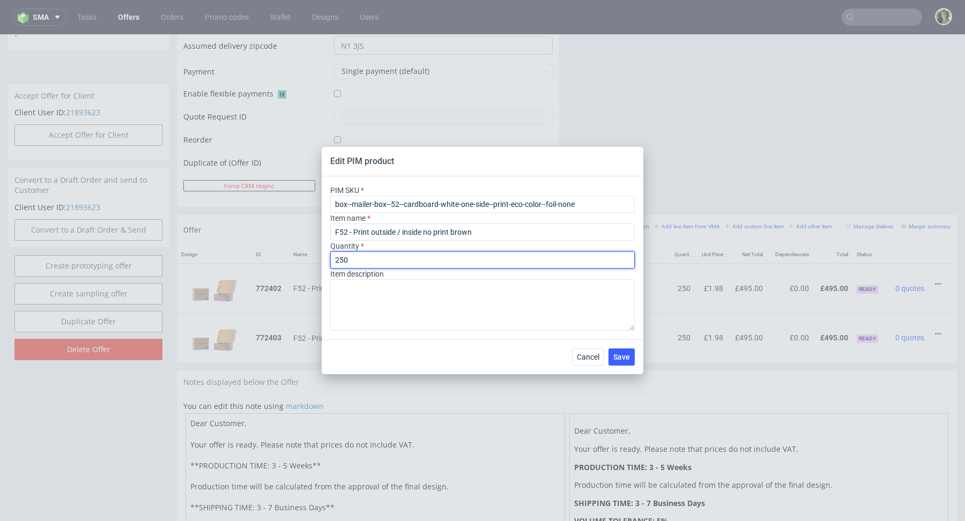
drag, startPoint x: 341, startPoint y: 260, endPoint x: 386, endPoint y: 260, distance: 45.0
click at [386, 261] on input "250" at bounding box center [482, 260] width 305 height 17
type input "240"
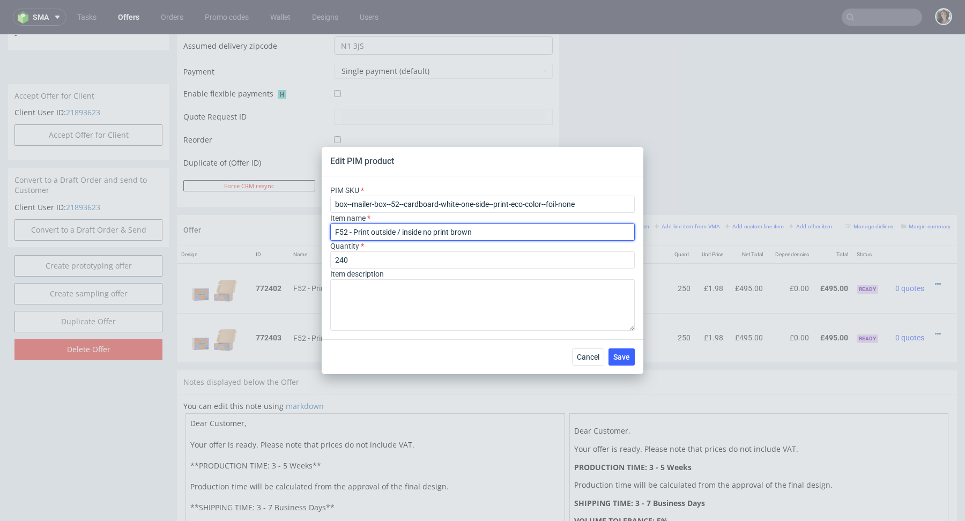
click at [427, 231] on input "F52 - Print outside / inside no print brown" at bounding box center [482, 232] width 305 height 17
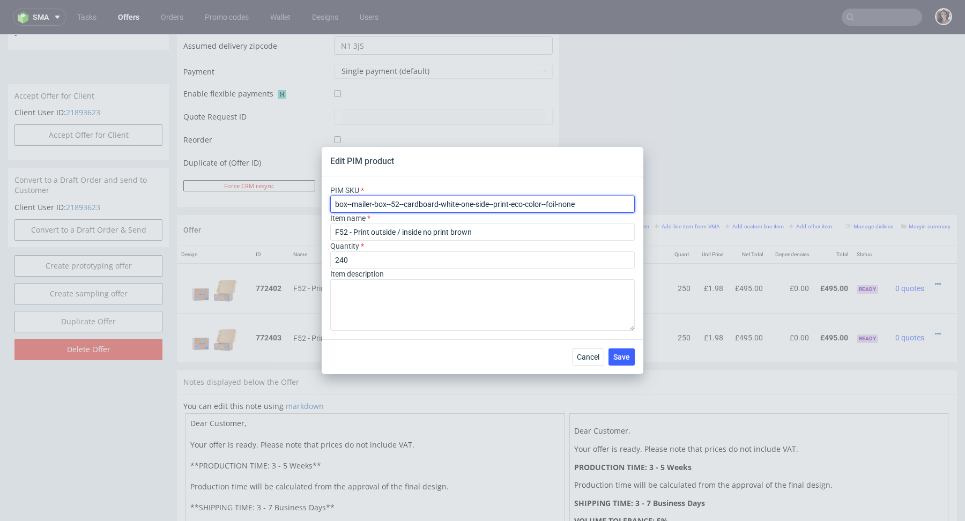
click at [462, 200] on input "box--mailer-box--52--cardboard-white-one-side--print-eco-color--foil-none" at bounding box center [482, 204] width 305 height 17
click at [624, 351] on button "Save" at bounding box center [622, 357] width 26 height 17
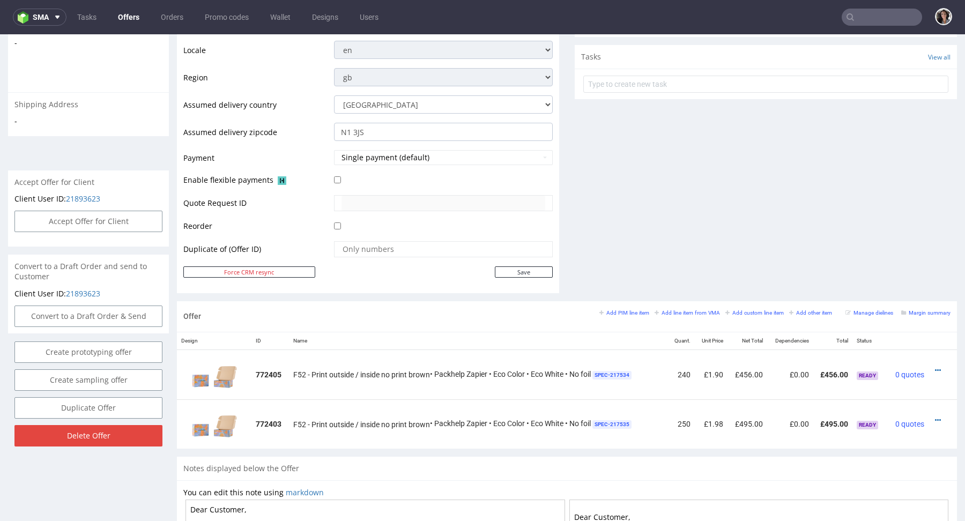
scroll to position [463, 0]
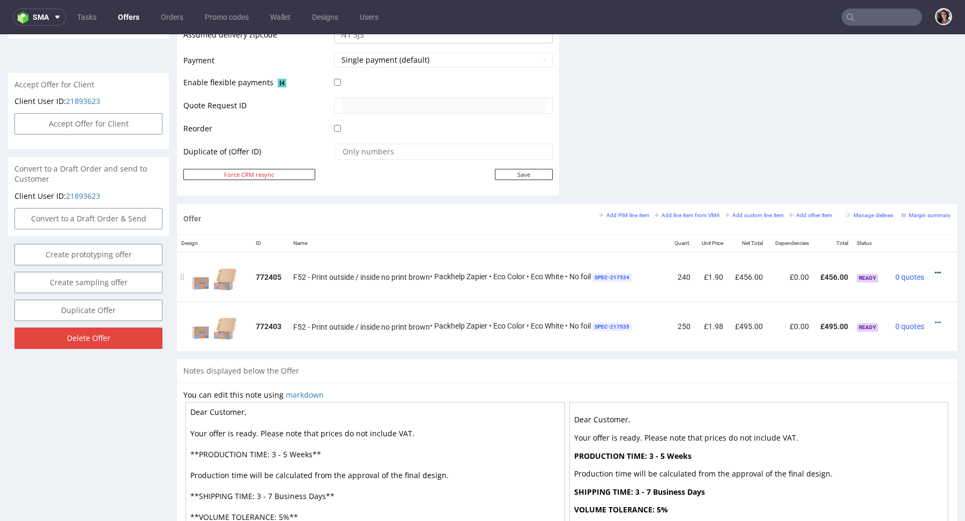
click at [935, 269] on icon at bounding box center [938, 273] width 6 height 8
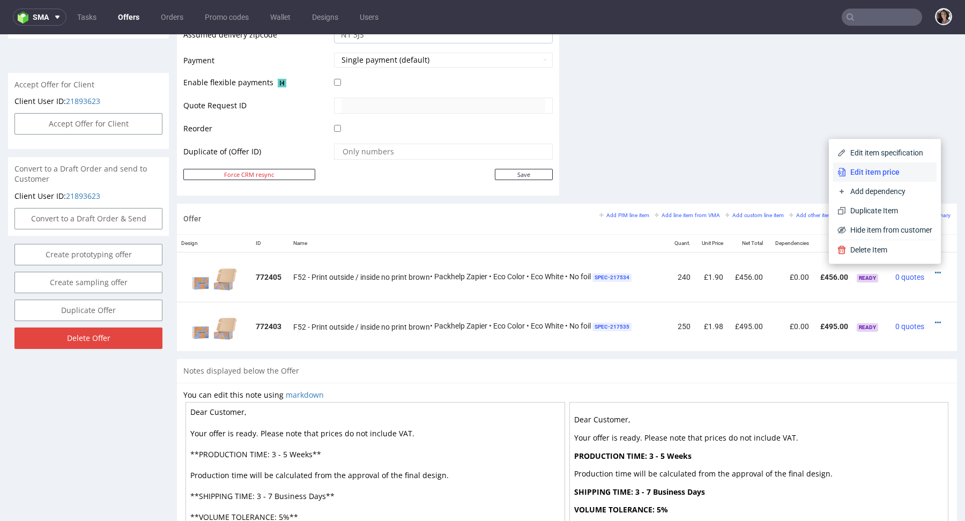
click at [867, 178] on li "Edit item price" at bounding box center [884, 171] width 103 height 19
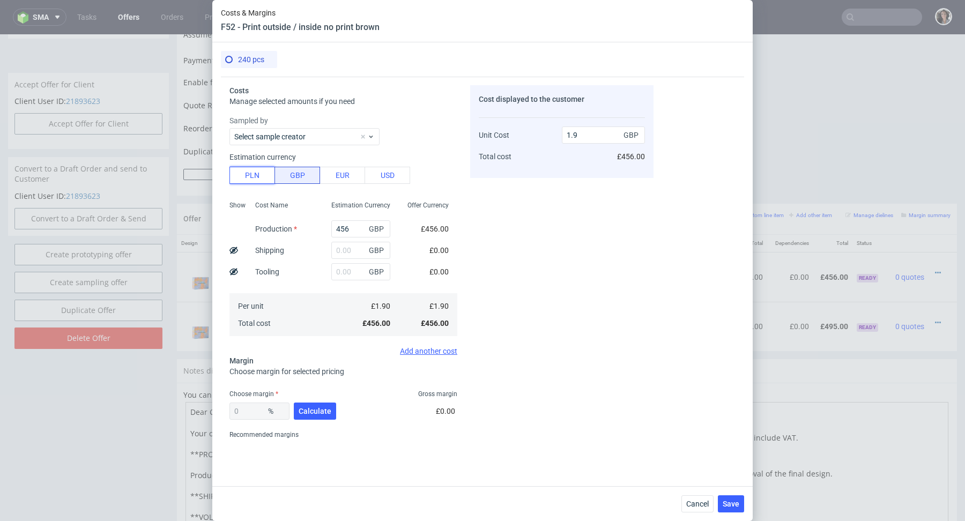
click at [252, 177] on button "PLN" at bounding box center [253, 175] width 46 height 17
type input "0.39"
click at [342, 230] on input "456" at bounding box center [360, 228] width 59 height 17
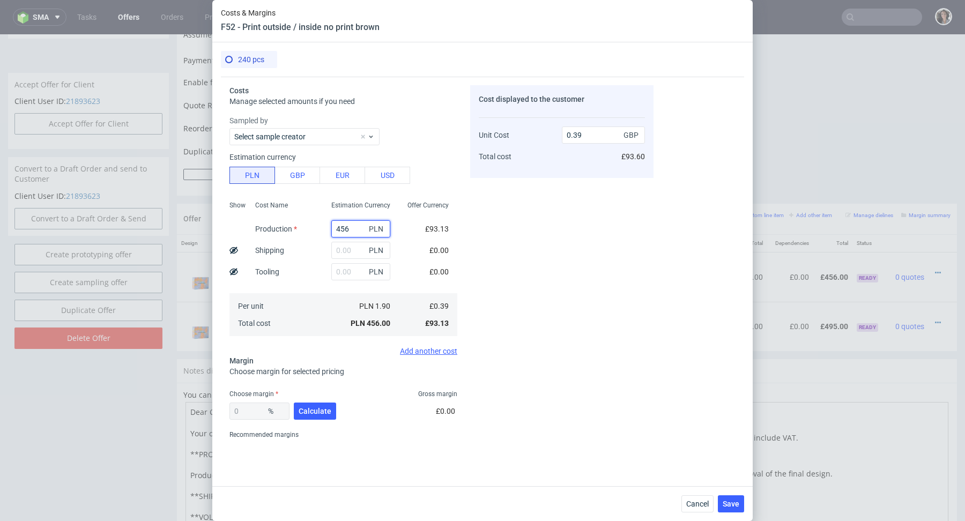
paste input "523,2"
type input "523.2"
type input "0.45"
type input "523.2"
click at [337, 249] on input "text" at bounding box center [360, 250] width 59 height 17
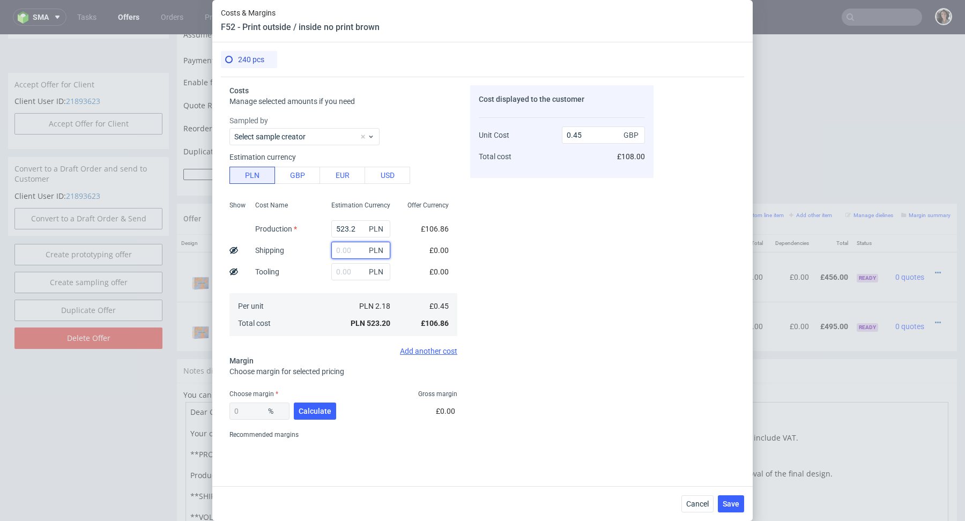
click at [337, 249] on input "text" at bounding box center [360, 250] width 59 height 17
paste input "189,6"
type input "189.6"
type input "0.61"
type input "189.6"
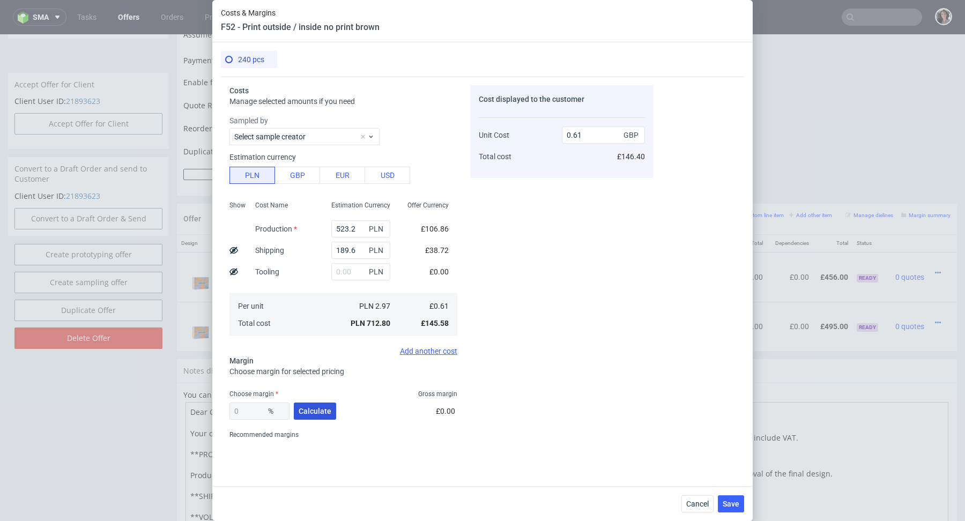
click at [322, 412] on span "Calculate" at bounding box center [315, 412] width 33 height 8
type input "51.26"
drag, startPoint x: 588, startPoint y: 136, endPoint x: 545, endPoint y: 136, distance: 42.4
click at [545, 136] on div "Unit Cost Total cost 1.24 GBP £297.60" at bounding box center [562, 141] width 166 height 56
type input "1"
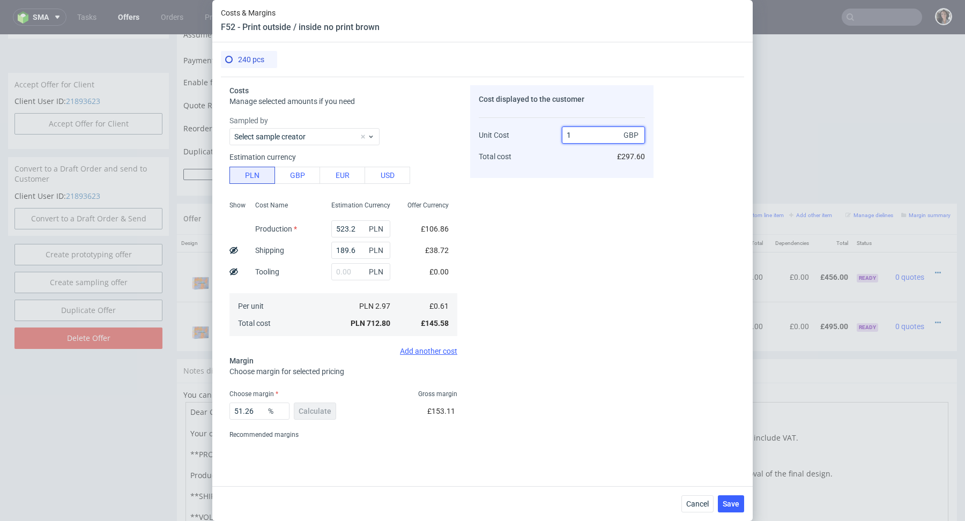
type input "38.99999999999999"
type input "0.99."
type input "NaN"
type input "0.6199"
type input "1.5970317793192481"
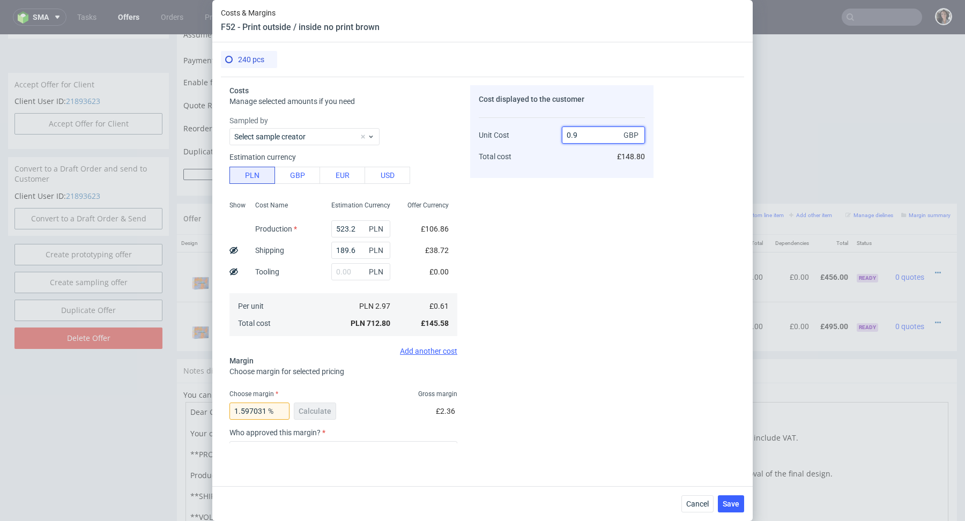
type input "0.99"
type input "38.38383838383838"
type input "0"
type input "0.61"
type input "-Infinity"
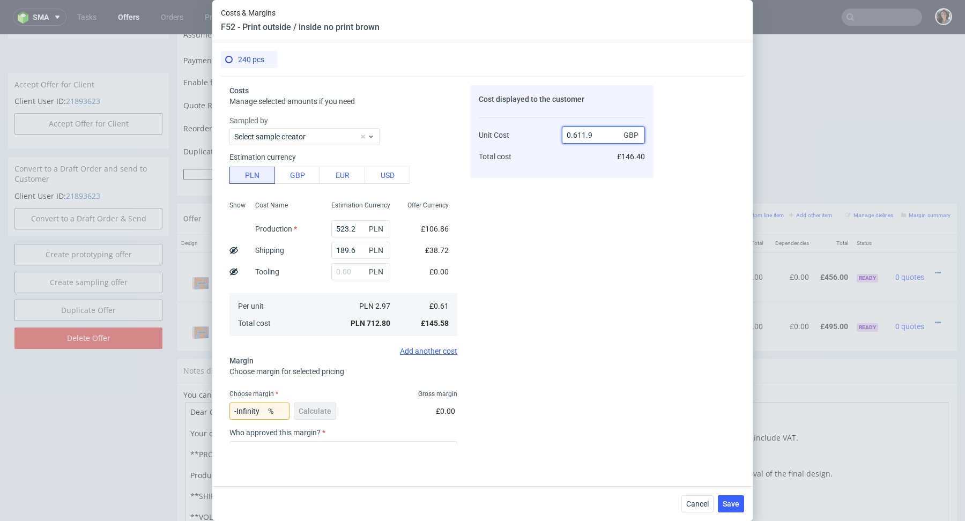
type input "0.611.99"
type input "NaN"
drag, startPoint x: 580, startPoint y: 135, endPoint x: 546, endPoint y: 135, distance: 33.8
click at [546, 135] on div "Unit Cost Total cost 0.611.99 GBP £146.40" at bounding box center [562, 141] width 166 height 56
type input "1.99"
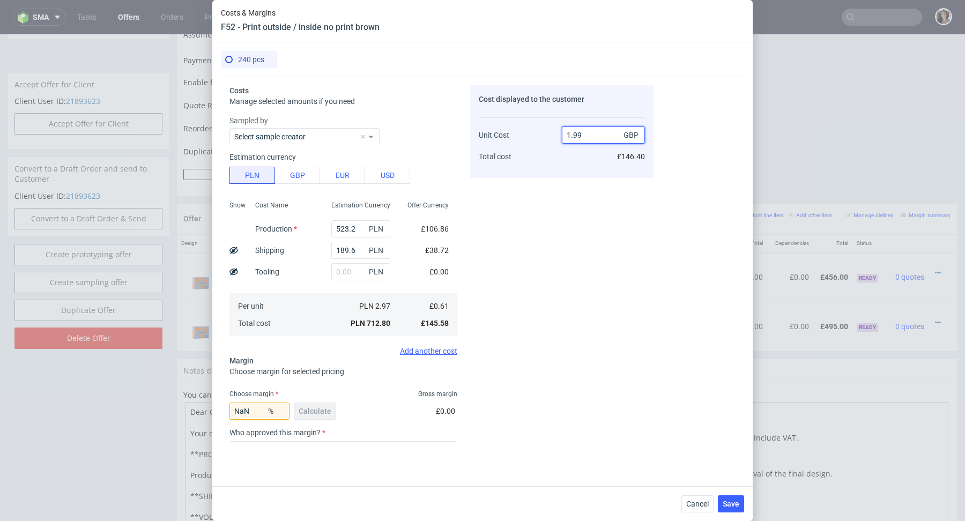
type input "69.34673366834173"
type input "1"
type input "2"
type input "69.5"
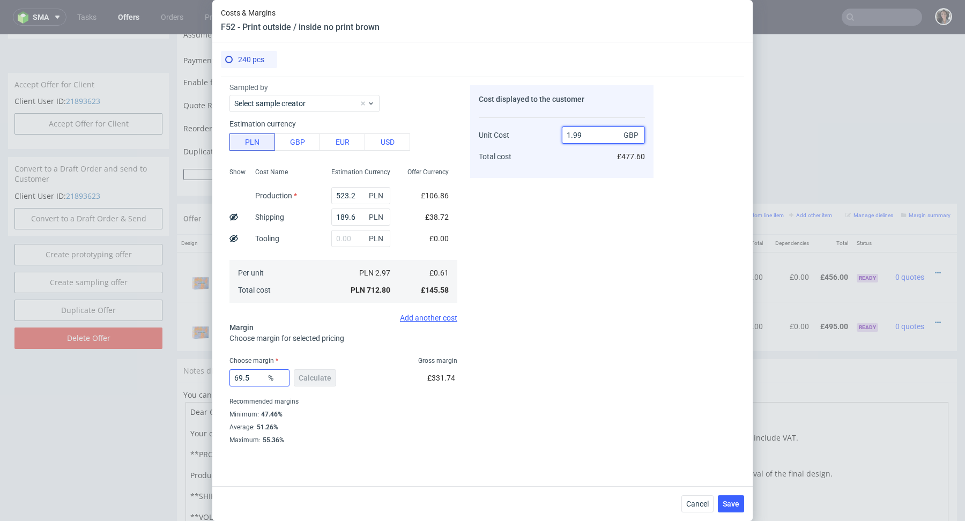
type input "1.99"
click at [257, 377] on input "69.5" at bounding box center [260, 377] width 60 height 17
type input "69.7"
type input "2"
type input "69.6"
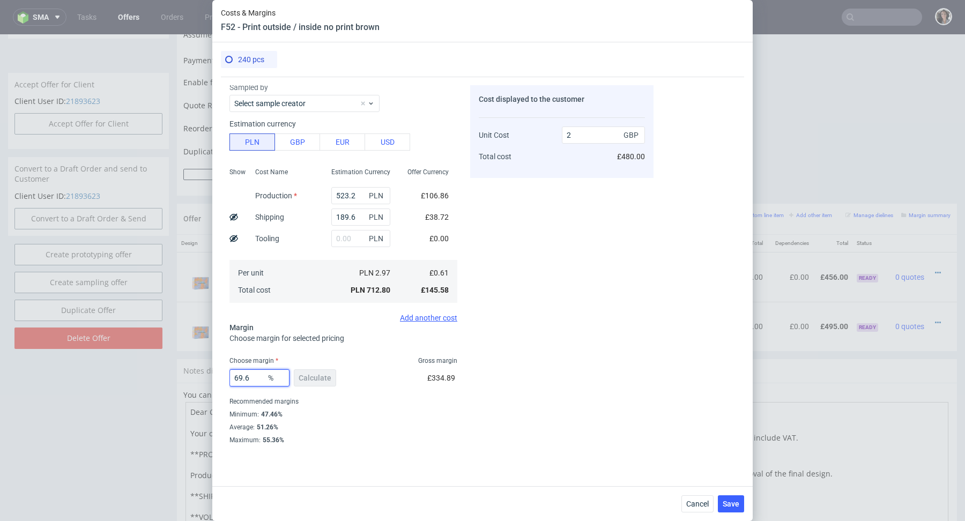
type input "1.99"
type input "69.65"
type input "2"
type input "69.61"
type input "1.99"
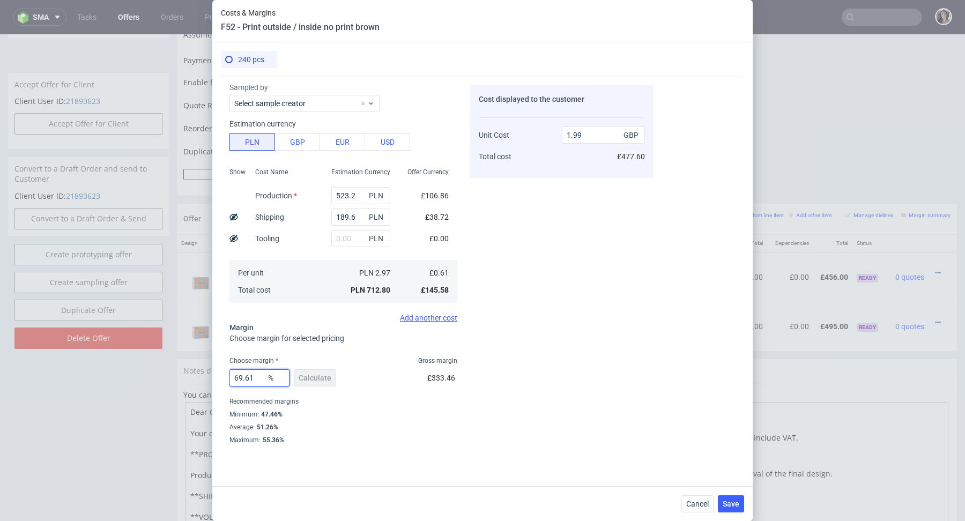
type input "69.61"
click at [341, 418] on div "Minimum : 47.46%" at bounding box center [344, 414] width 228 height 13
click at [741, 503] on button "Save" at bounding box center [731, 503] width 26 height 17
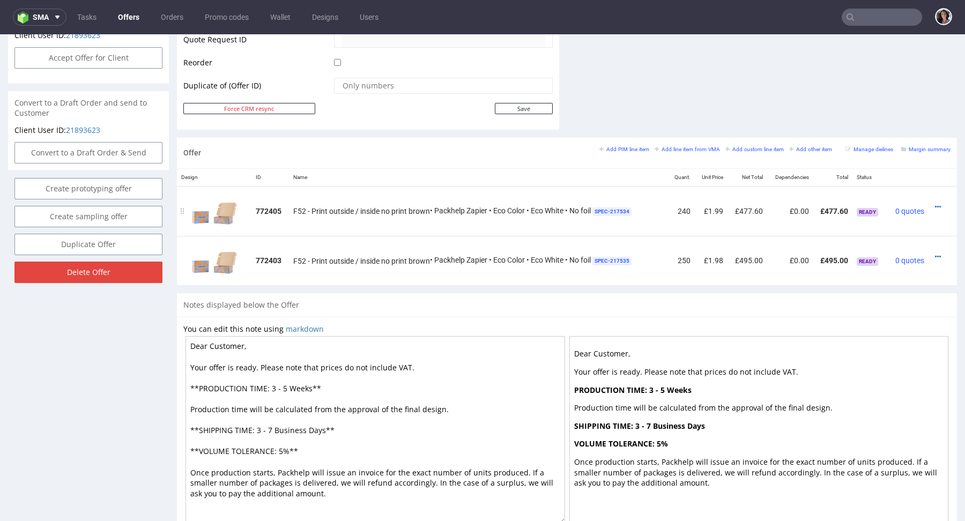
scroll to position [497, 0]
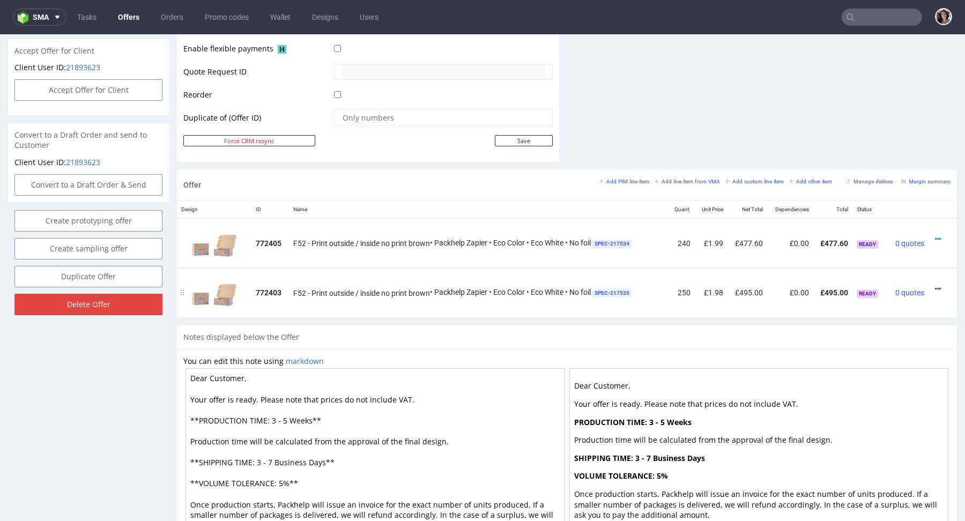
click at [933, 284] on div at bounding box center [939, 289] width 13 height 11
click at [935, 286] on icon at bounding box center [938, 289] width 6 height 8
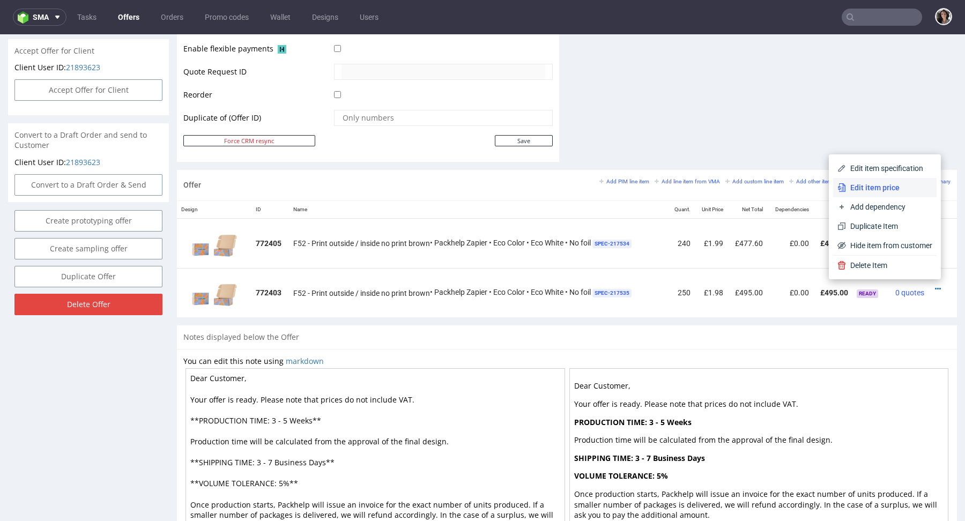
click at [869, 188] on span "Edit item price" at bounding box center [889, 187] width 86 height 11
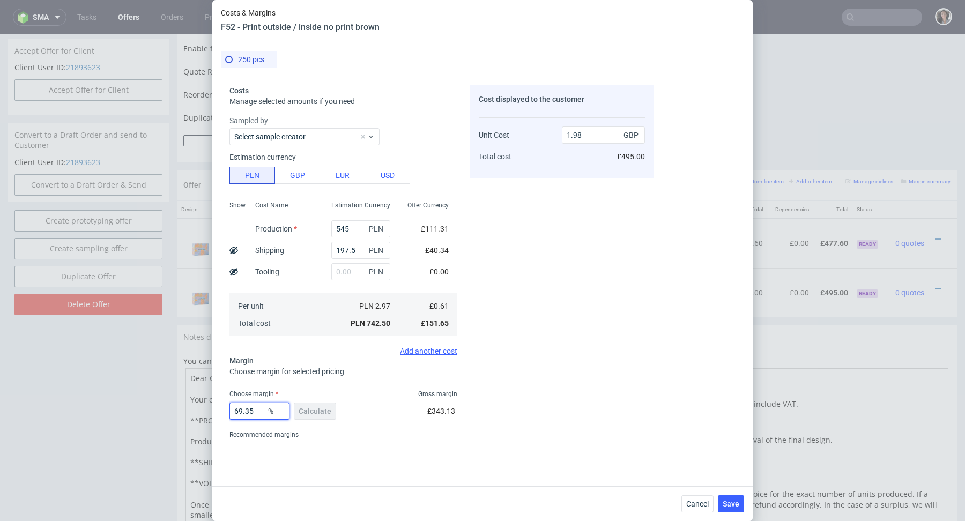
click at [255, 412] on input "69.35" at bounding box center [260, 411] width 60 height 17
type input "69.5"
type input "1.99"
type input "69.4"
type input "1.98"
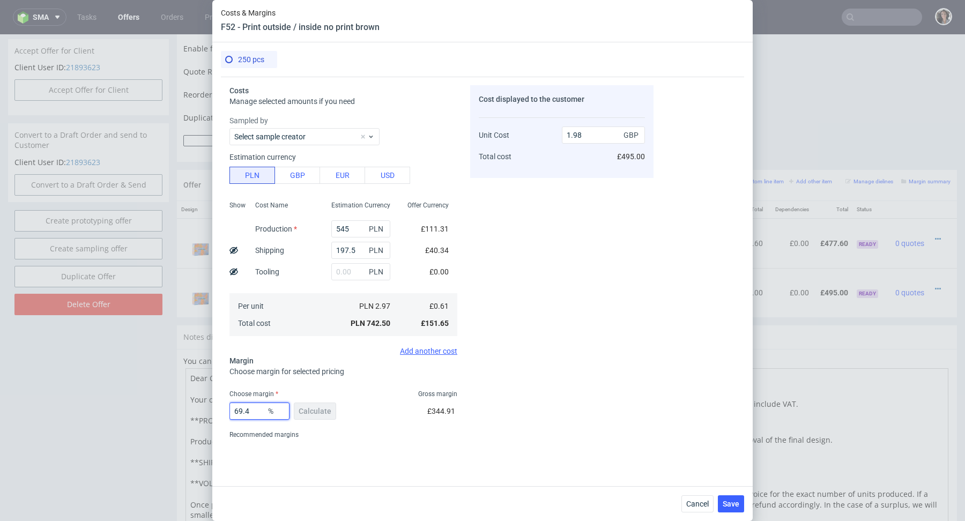
type input "69.47"
type input "1.99"
type input "69.46"
type input "1.98"
type input "69.46"
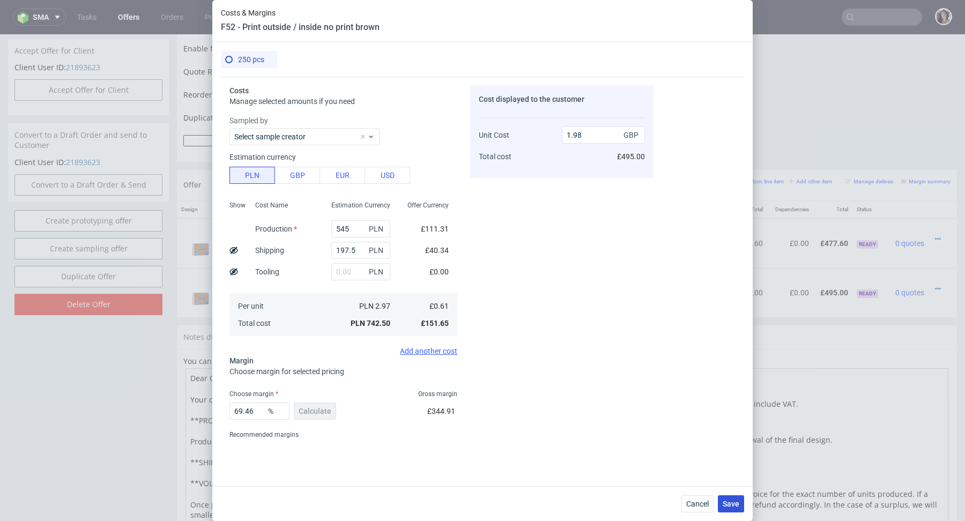
click at [727, 510] on button "Save" at bounding box center [731, 503] width 26 height 17
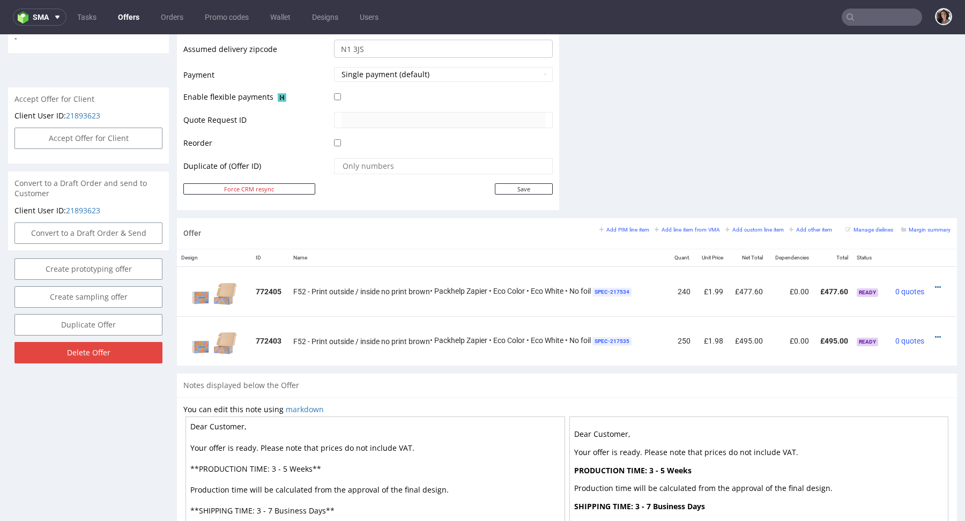
scroll to position [0, 0]
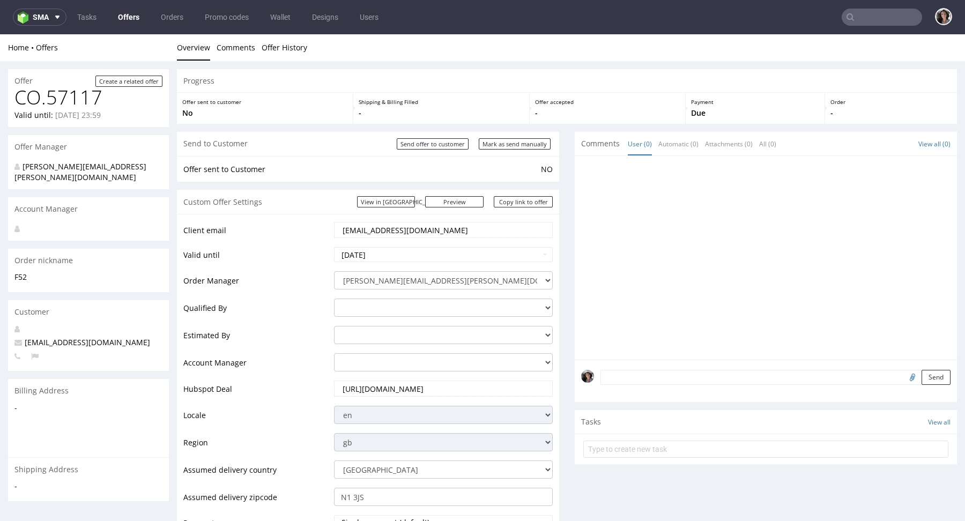
click at [526, 208] on div "Custom Offer Settings View in Hubspot Preview https://packhelp.co.uk/packhelp-p…" at bounding box center [368, 202] width 382 height 24
click at [526, 204] on link "Copy link to offer" at bounding box center [523, 201] width 59 height 11
click at [528, 144] on input "Mark as send manually" at bounding box center [515, 143] width 72 height 11
type input "In progress..."
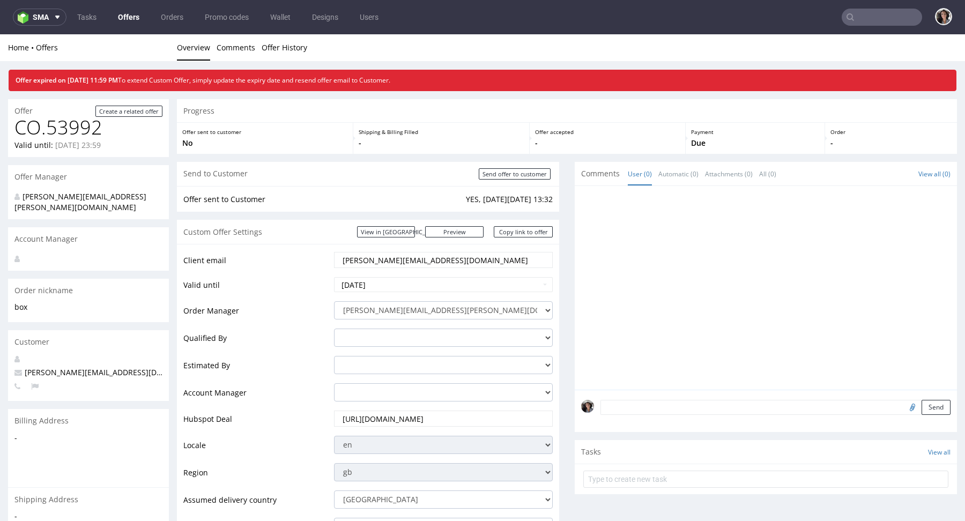
click at [128, 16] on link "Offers" at bounding box center [129, 17] width 34 height 17
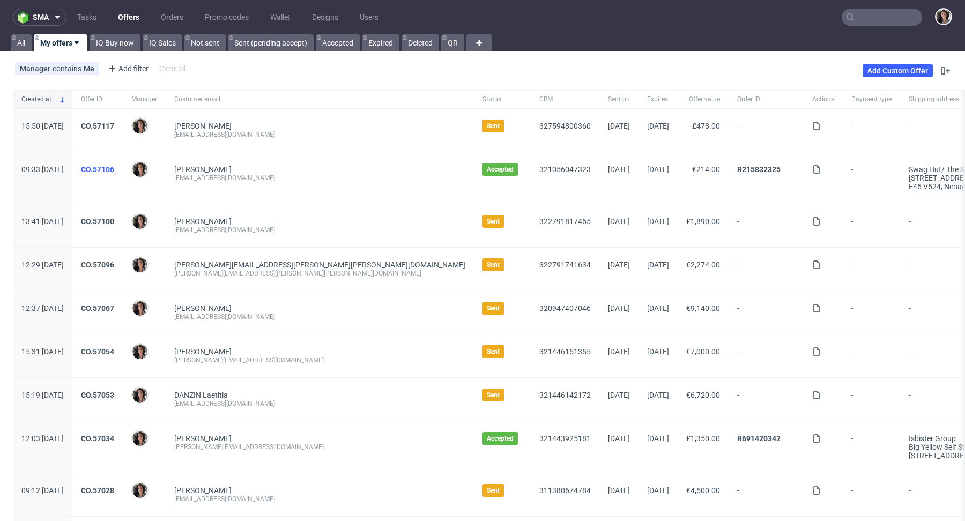
click at [114, 165] on link "CO.57106" at bounding box center [97, 169] width 33 height 9
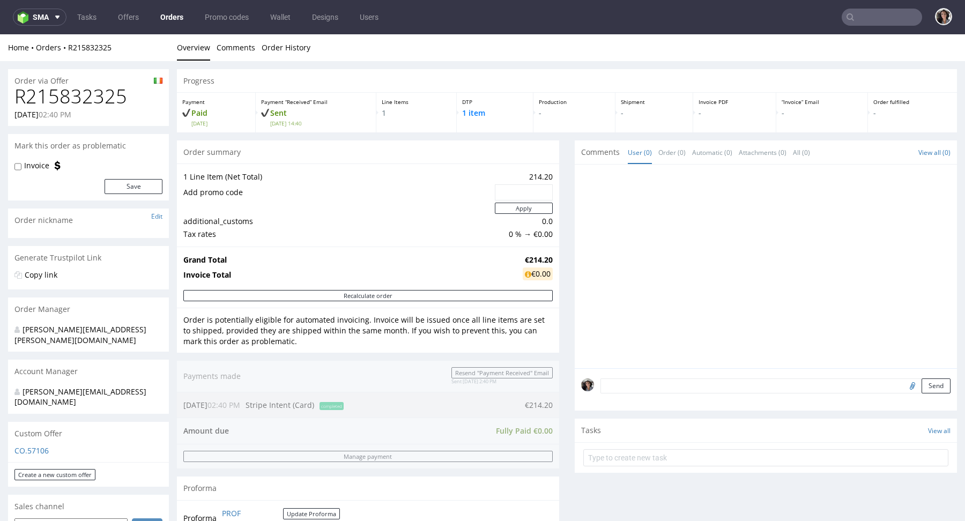
click at [41, 423] on div "Custom Offer" at bounding box center [88, 434] width 161 height 24
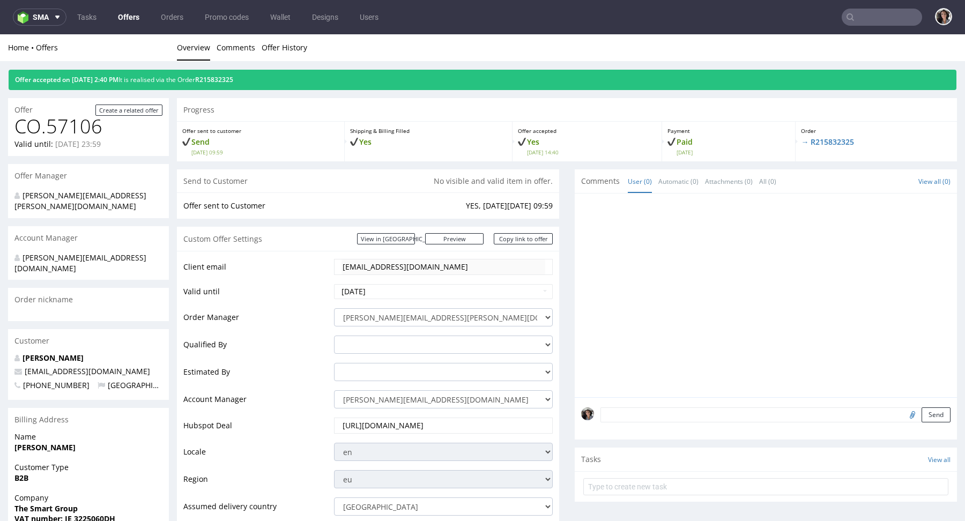
click at [248, 84] on div "Offer accepted on [DATE] 2:40 PM It is realised via the Order R215832325" at bounding box center [483, 80] width 948 height 20
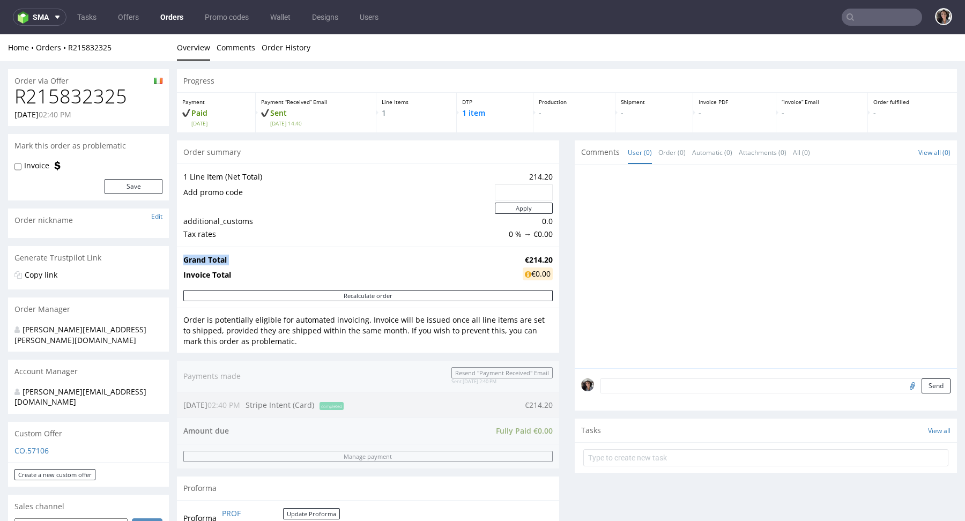
drag, startPoint x: 548, startPoint y: 257, endPoint x: 516, endPoint y: 257, distance: 32.2
click at [516, 257] on div "Grand Total €214.20 Invoice Total €0.00" at bounding box center [368, 268] width 382 height 43
click at [525, 258] on strong "€214.20" at bounding box center [539, 260] width 28 height 10
drag, startPoint x: 517, startPoint y: 258, endPoint x: 546, endPoint y: 257, distance: 29.5
click at [546, 257] on strong "€214.20" at bounding box center [539, 260] width 28 height 10
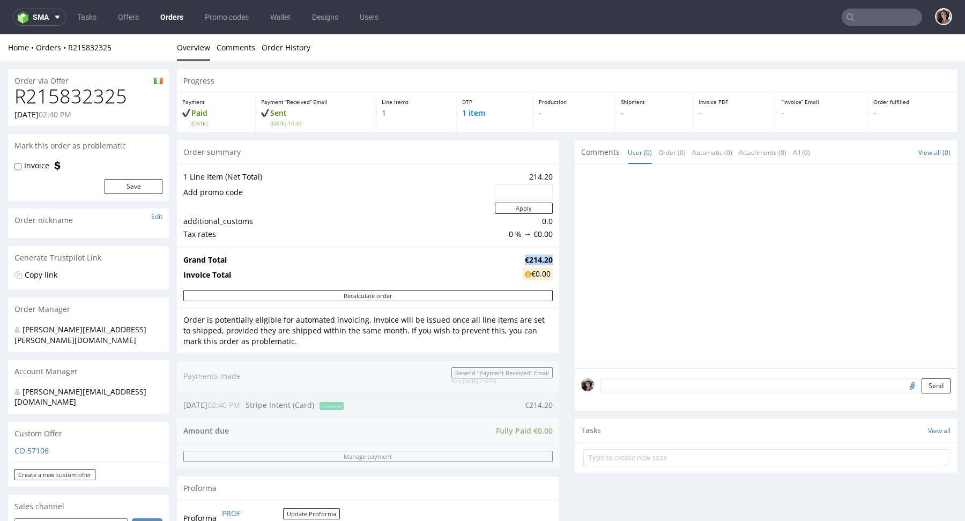
copy strong "€214.20"
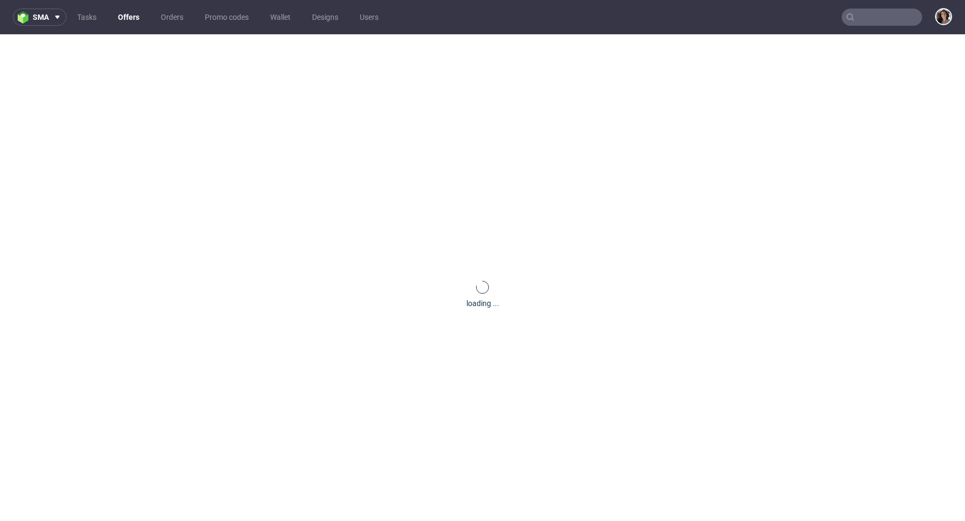
paste input "[EMAIL_ADDRESS][DOMAIN_NAME]"
click at [870, 20] on input "text" at bounding box center [882, 17] width 80 height 17
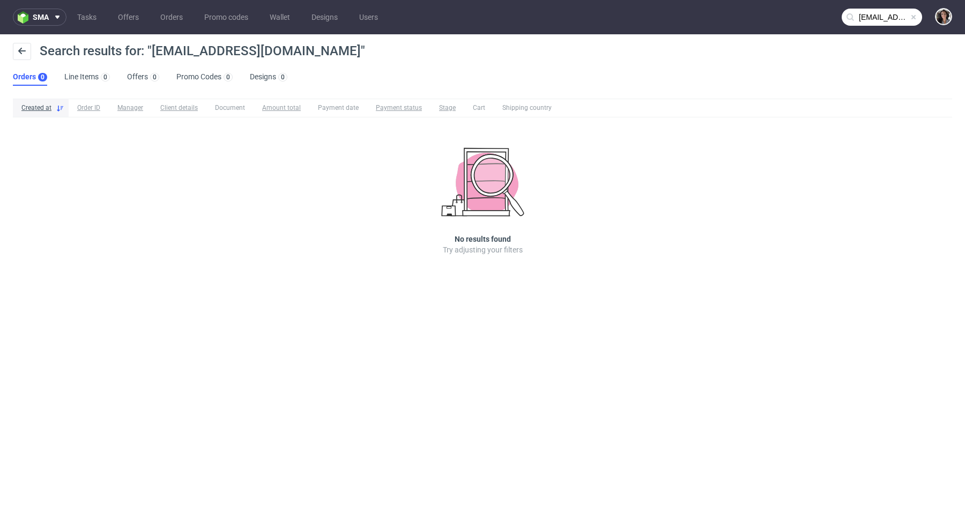
click at [857, 21] on input "[EMAIL_ADDRESS][DOMAIN_NAME]" at bounding box center [882, 17] width 80 height 17
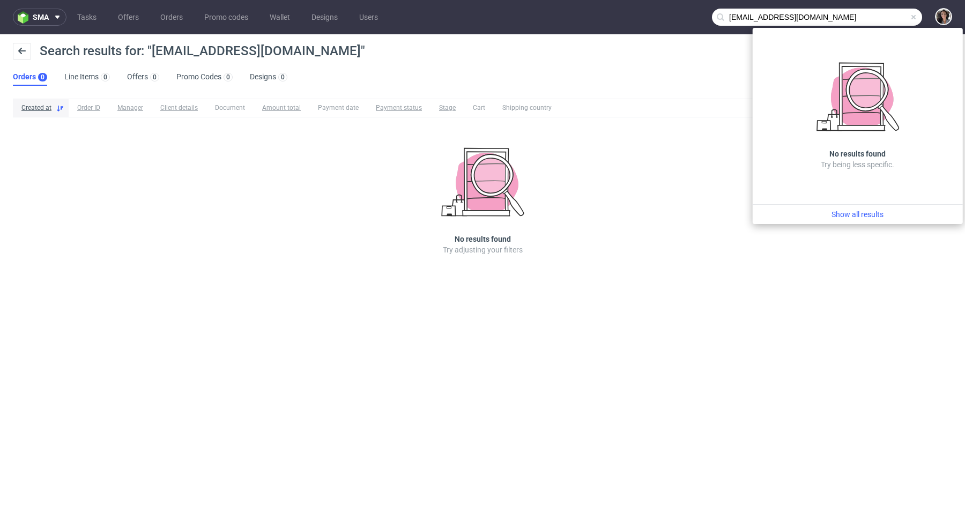
drag, startPoint x: 772, startPoint y: 17, endPoint x: 709, endPoint y: 17, distance: 62.7
click at [709, 17] on nav "sma Tasks Offers Orders Promo codes Wallet Designs Users [EMAIL_ADDRESS][DOMAIN…" at bounding box center [482, 17] width 965 height 34
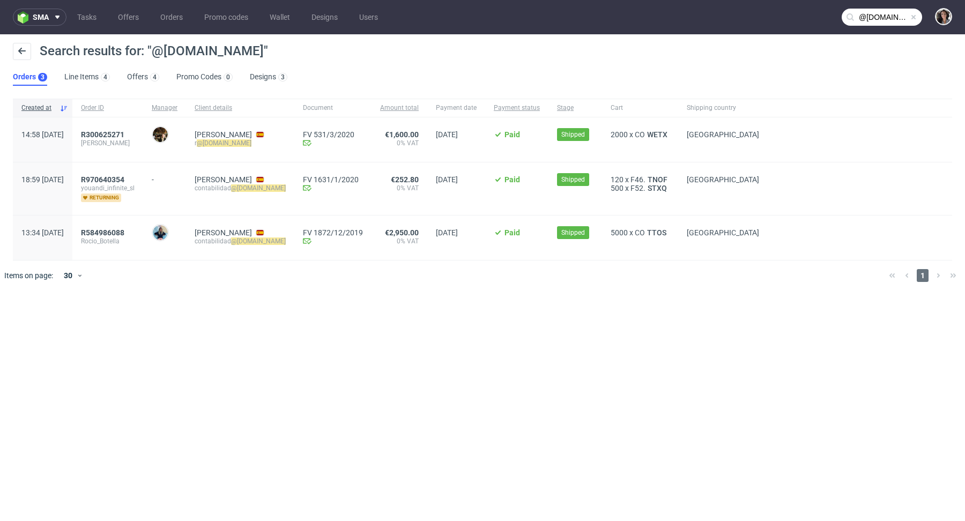
click at [883, 17] on input "@[DOMAIN_NAME]" at bounding box center [882, 17] width 80 height 17
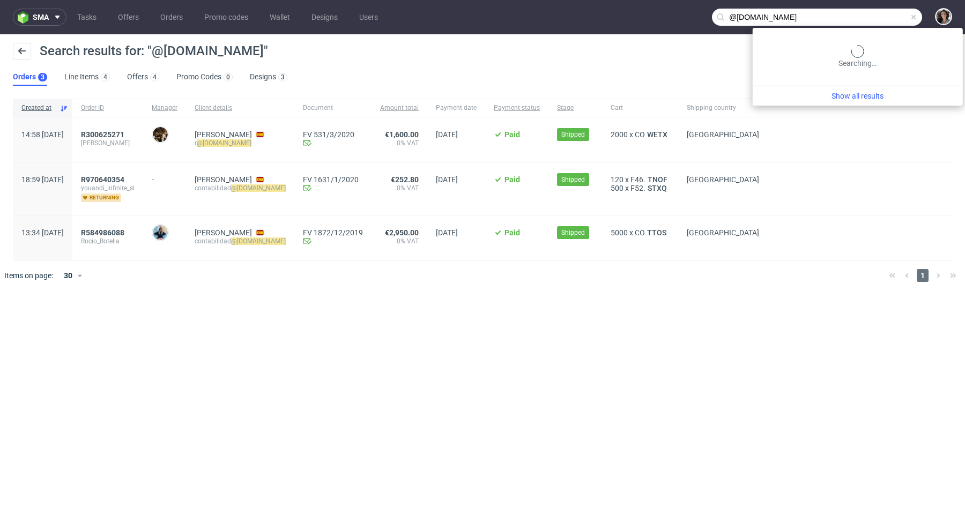
click at [883, 17] on input "@[DOMAIN_NAME]" at bounding box center [817, 17] width 210 height 17
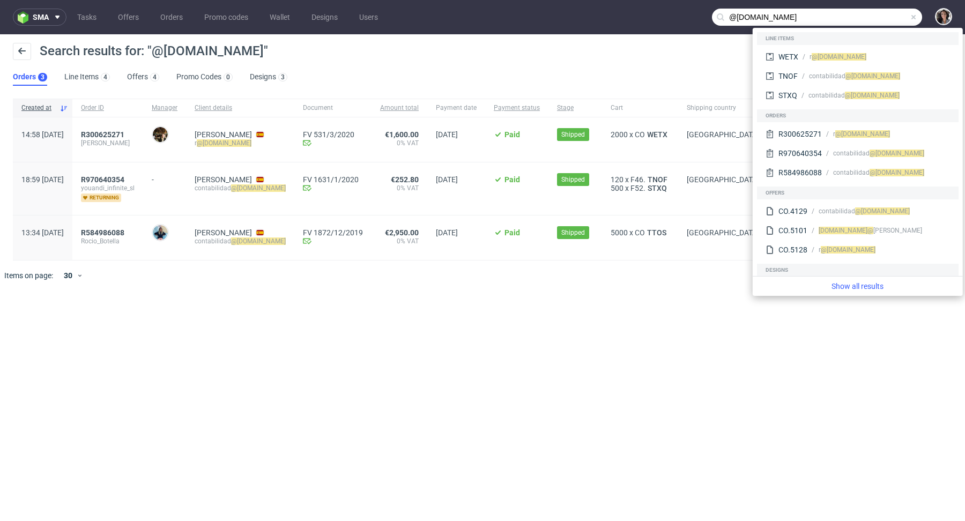
paste input "[EMAIL_ADDRESS]"
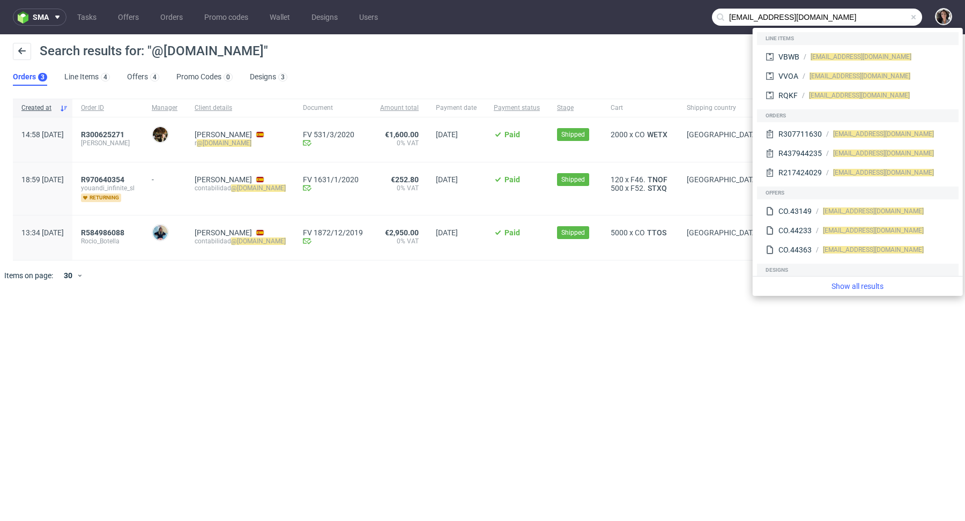
type input "[EMAIL_ADDRESS][DOMAIN_NAME]"
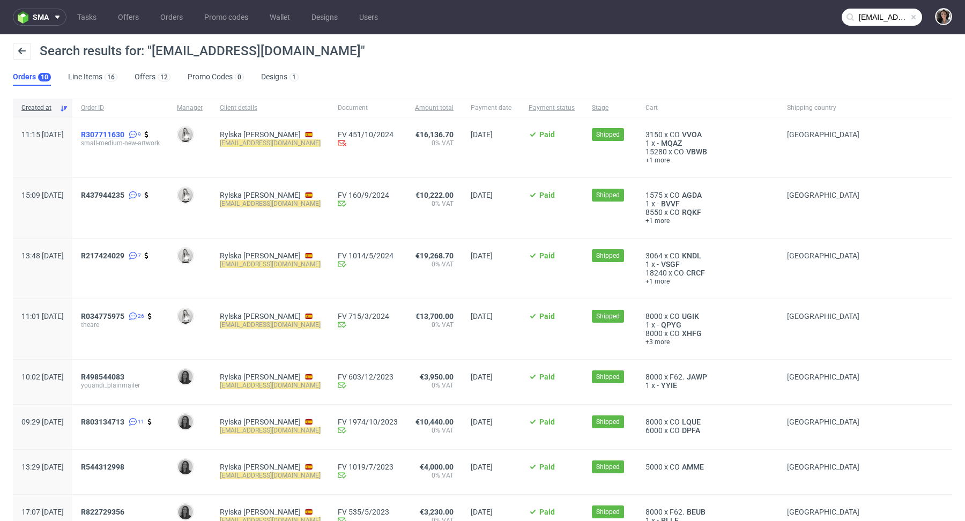
click at [124, 135] on span "R307711630" at bounding box center [102, 134] width 43 height 9
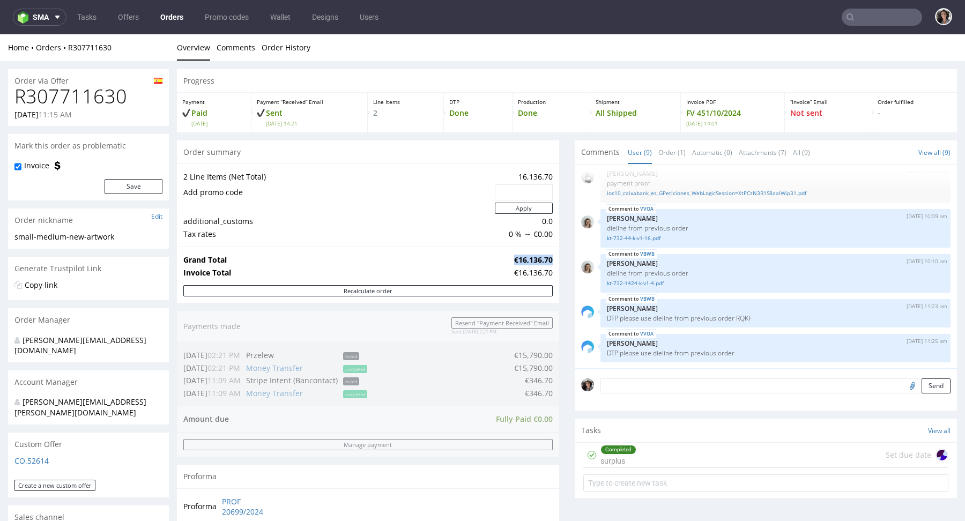
drag, startPoint x: 546, startPoint y: 257, endPoint x: 491, endPoint y: 257, distance: 54.7
click at [491, 257] on tr "Grand Total €16,136.70" at bounding box center [367, 260] width 369 height 13
copy tr "€16,136.70"
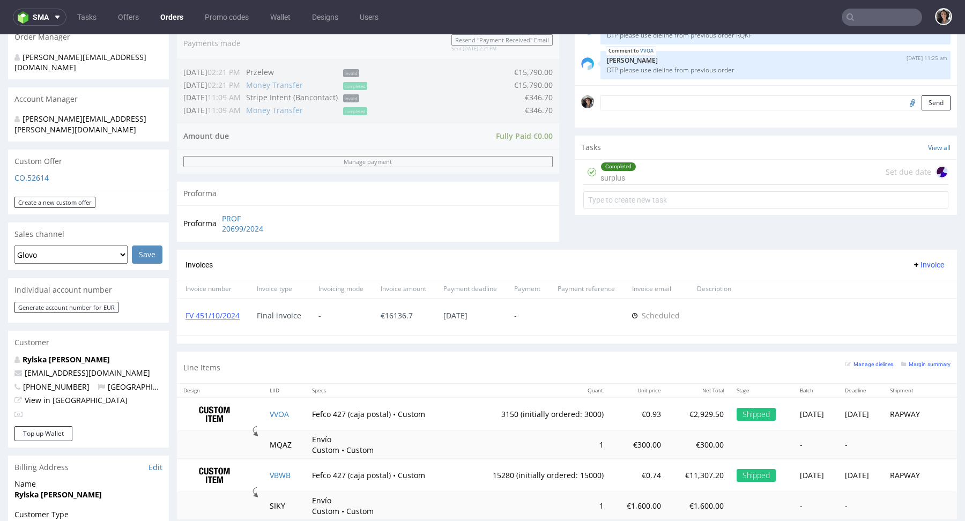
click at [28, 173] on div "CO.52614" at bounding box center [88, 181] width 161 height 17
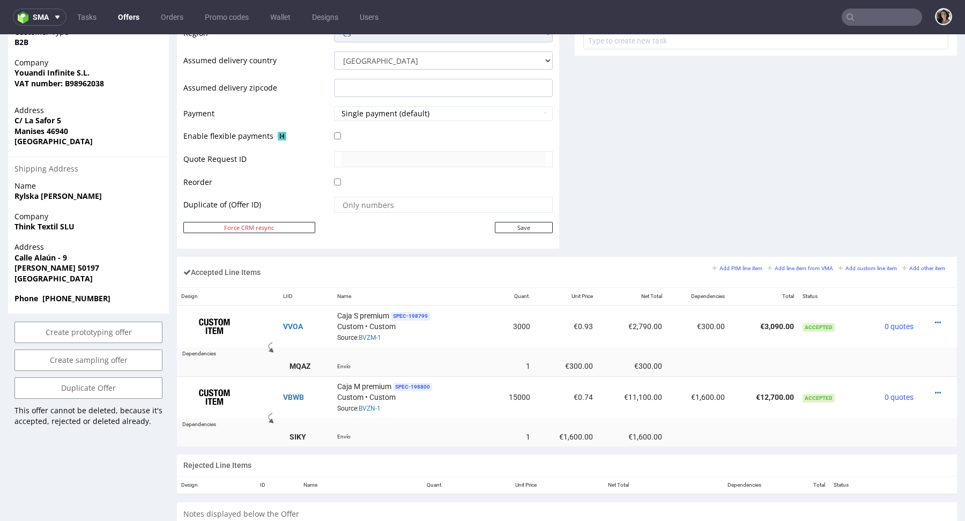
scroll to position [504, 0]
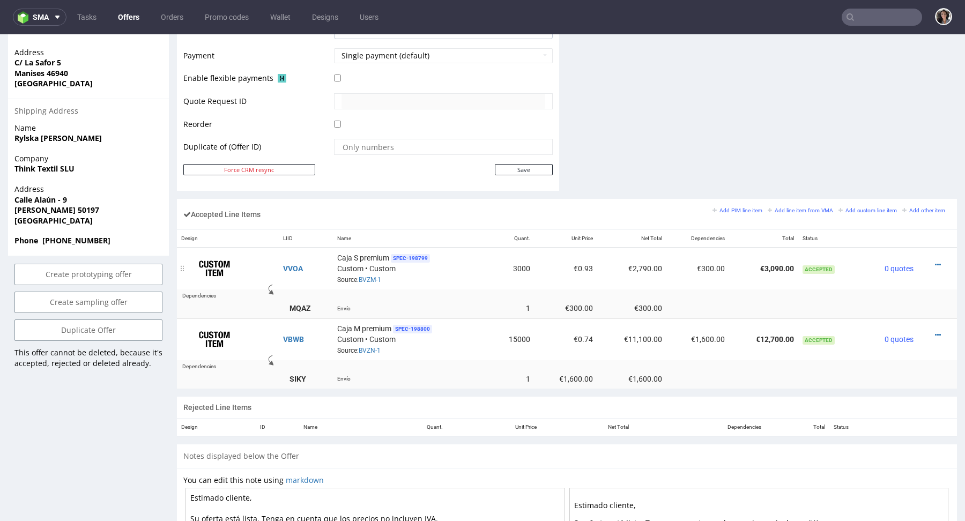
click at [932, 262] on div at bounding box center [934, 265] width 24 height 11
click at [923, 262] on div at bounding box center [934, 265] width 24 height 11
click at [935, 262] on icon at bounding box center [938, 265] width 6 height 8
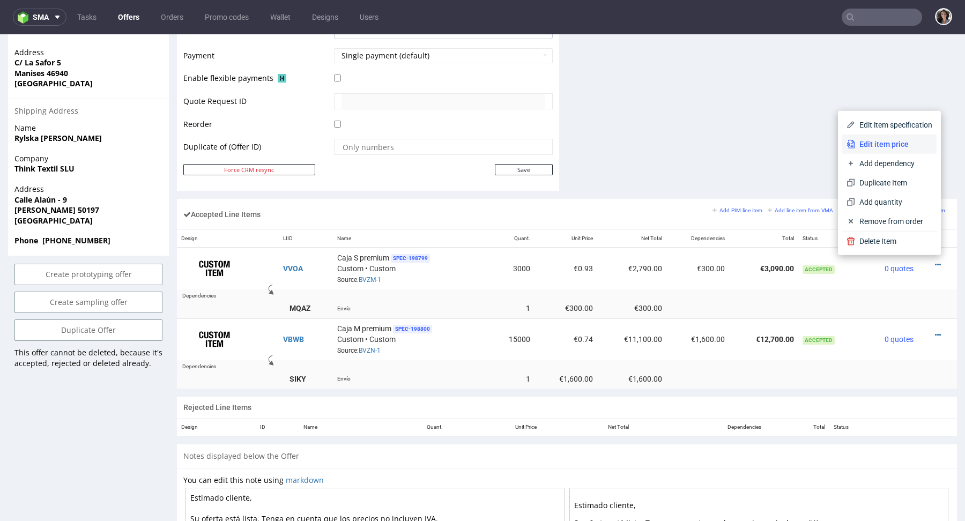
click at [870, 144] on span "Edit item price" at bounding box center [893, 144] width 77 height 11
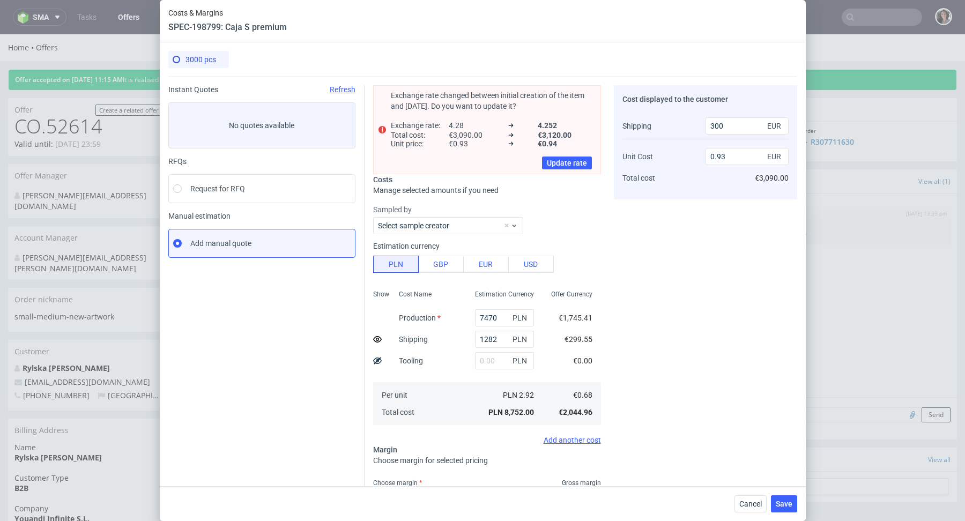
scroll to position [87, 0]
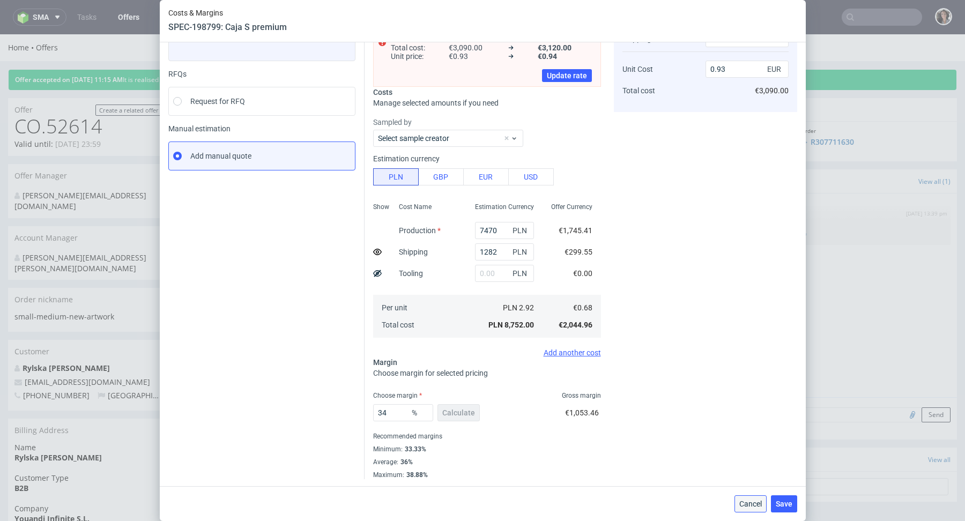
click at [758, 500] on span "Cancel" at bounding box center [750, 504] width 23 height 8
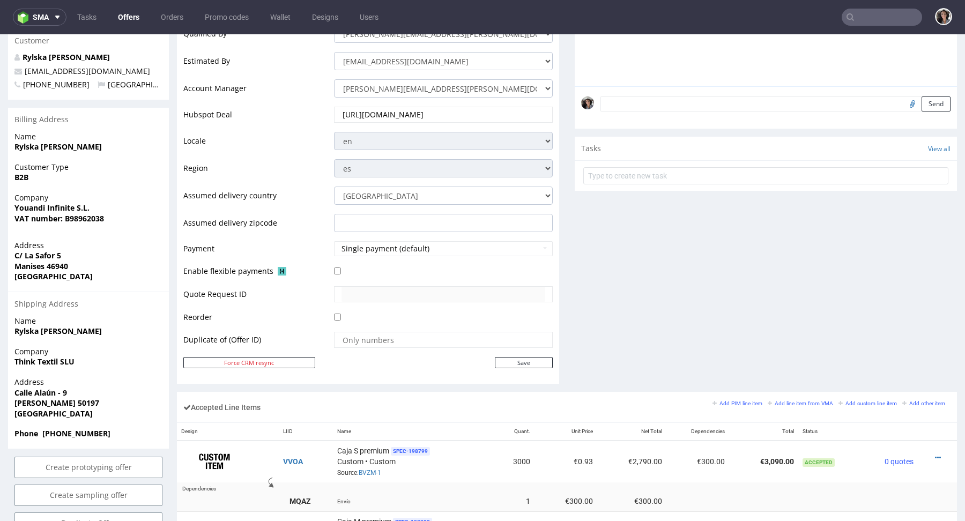
scroll to position [452, 0]
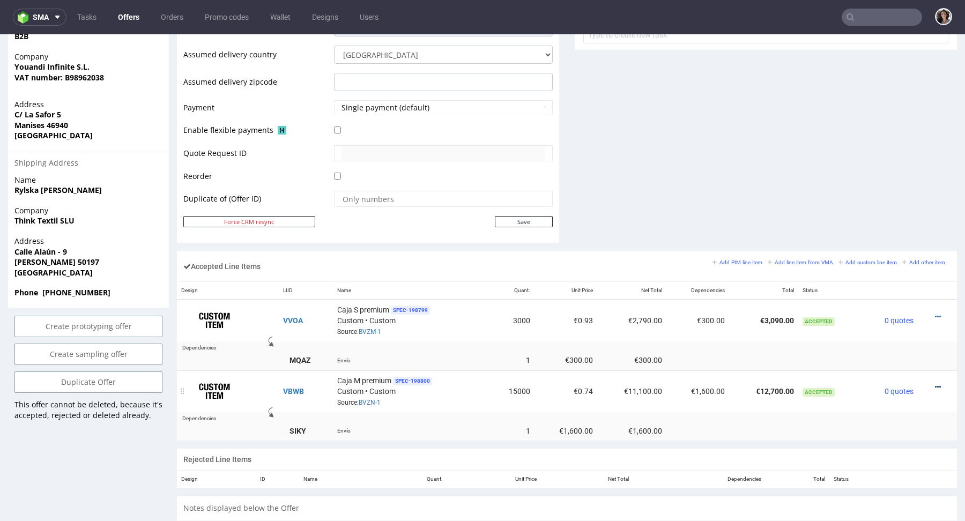
click at [935, 387] on icon at bounding box center [938, 387] width 6 height 8
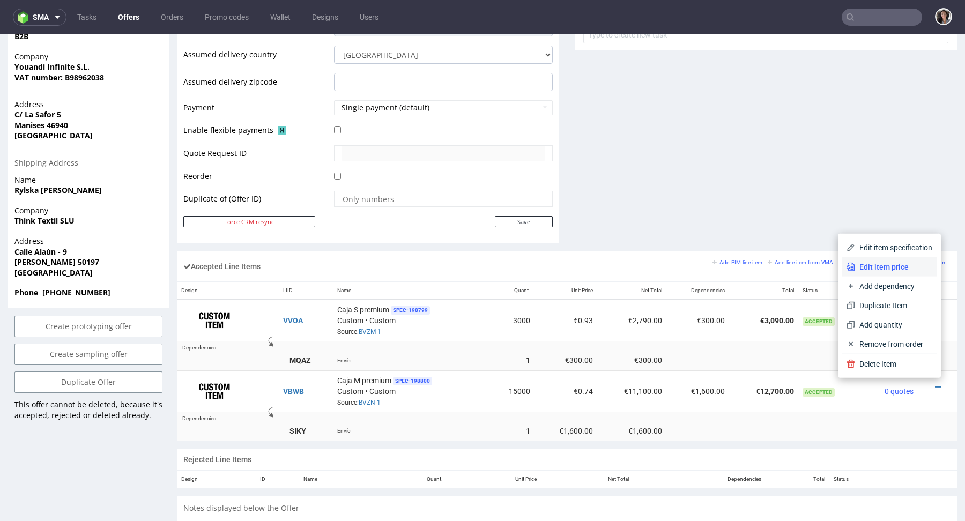
click at [861, 269] on span "Edit item price" at bounding box center [893, 267] width 77 height 11
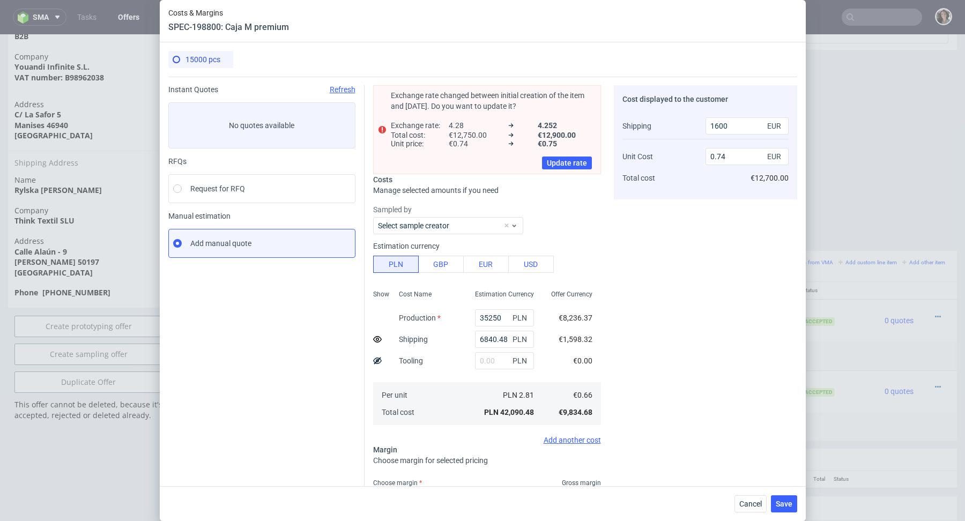
scroll to position [87, 0]
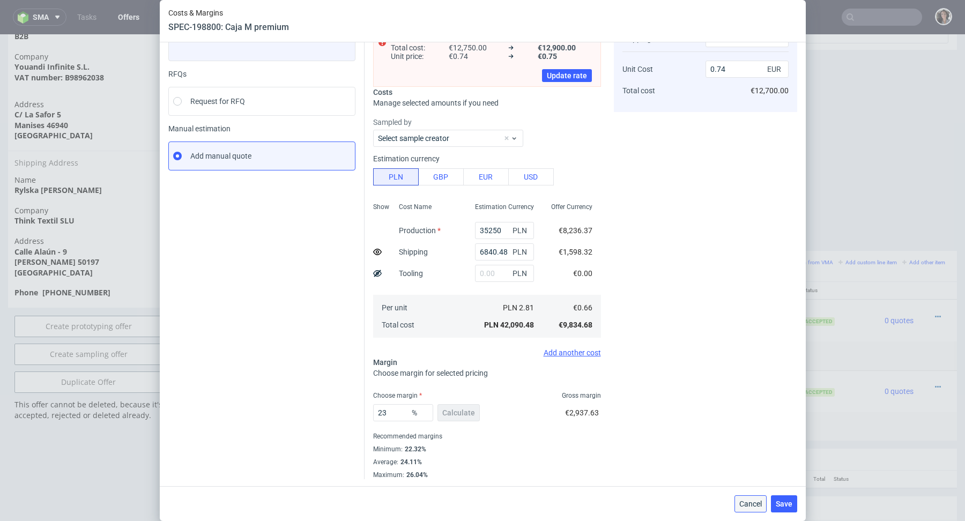
click at [753, 504] on span "Cancel" at bounding box center [750, 504] width 23 height 8
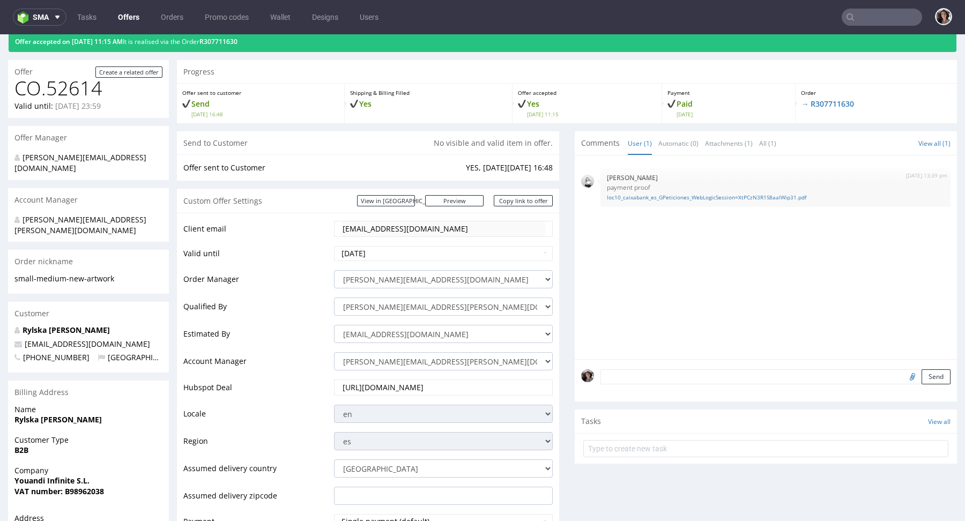
scroll to position [0, 0]
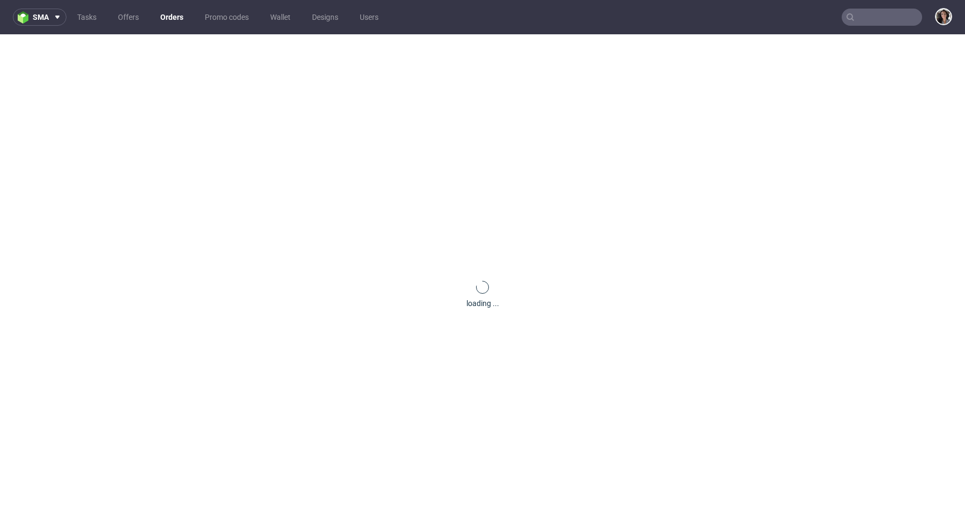
type input "aleksandrarylskatheare@gmail.com"
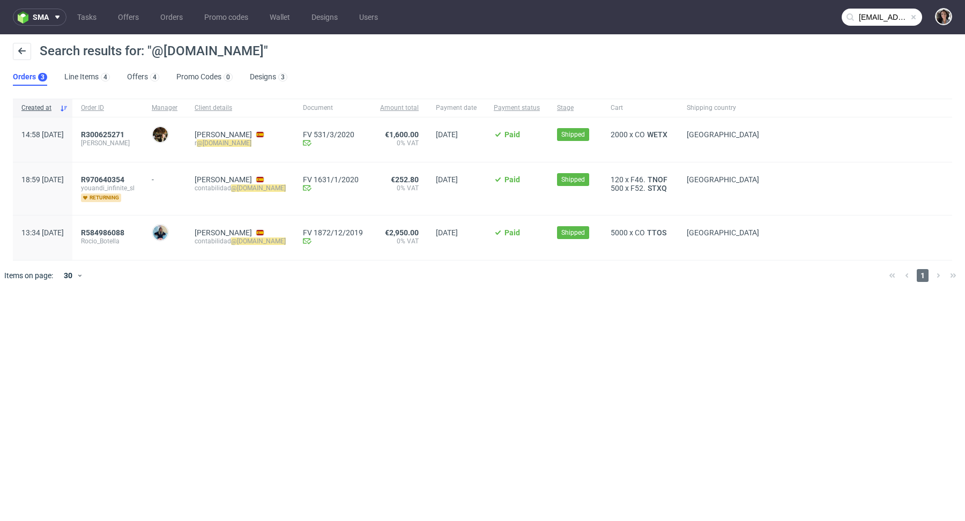
click at [143, 129] on div "R300625271 Barbara Sirvent" at bounding box center [107, 139] width 71 height 45
click at [124, 134] on span "R300625271" at bounding box center [102, 134] width 43 height 9
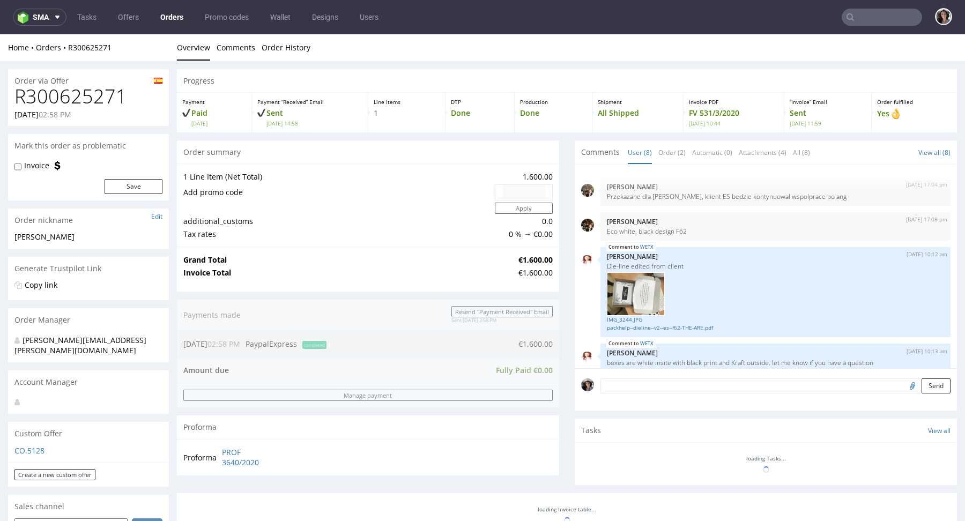
scroll to position [188, 0]
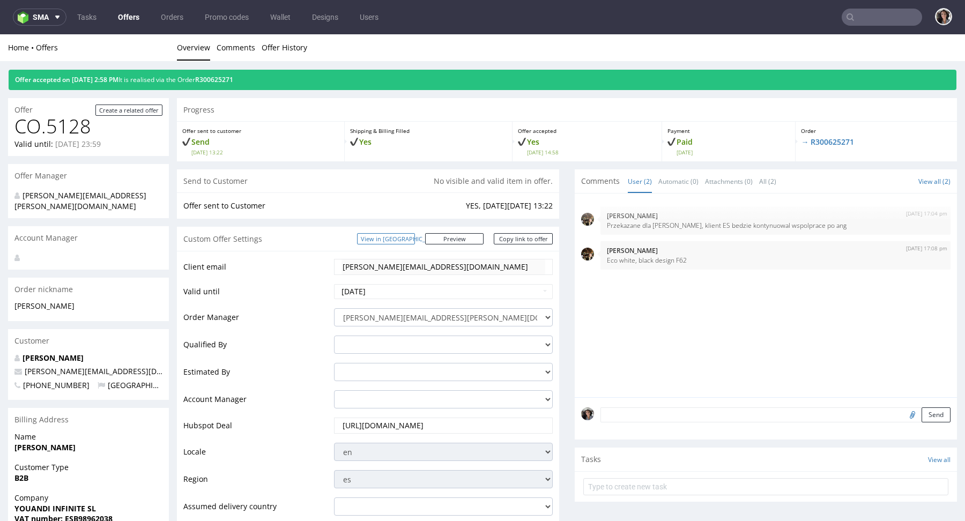
click at [415, 234] on link "View in [GEOGRAPHIC_DATA]" at bounding box center [386, 238] width 58 height 11
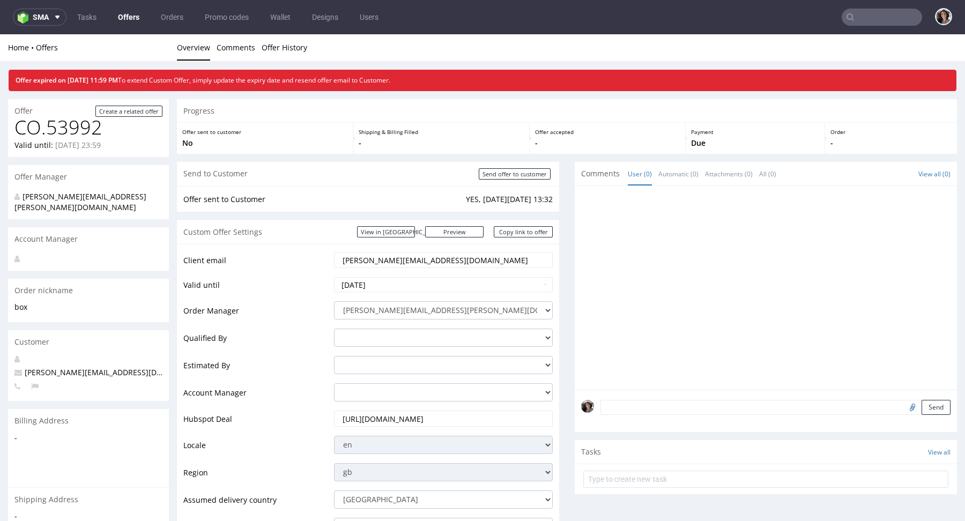
click at [129, 13] on link "Offers" at bounding box center [129, 17] width 34 height 17
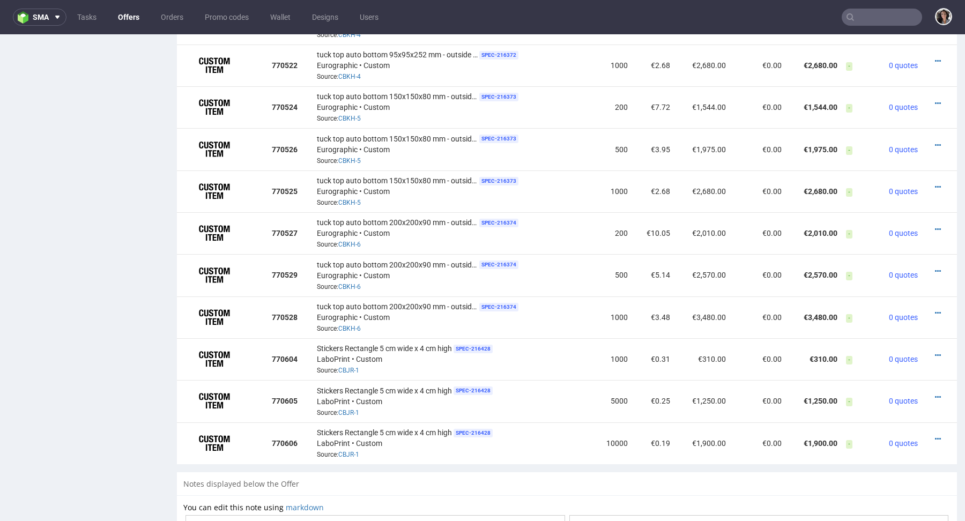
scroll to position [1150, 0]
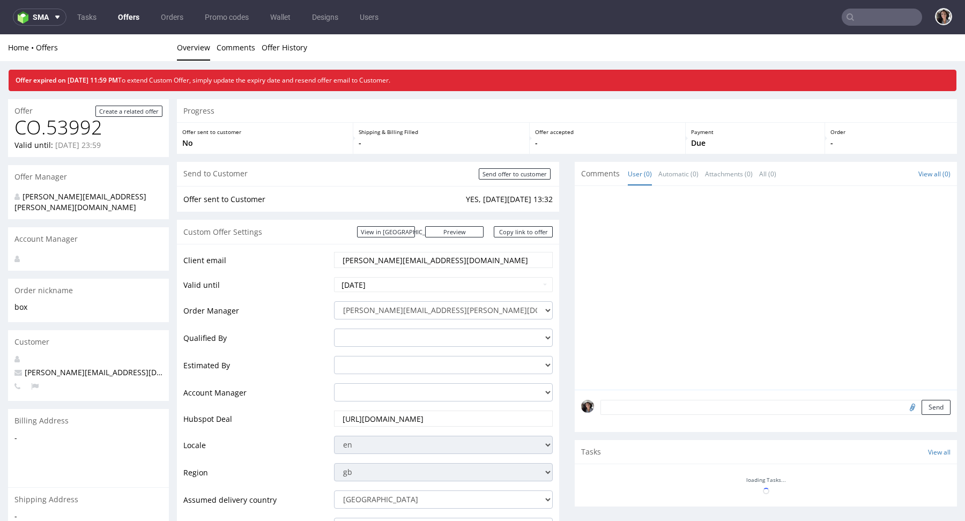
click at [876, 18] on input "text" at bounding box center [882, 17] width 80 height 17
paste input "[EMAIL_ADDRESS][DOMAIN_NAME]"
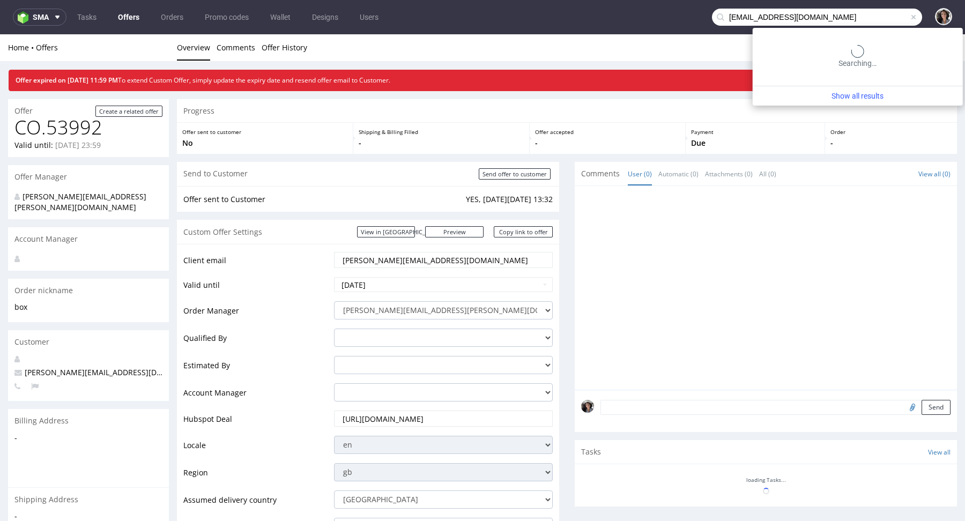
type input "[EMAIL_ADDRESS][DOMAIN_NAME]"
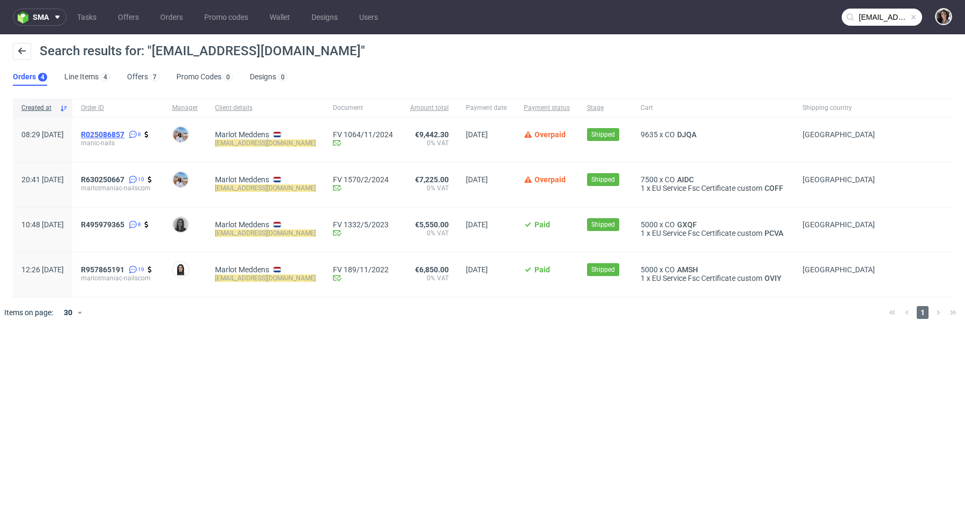
click at [124, 134] on span "R025086857" at bounding box center [102, 134] width 43 height 9
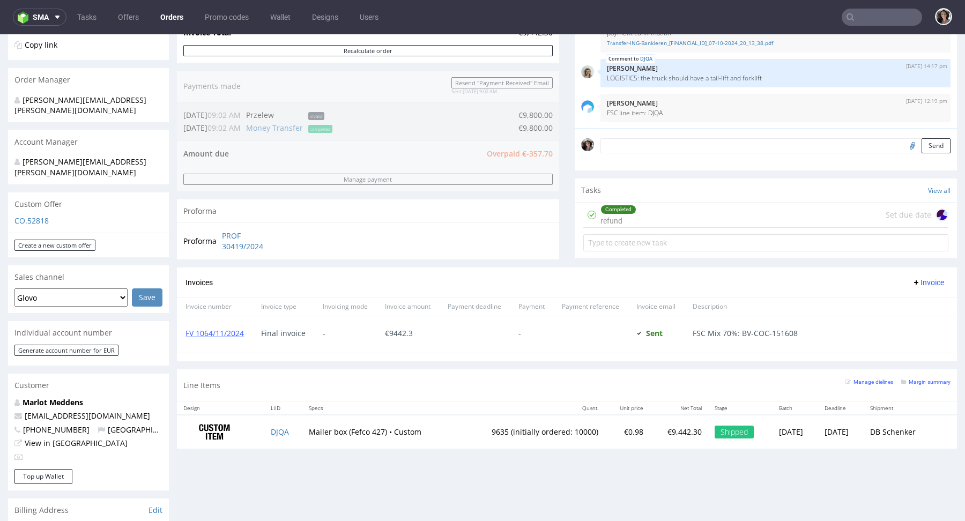
scroll to position [285, 0]
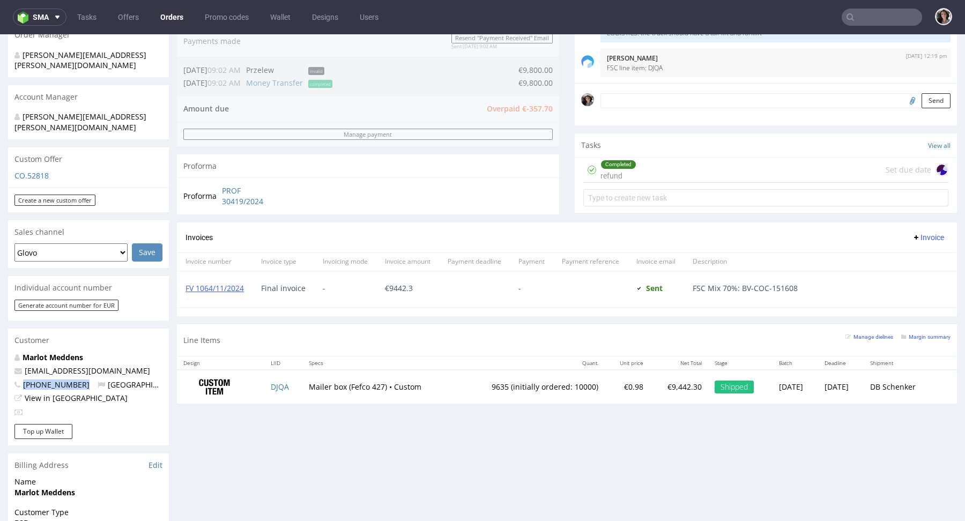
drag, startPoint x: 76, startPoint y: 360, endPoint x: 24, endPoint y: 368, distance: 52.6
click at [24, 380] on p "+31614865937 Netherlands" at bounding box center [88, 385] width 148 height 11
copy span "[PHONE_NUMBER]"
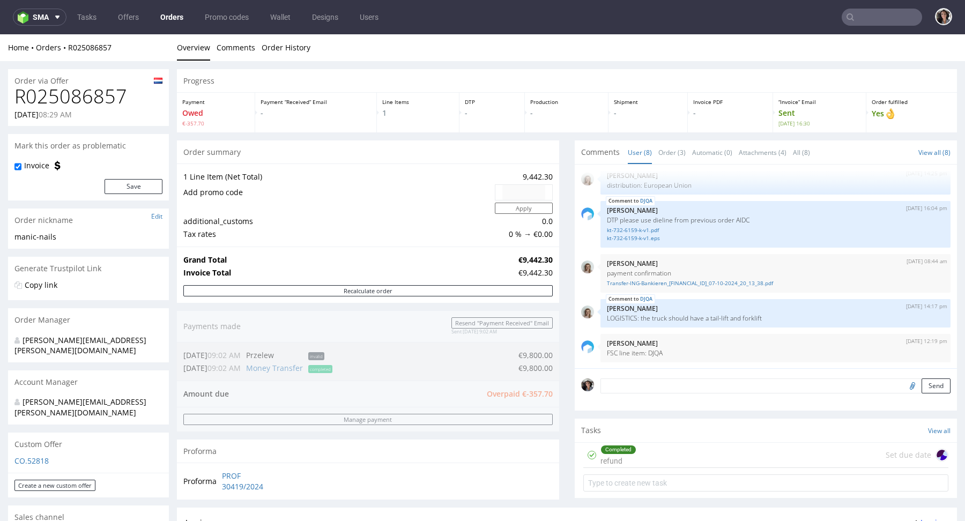
scroll to position [196, 0]
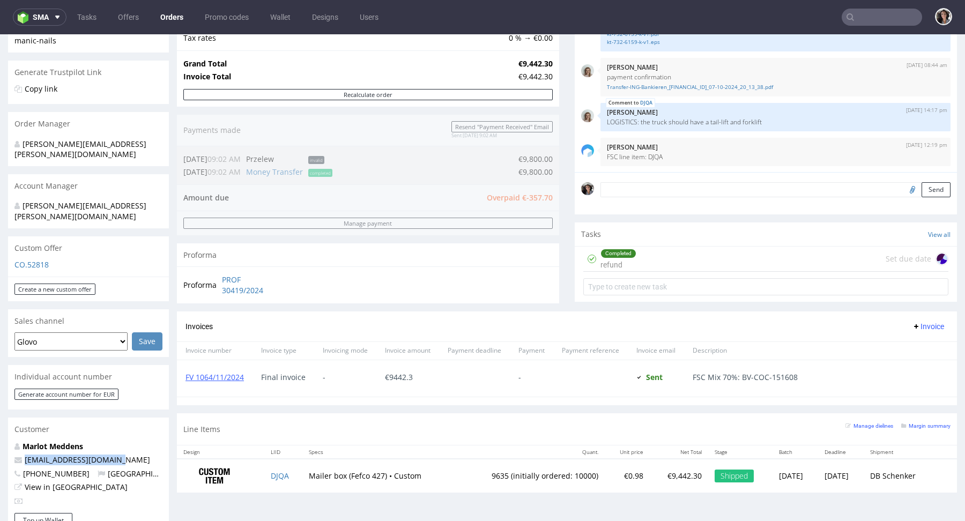
drag, startPoint x: 128, startPoint y: 437, endPoint x: 24, endPoint y: 439, distance: 104.6
click at [24, 455] on p "[EMAIL_ADDRESS][DOMAIN_NAME]" at bounding box center [88, 460] width 148 height 11
copy link "[EMAIL_ADDRESS][DOMAIN_NAME]"
click at [874, 9] on input "text" at bounding box center [882, 17] width 80 height 17
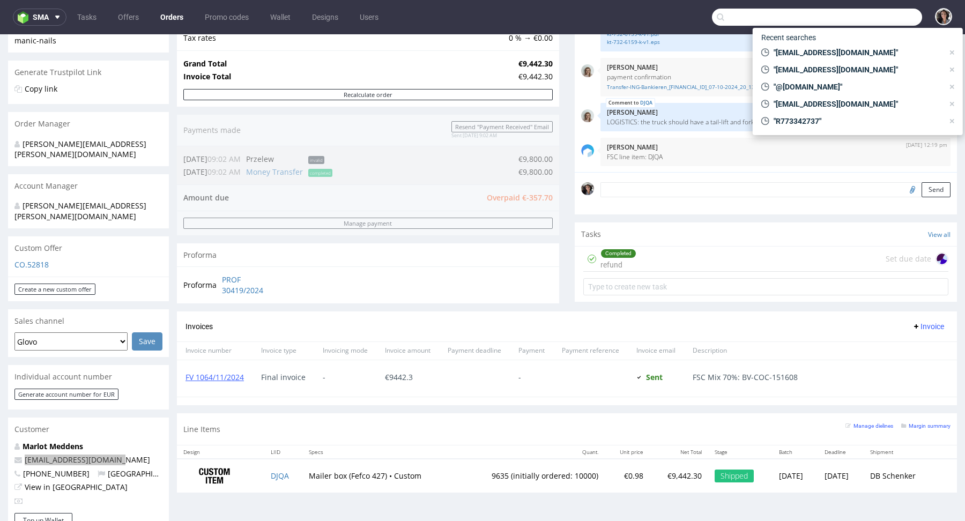
paste input "[EMAIL_ADDRESS][DOMAIN_NAME]"
type input "[EMAIL_ADDRESS][DOMAIN_NAME]"
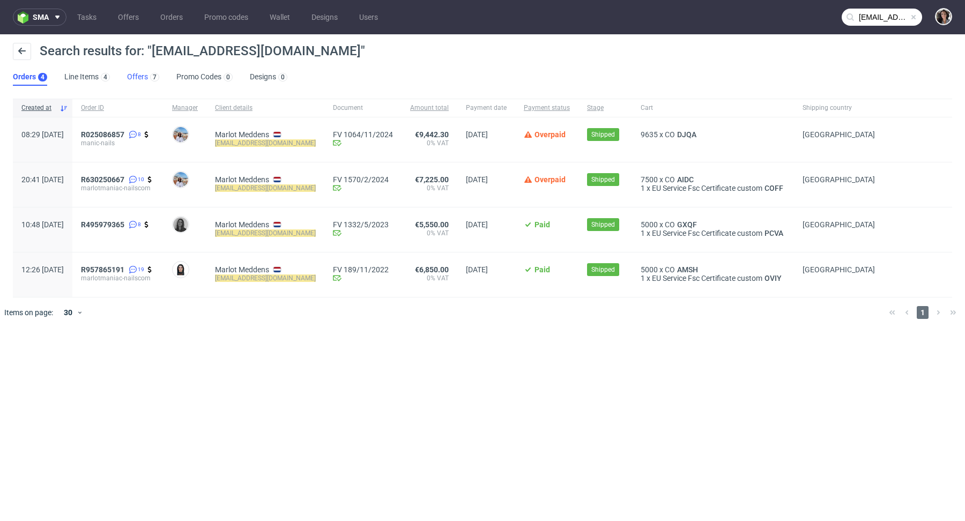
click at [128, 75] on link "Offers 7" at bounding box center [143, 77] width 32 height 17
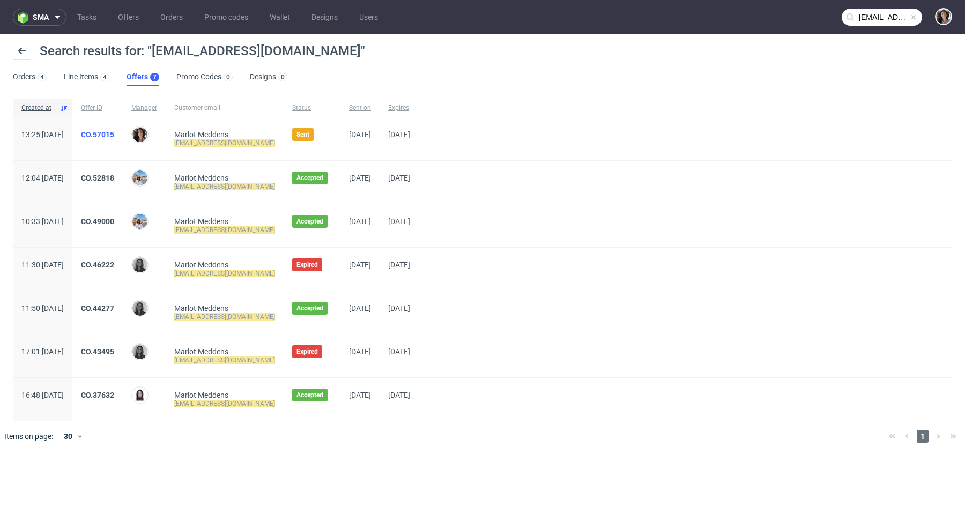
click at [114, 132] on link "CO.57015" at bounding box center [97, 134] width 33 height 9
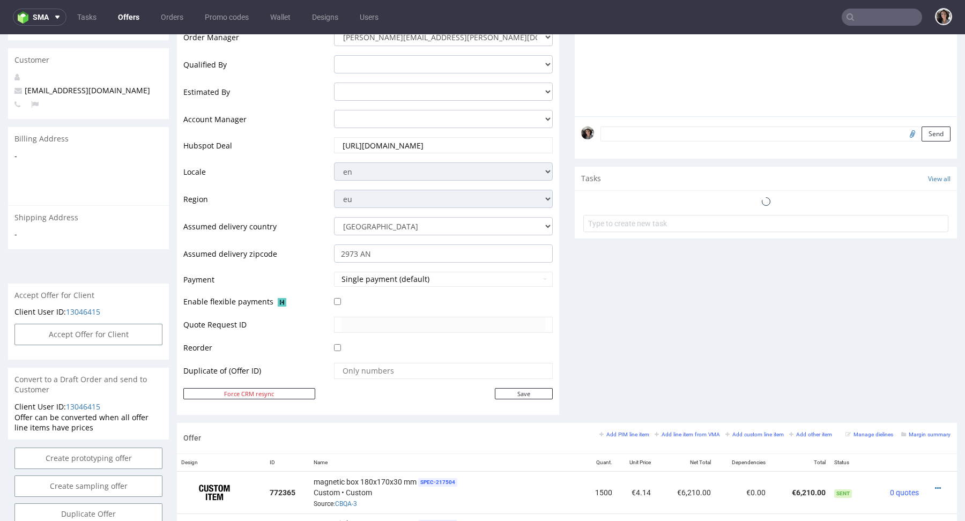
scroll to position [417, 0]
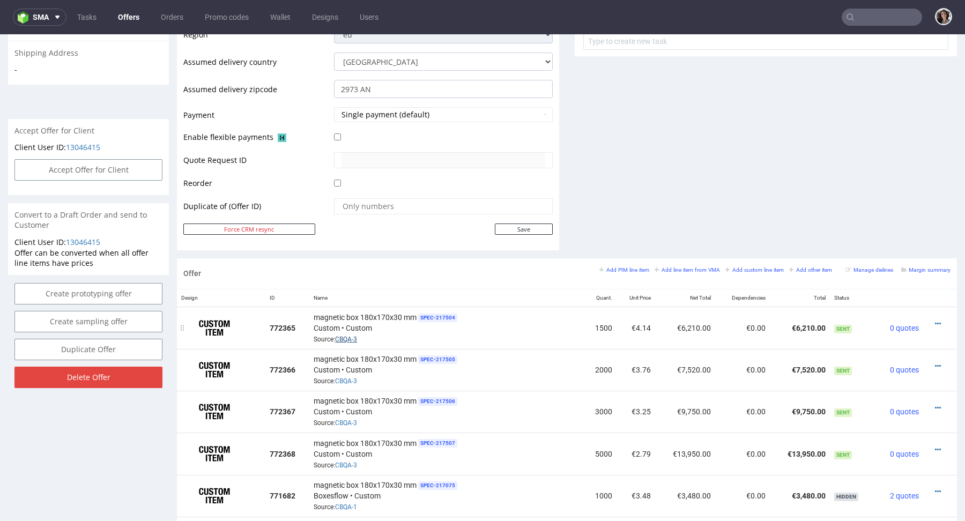
click at [350, 336] on link "CBQA-3" at bounding box center [346, 340] width 22 height 8
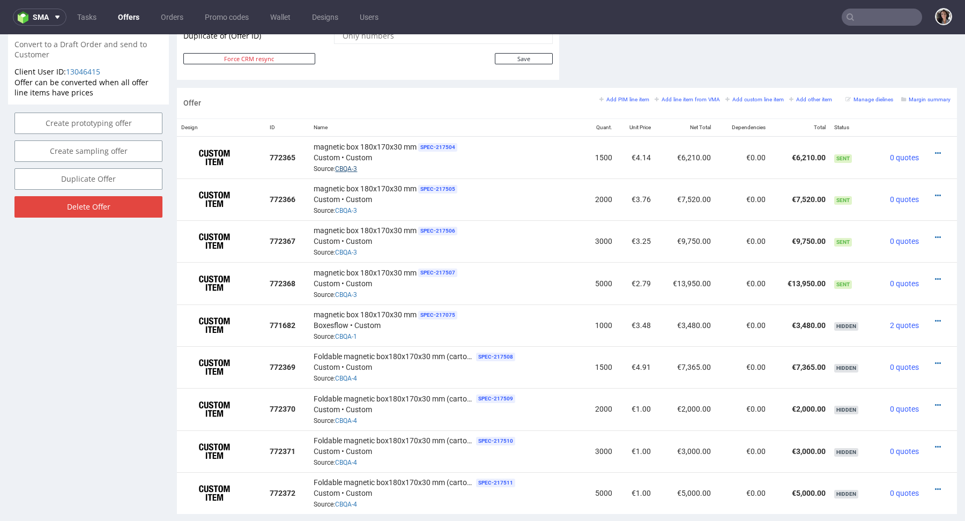
scroll to position [0, 0]
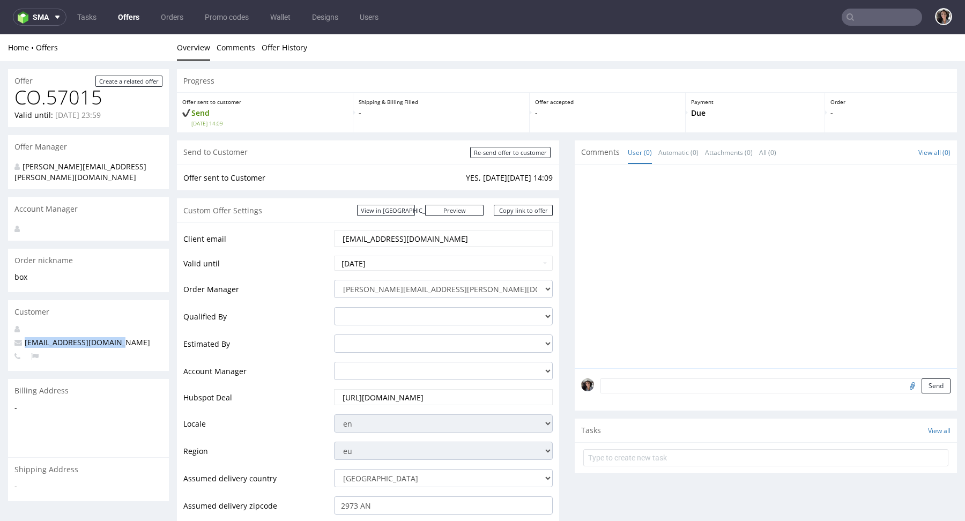
drag, startPoint x: 124, startPoint y: 334, endPoint x: 22, endPoint y: 334, distance: 101.9
click at [22, 337] on p "[EMAIL_ADDRESS][DOMAIN_NAME]" at bounding box center [88, 342] width 148 height 11
copy span "[EMAIL_ADDRESS][DOMAIN_NAME]"
click at [415, 211] on link "View in [GEOGRAPHIC_DATA]" at bounding box center [386, 210] width 58 height 11
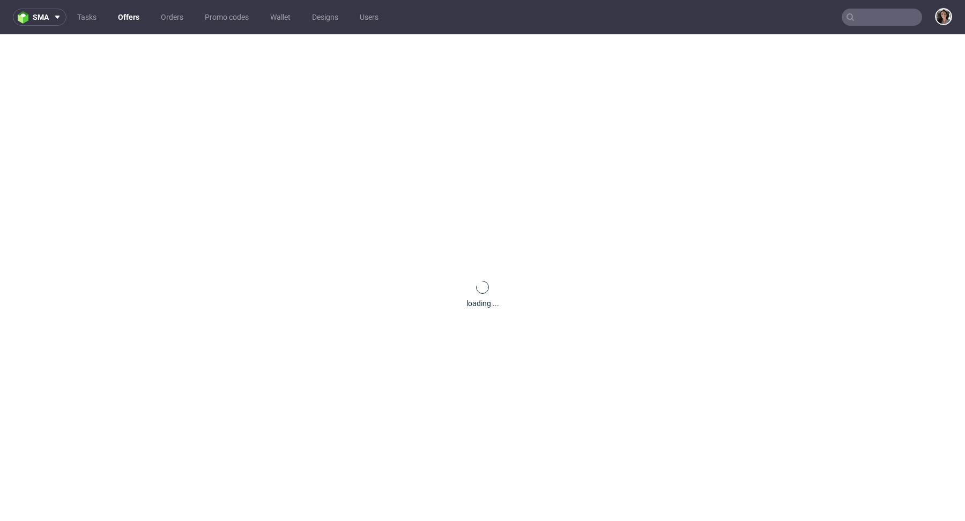
click at [879, 11] on input "text" at bounding box center [882, 17] width 80 height 17
paste input "[EMAIL_ADDRESS][DOMAIN_NAME]"
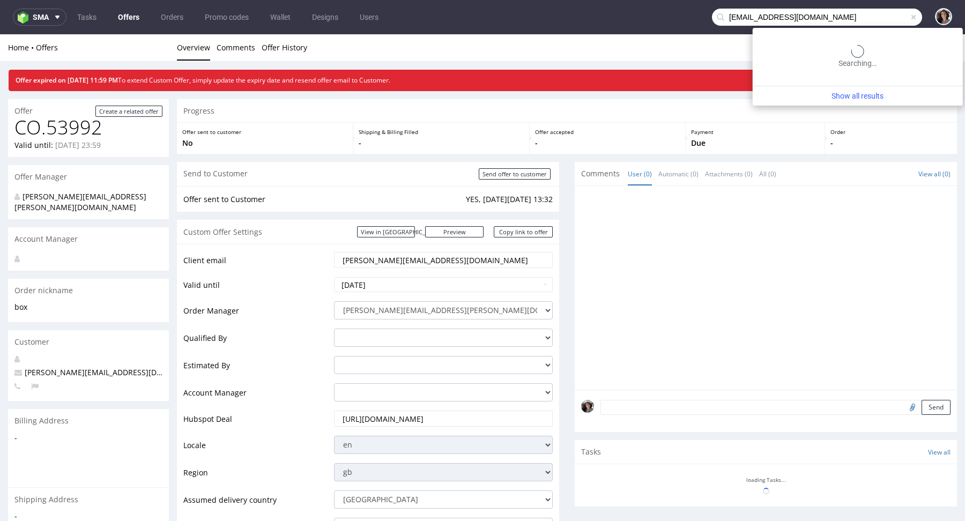
type input "[EMAIL_ADDRESS][DOMAIN_NAME]"
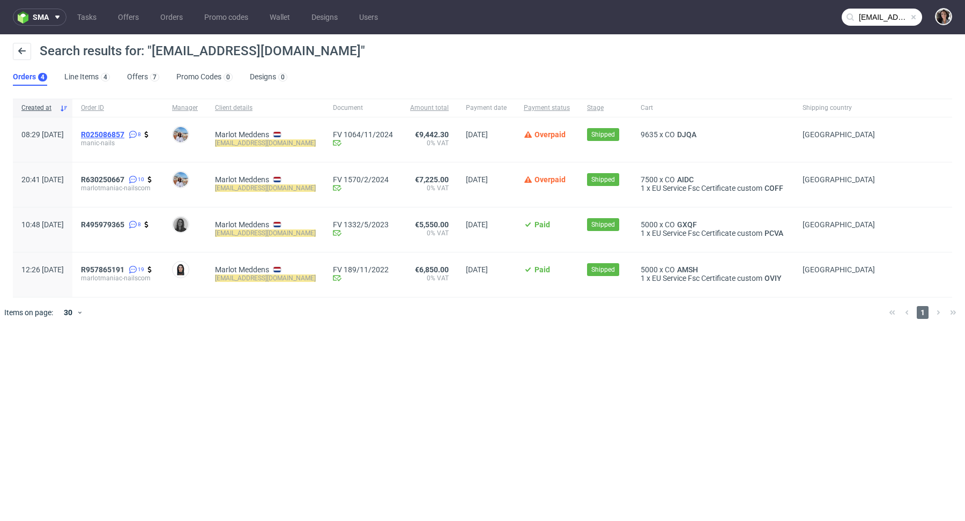
click at [124, 131] on span "R025086857" at bounding box center [102, 134] width 43 height 9
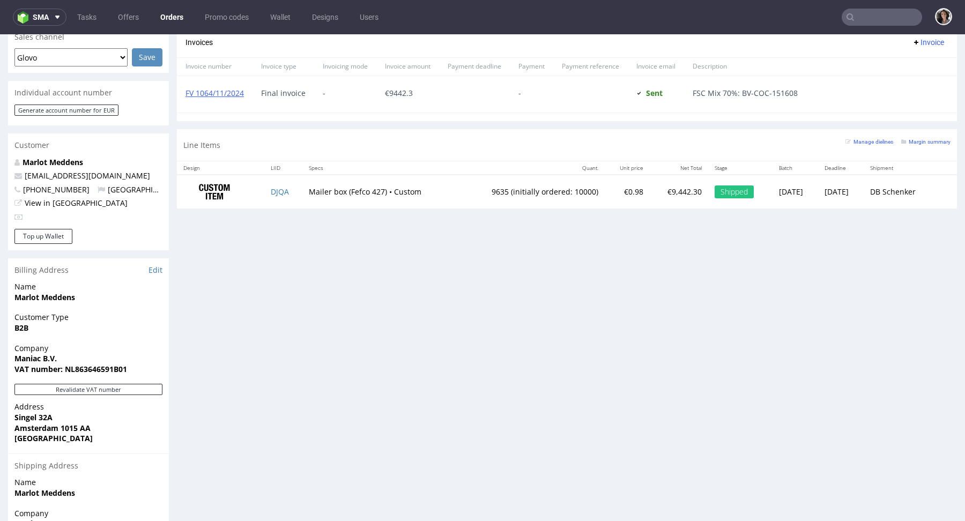
scroll to position [562, 0]
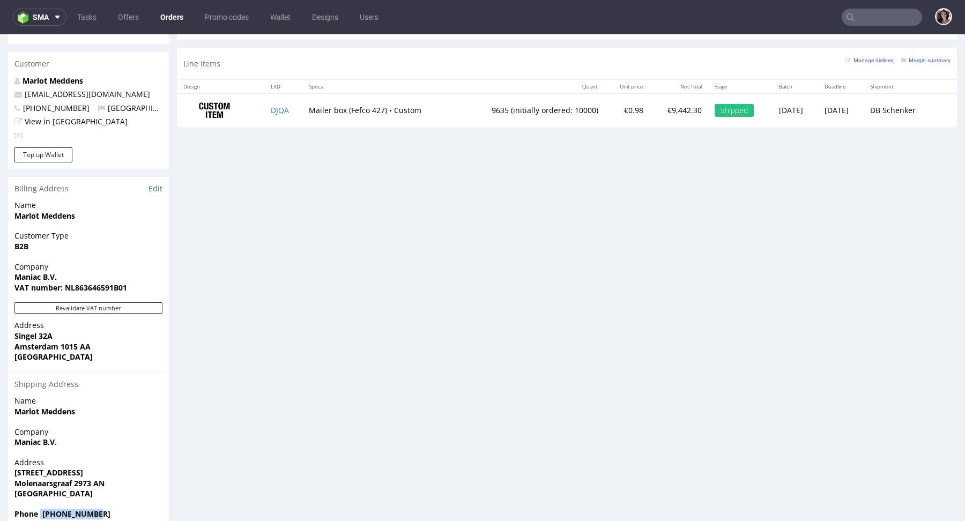
drag, startPoint x: 114, startPoint y: 495, endPoint x: 39, endPoint y: 494, distance: 74.6
click at [39, 509] on span "Phone [PHONE_NUMBER]" at bounding box center [88, 514] width 148 height 11
copy strong "[PHONE_NUMBER]"
